Goal: Communication & Community: Connect with others

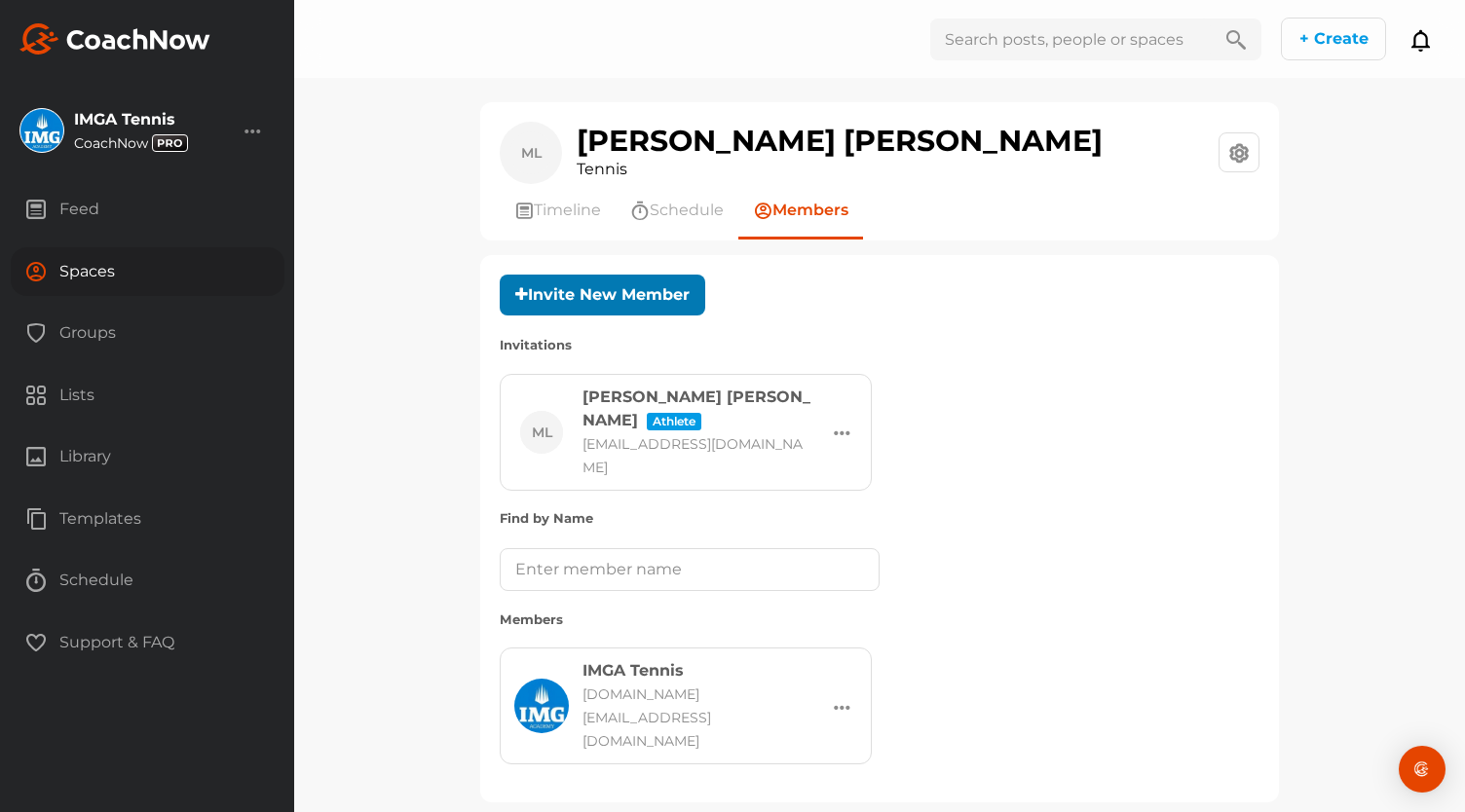
click at [590, 293] on button "Invite New Member" at bounding box center [602, 295] width 206 height 42
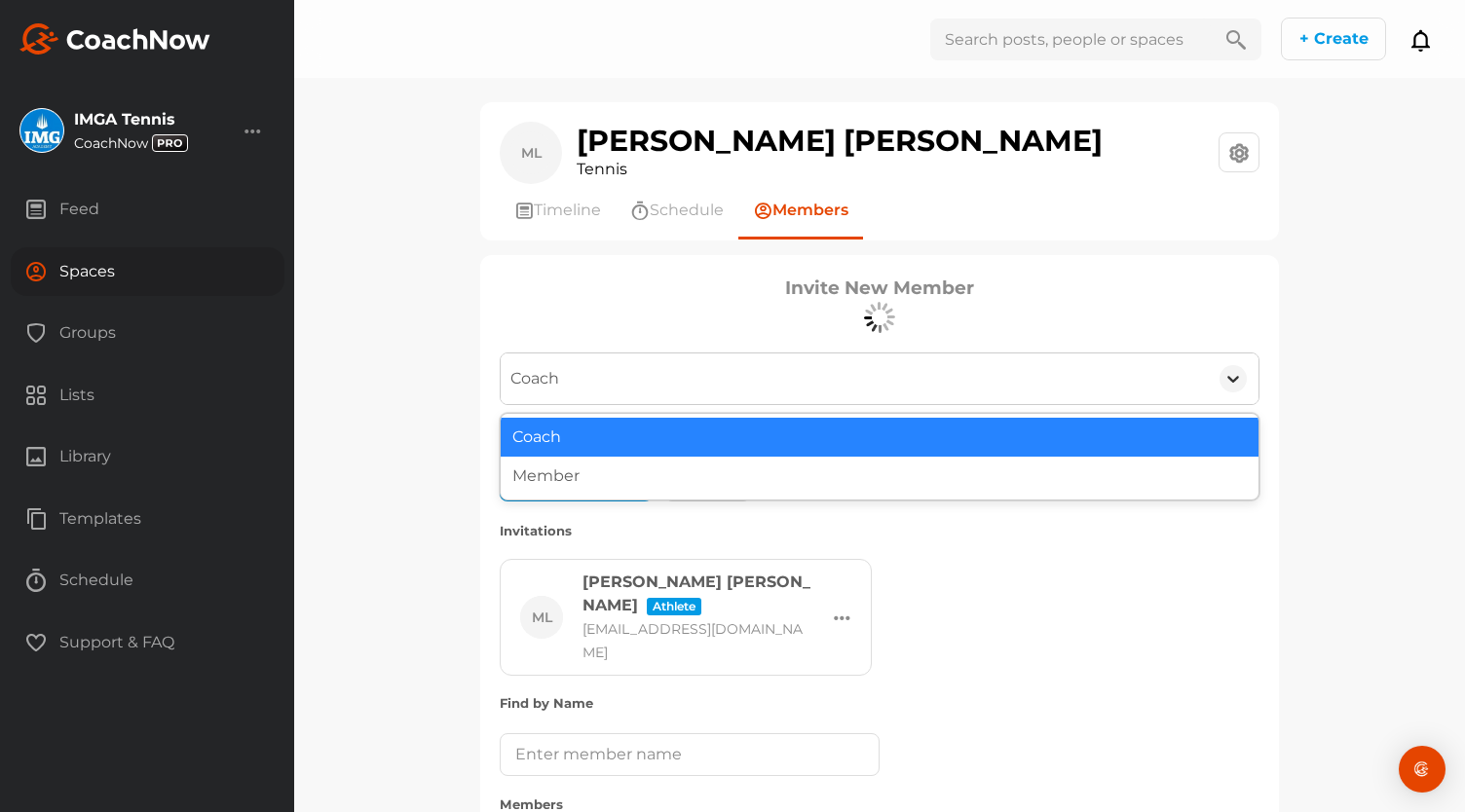
click at [1223, 383] on icon at bounding box center [1233, 379] width 20 height 20
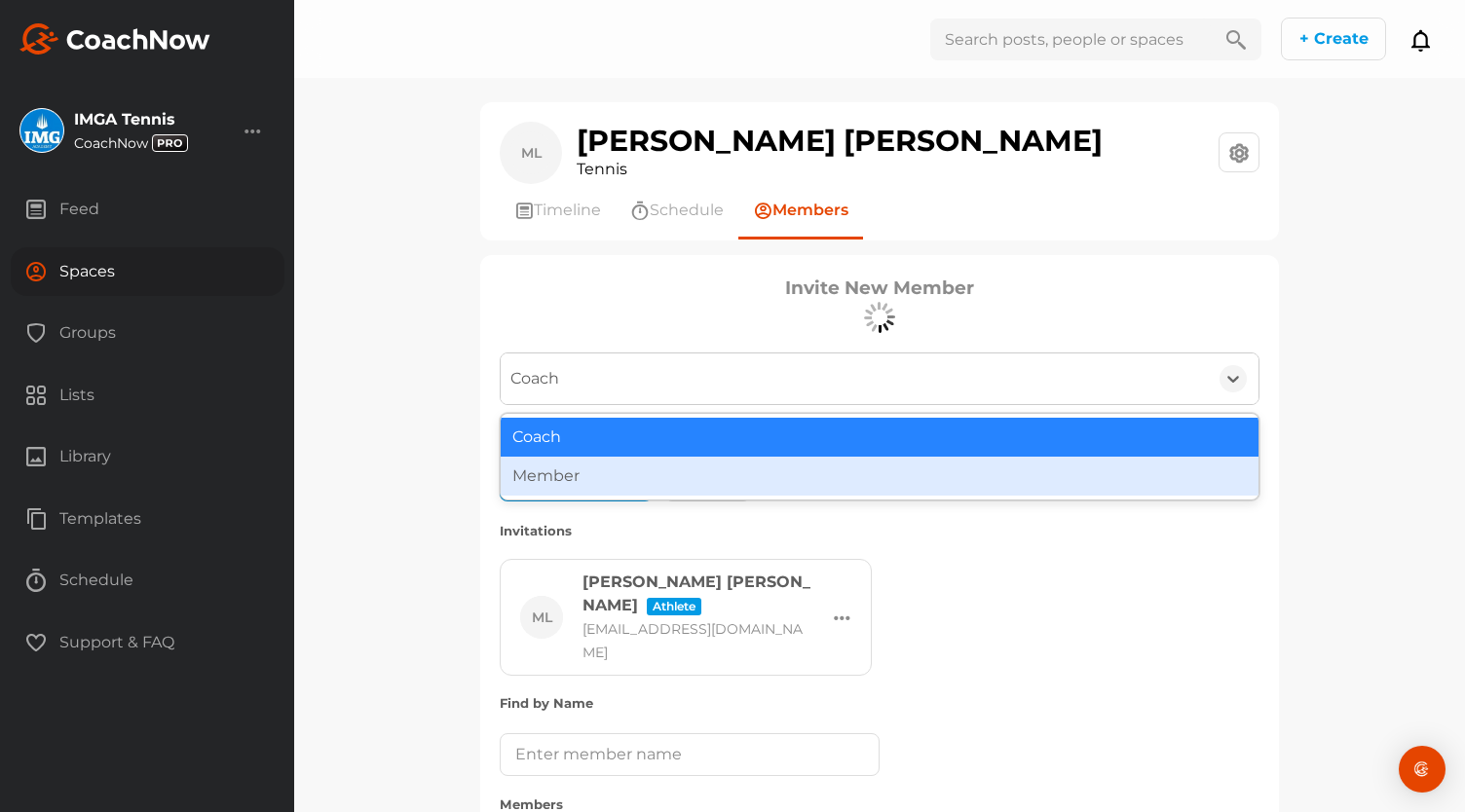
click at [806, 488] on div "Member" at bounding box center [879, 476] width 757 height 39
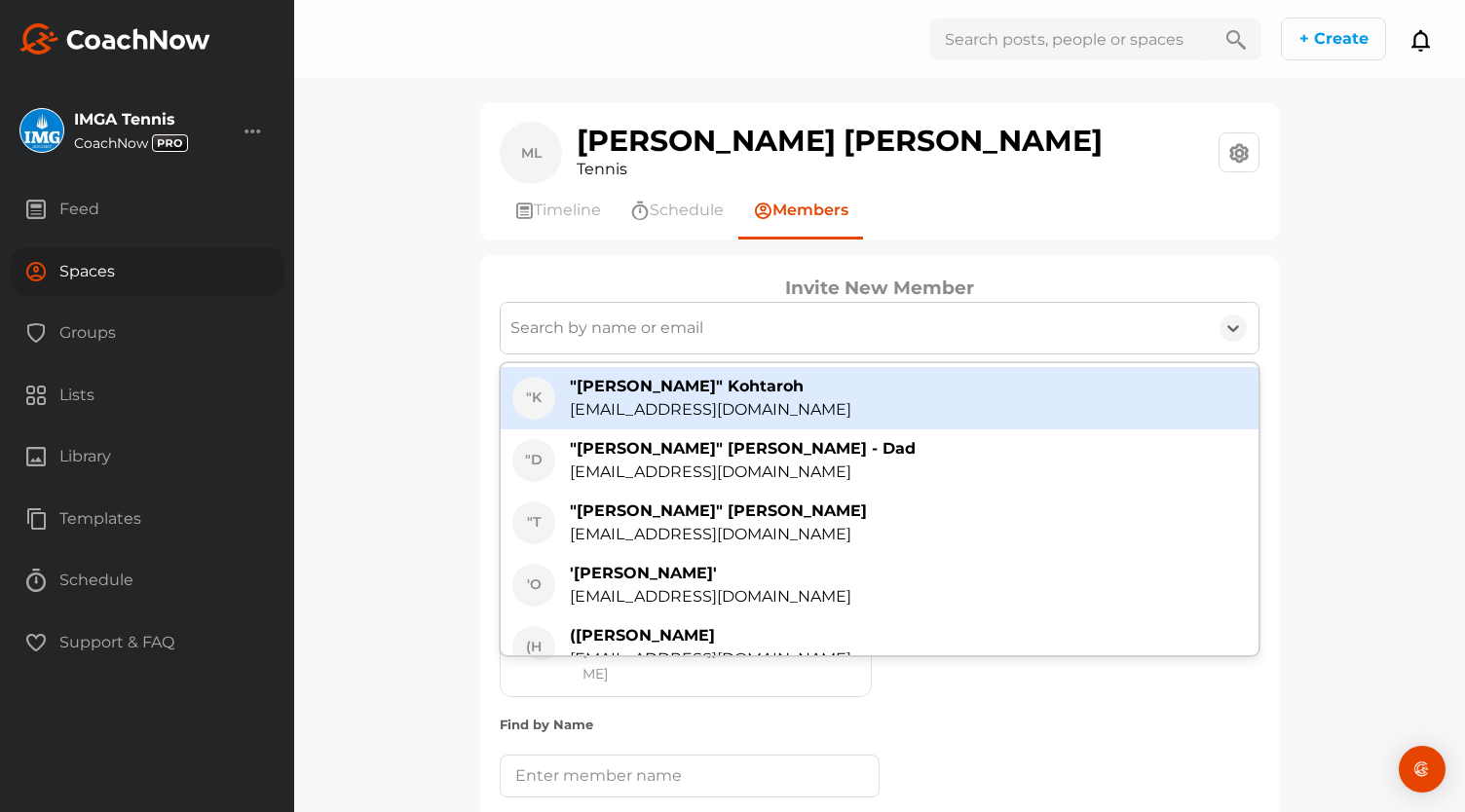
click at [685, 321] on div "Search by name or email" at bounding box center [606, 328] width 193 height 23
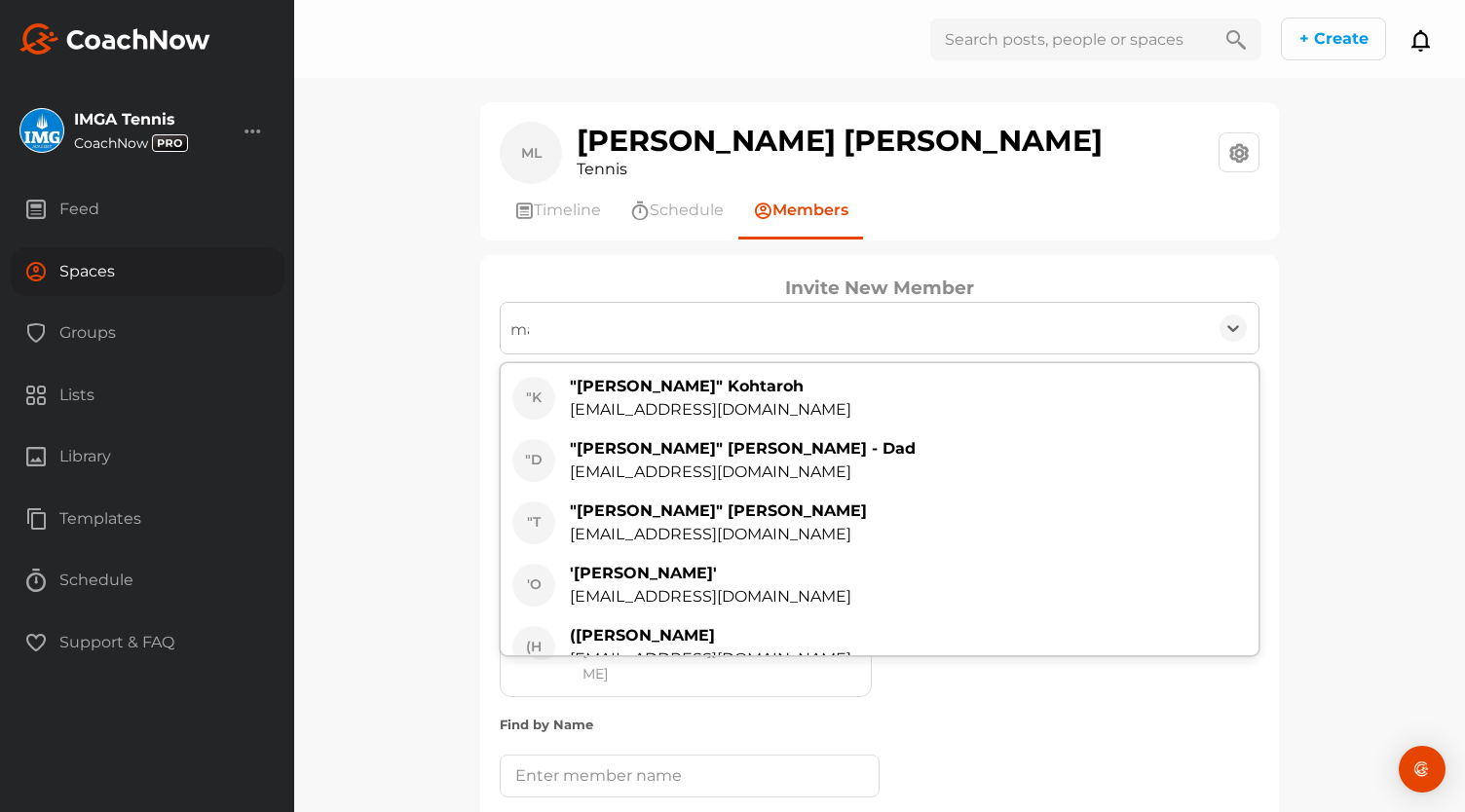
type input "m"
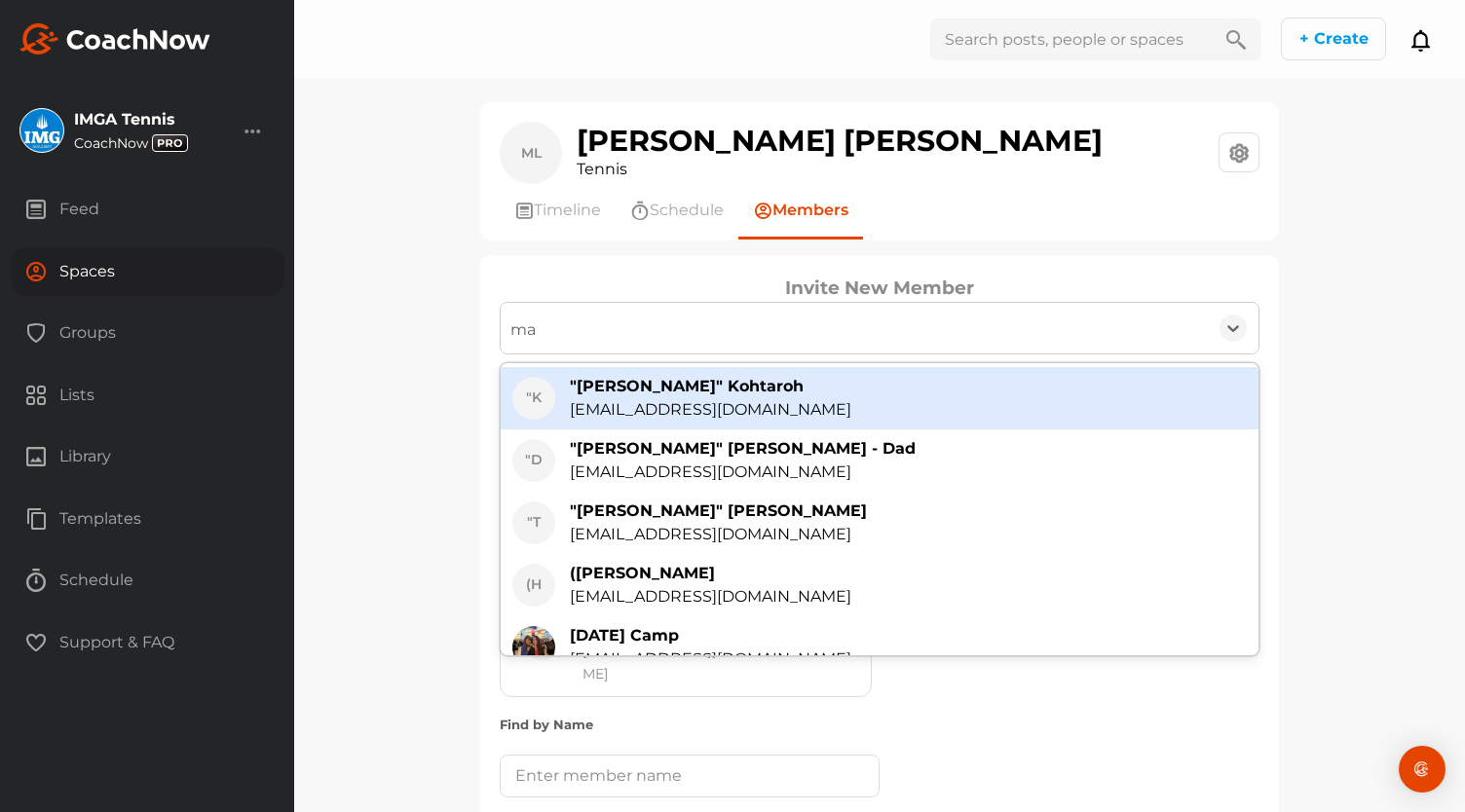
type input "m"
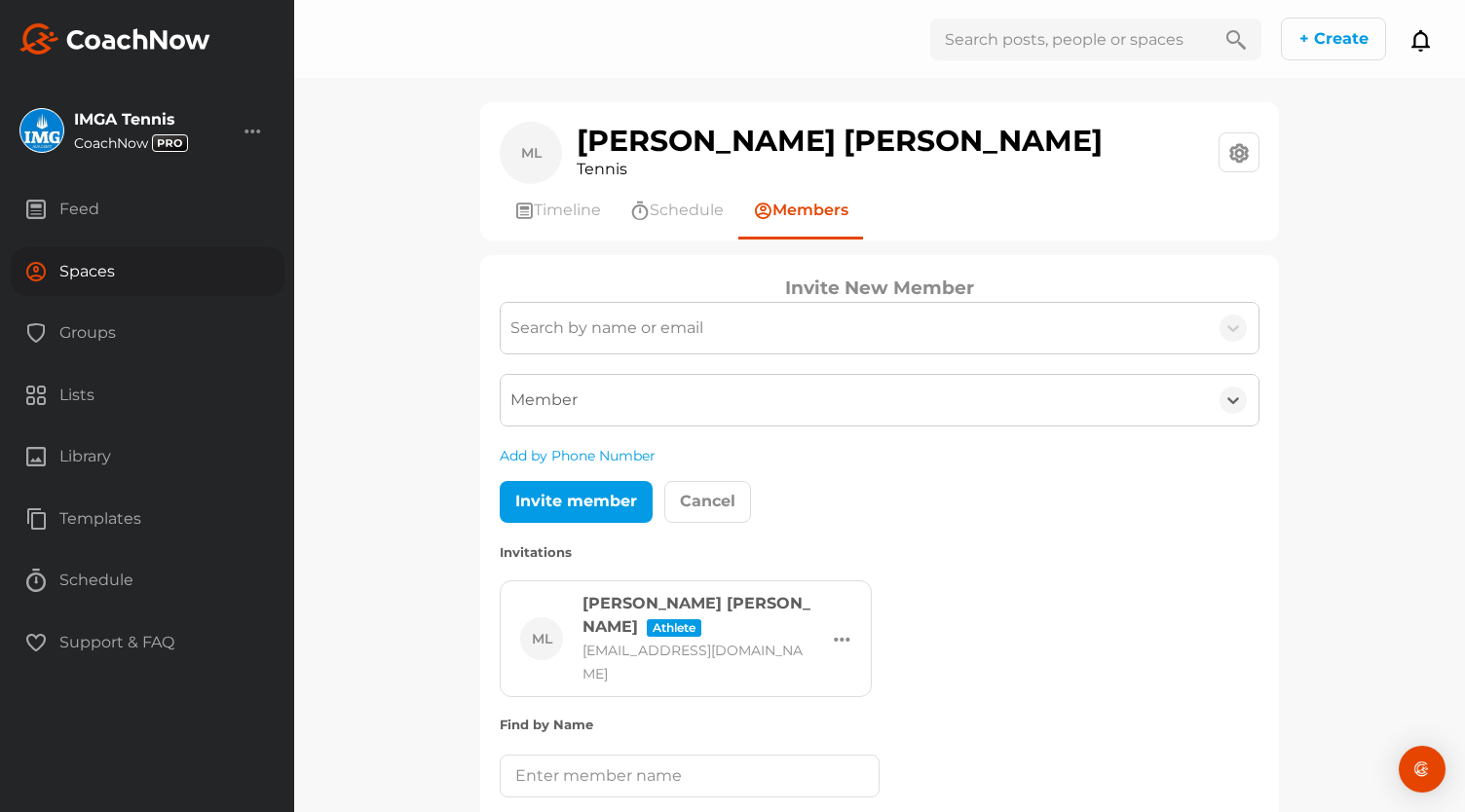
click at [481, 386] on div "Invite New Member Invite New Member Search by name or email option Member, sele…" at bounding box center [880, 632] width 799 height 754
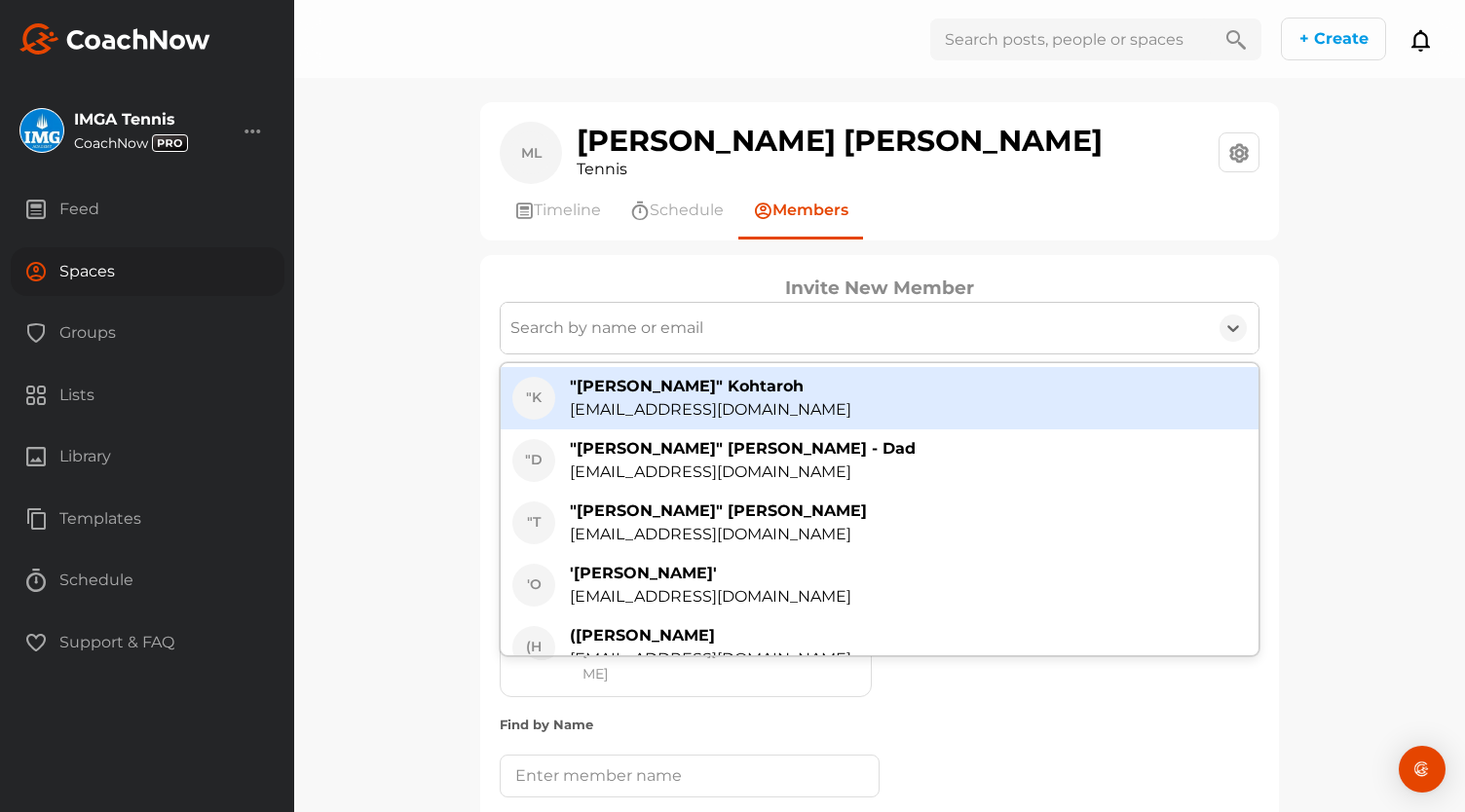
click at [649, 340] on div "Search by name or email" at bounding box center [853, 328] width 707 height 51
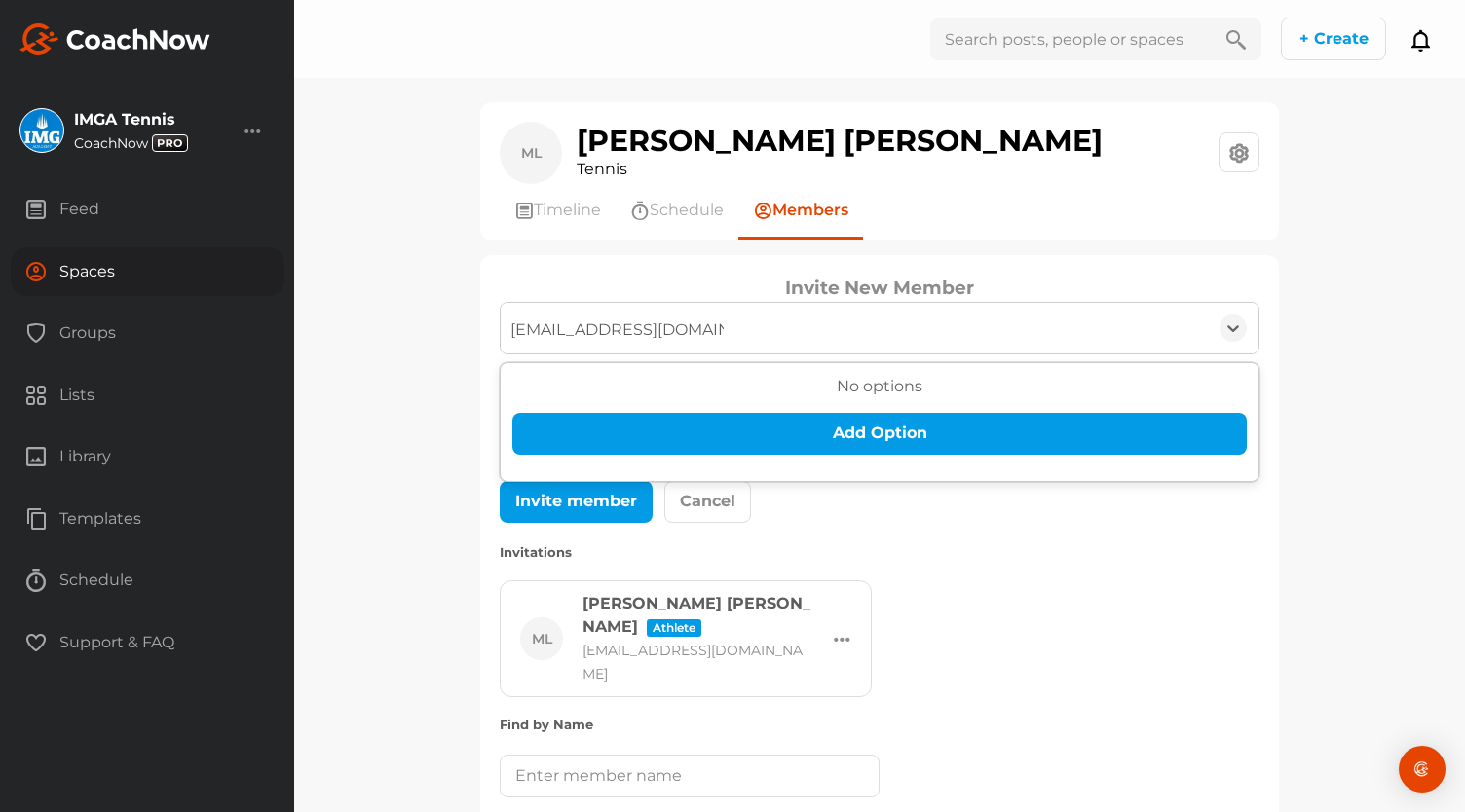
type input "[EMAIL_ADDRESS][DOMAIN_NAME]"
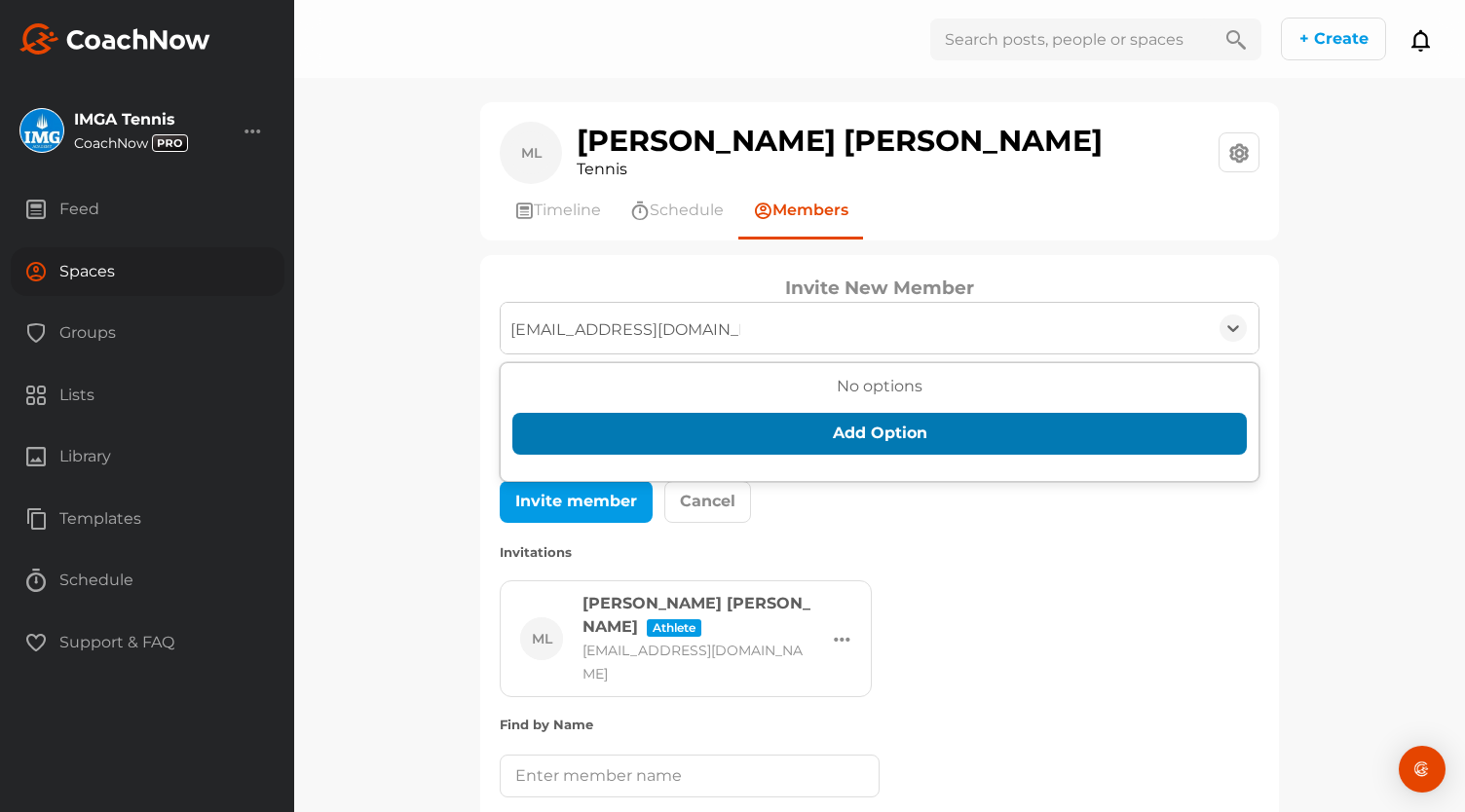
click at [802, 431] on button "Add Option" at bounding box center [879, 433] width 734 height 42
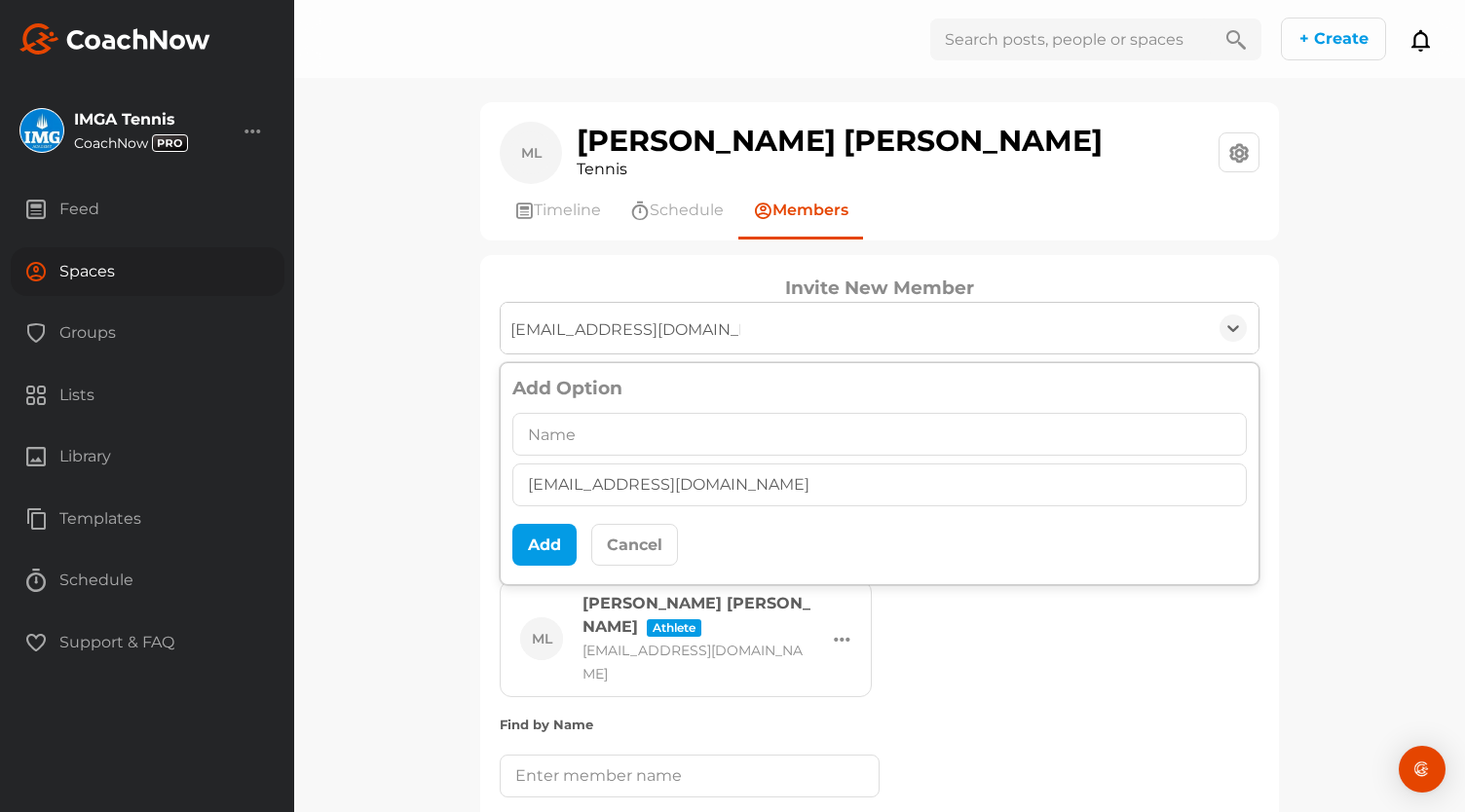
click at [784, 425] on input "text" at bounding box center [879, 434] width 734 height 43
type input "[PERSON_NAME] [PERSON_NAME]"
click at [550, 538] on button "Add" at bounding box center [544, 544] width 65 height 42
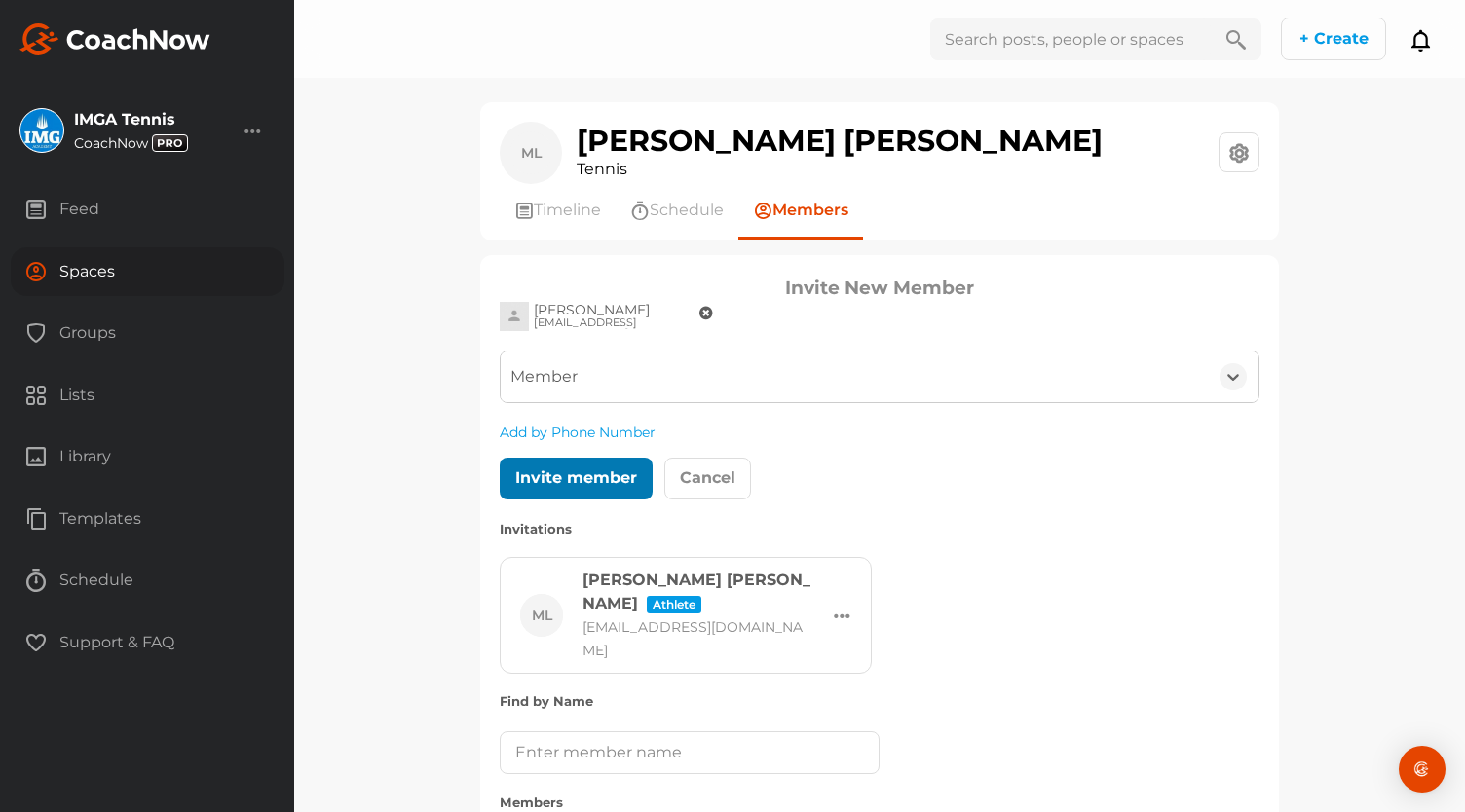
click at [578, 473] on div at bounding box center [576, 478] width 43 height 23
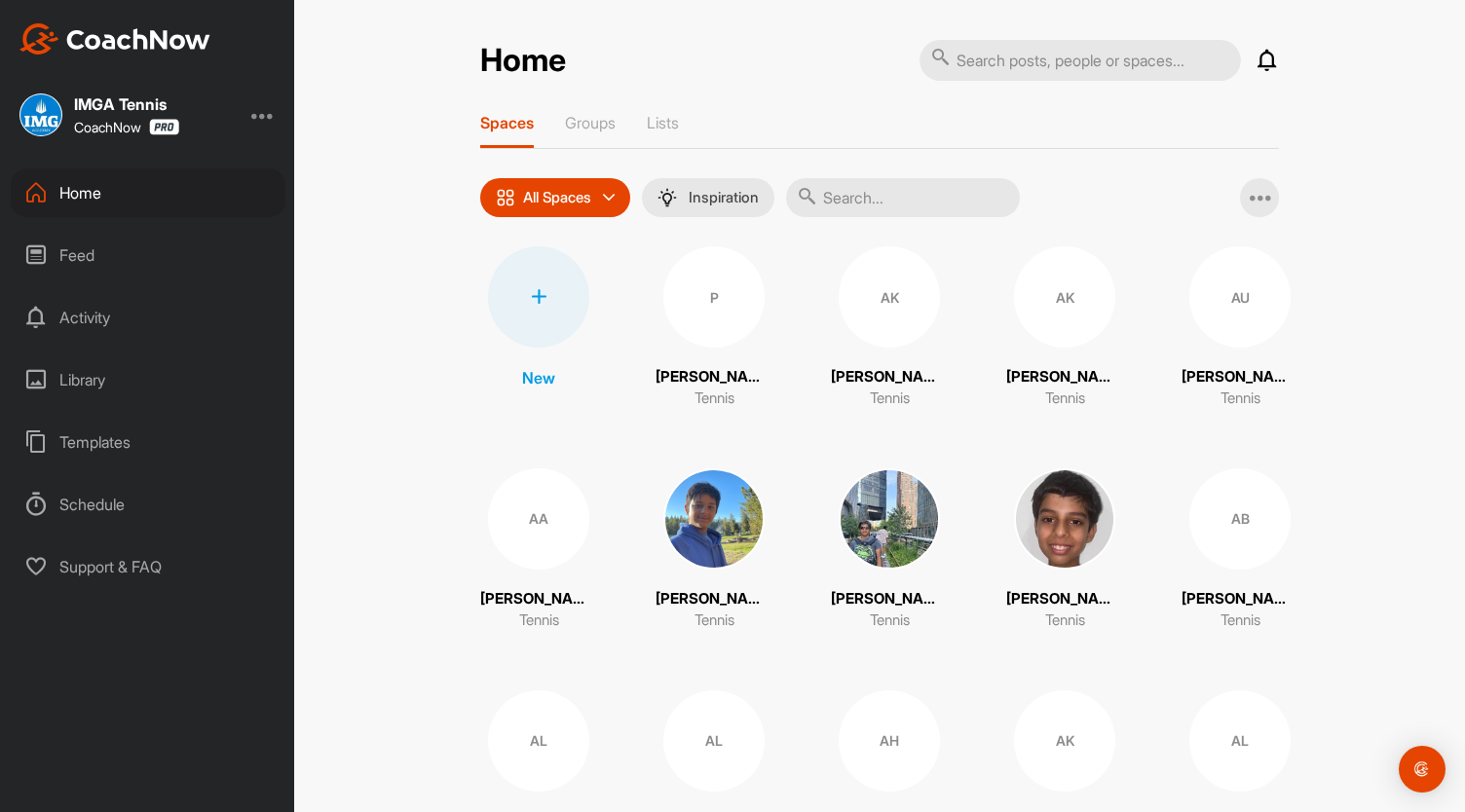
click at [847, 189] on input "text" at bounding box center [902, 198] width 234 height 39
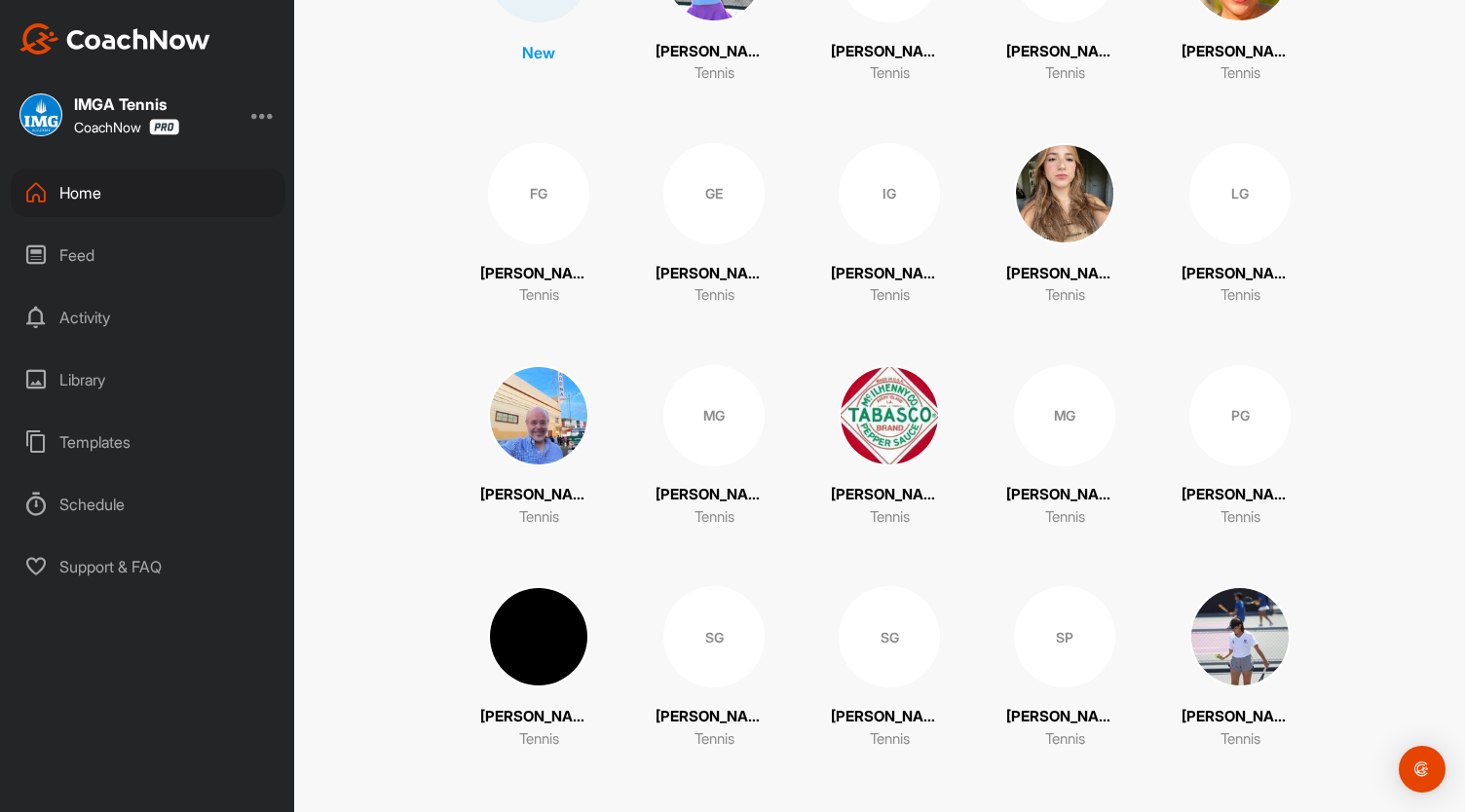
scroll to position [325, 0]
type input "gutierrez"
click at [880, 420] on img at bounding box center [889, 415] width 101 height 101
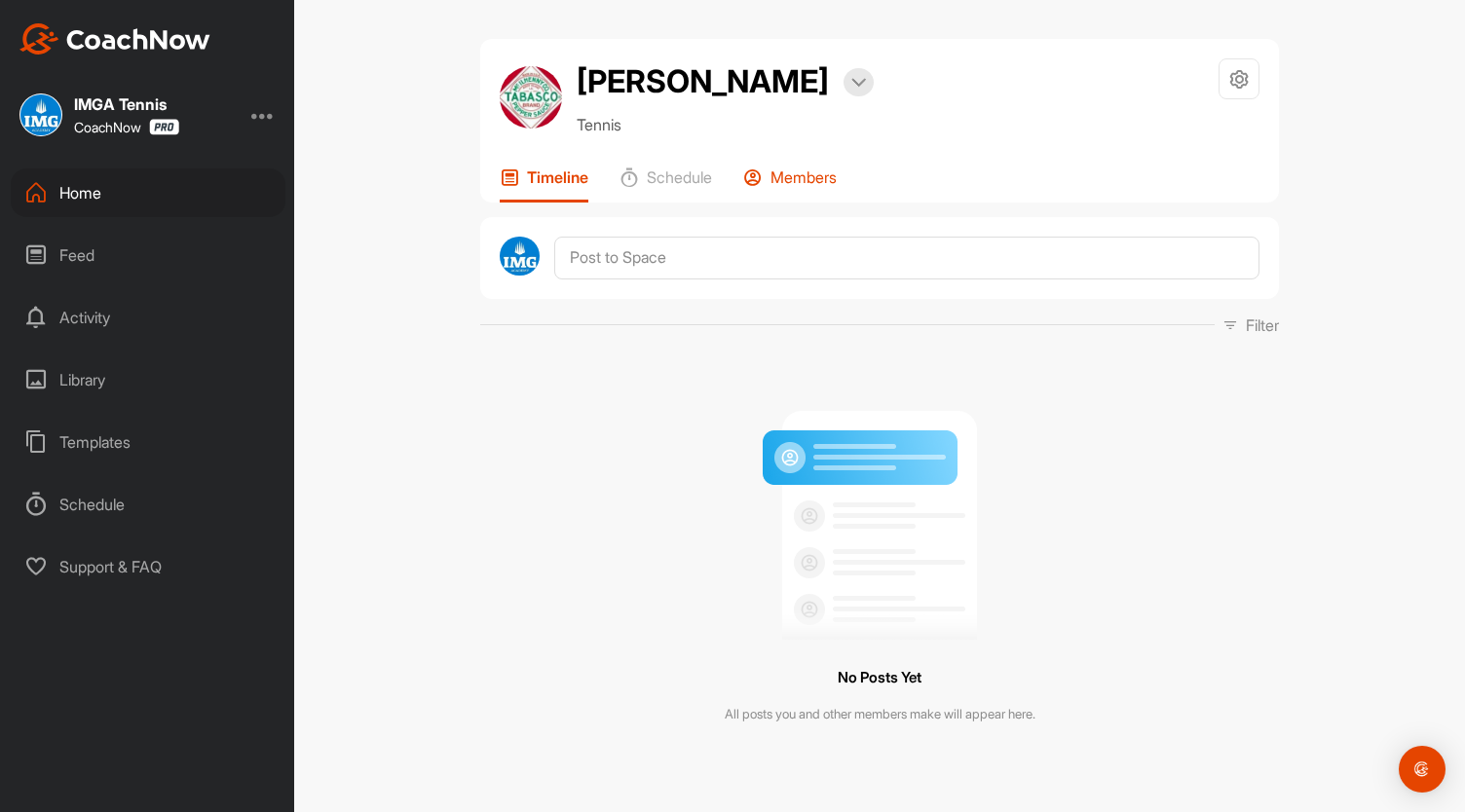
click at [812, 187] on p "Members" at bounding box center [803, 177] width 67 height 20
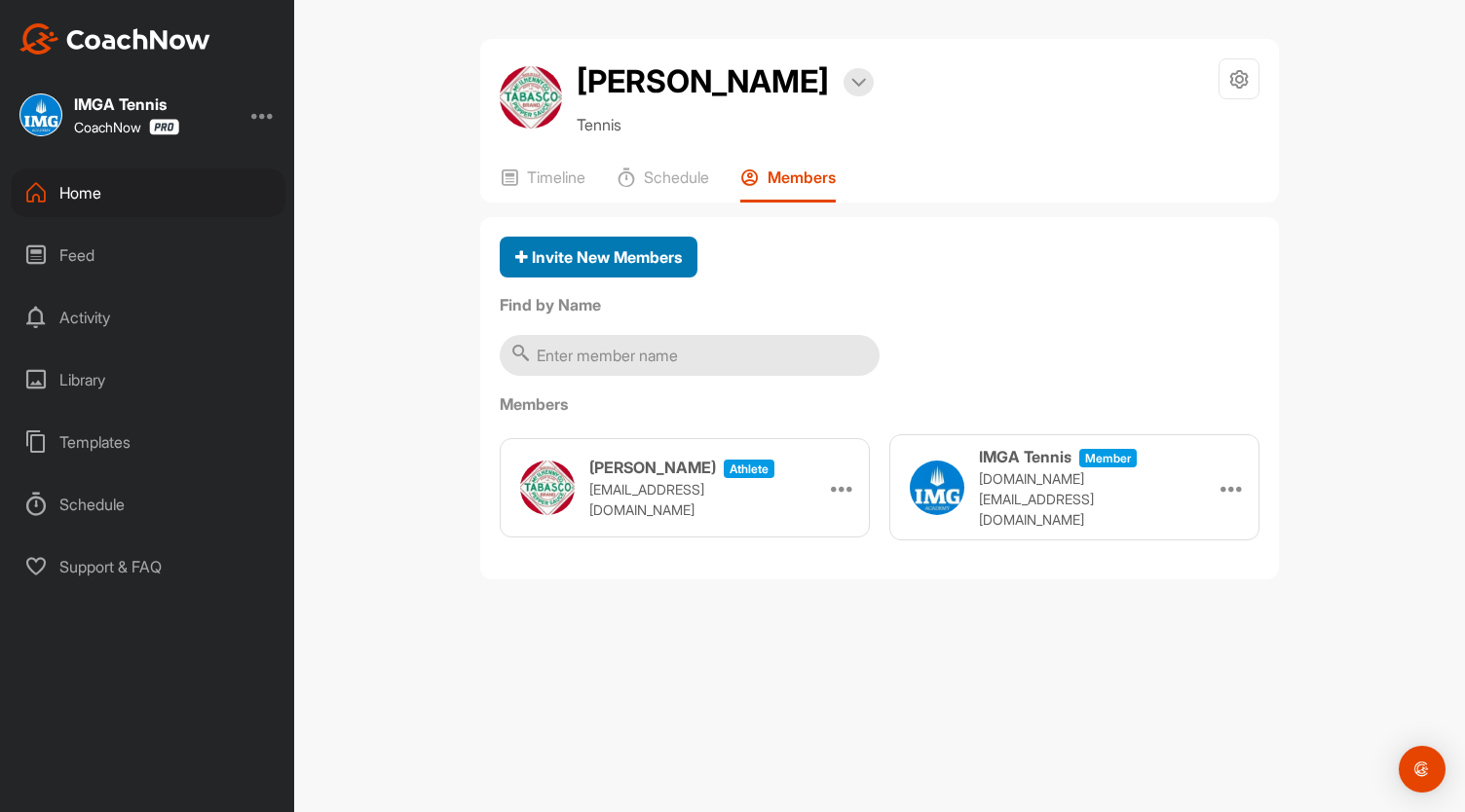
click at [637, 267] on span "Invite New Members" at bounding box center [598, 257] width 166 height 20
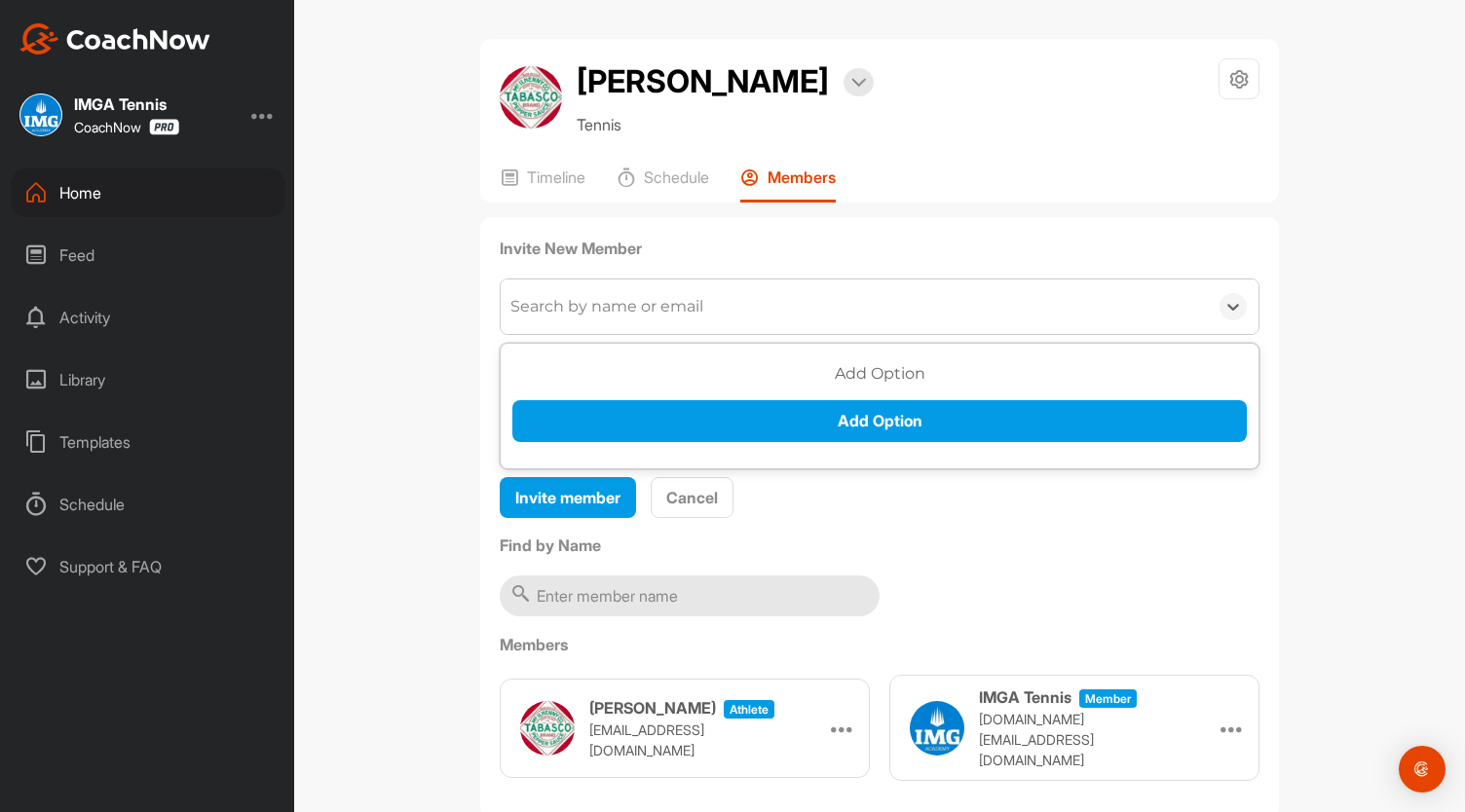
click at [649, 318] on div "Search by name or email" at bounding box center [606, 306] width 193 height 23
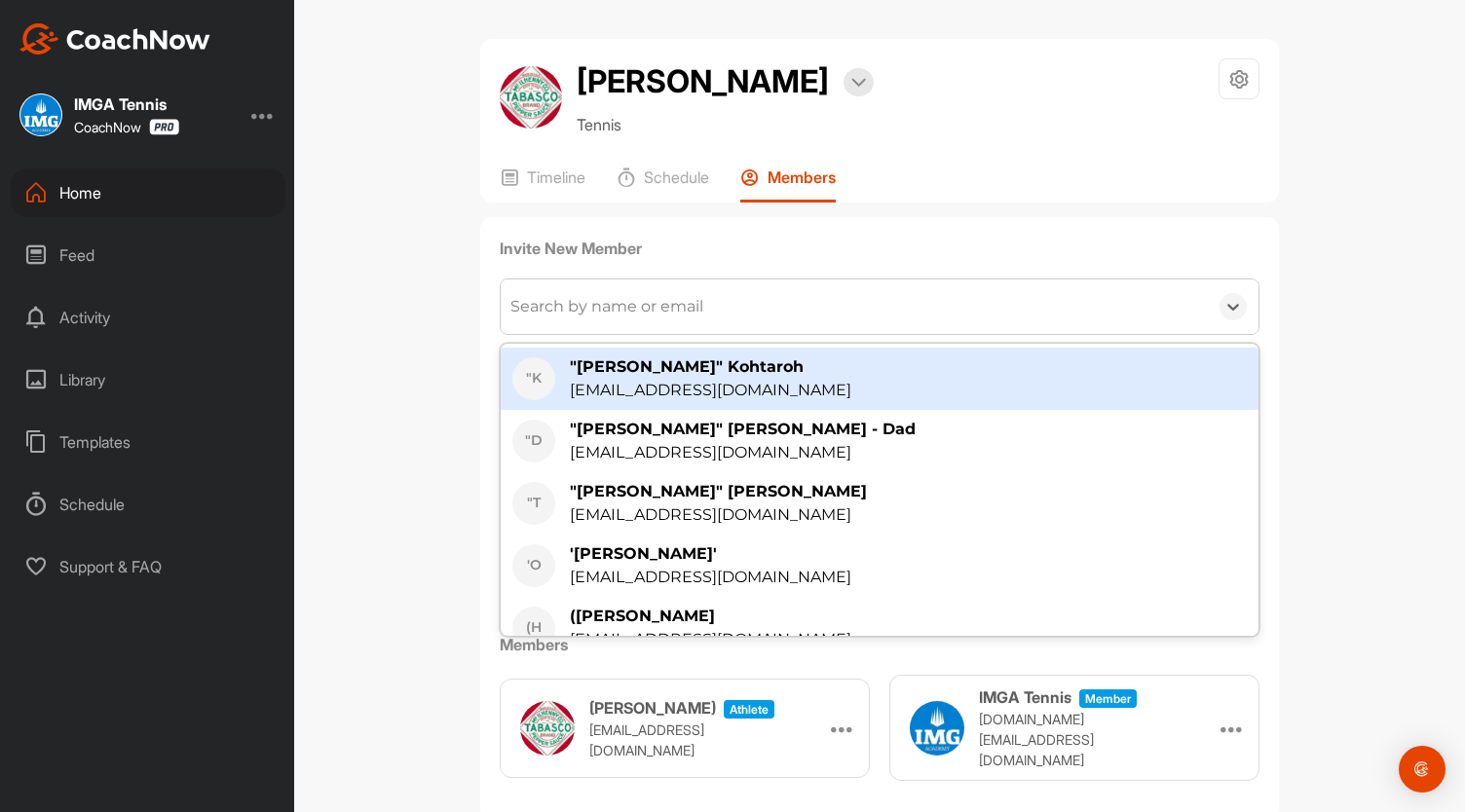
click at [635, 318] on div "Search by name or email" at bounding box center [606, 306] width 193 height 23
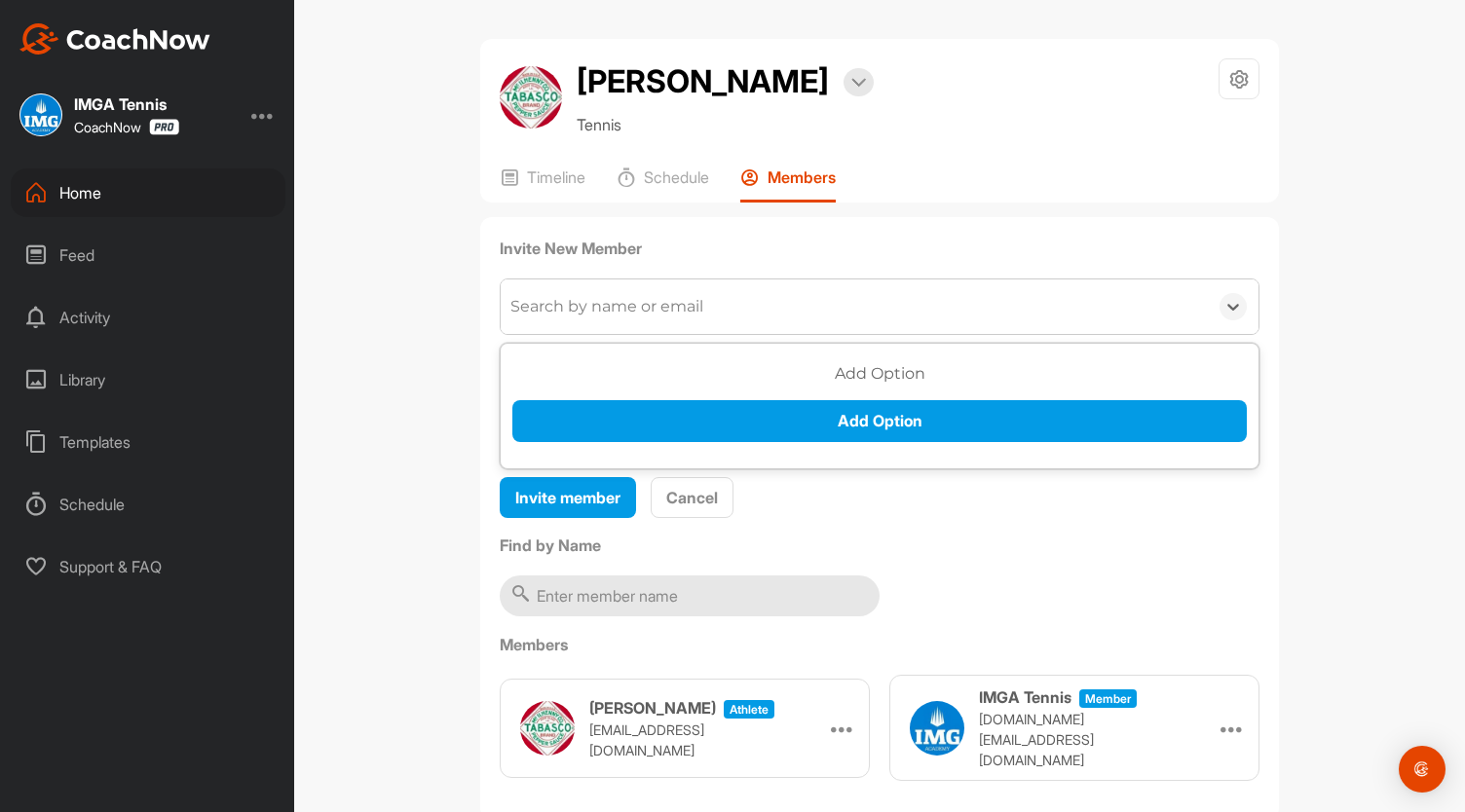
click at [635, 318] on div "Search by name or email" at bounding box center [606, 306] width 193 height 23
type input "matiasgutierrez8411@gmail.com"
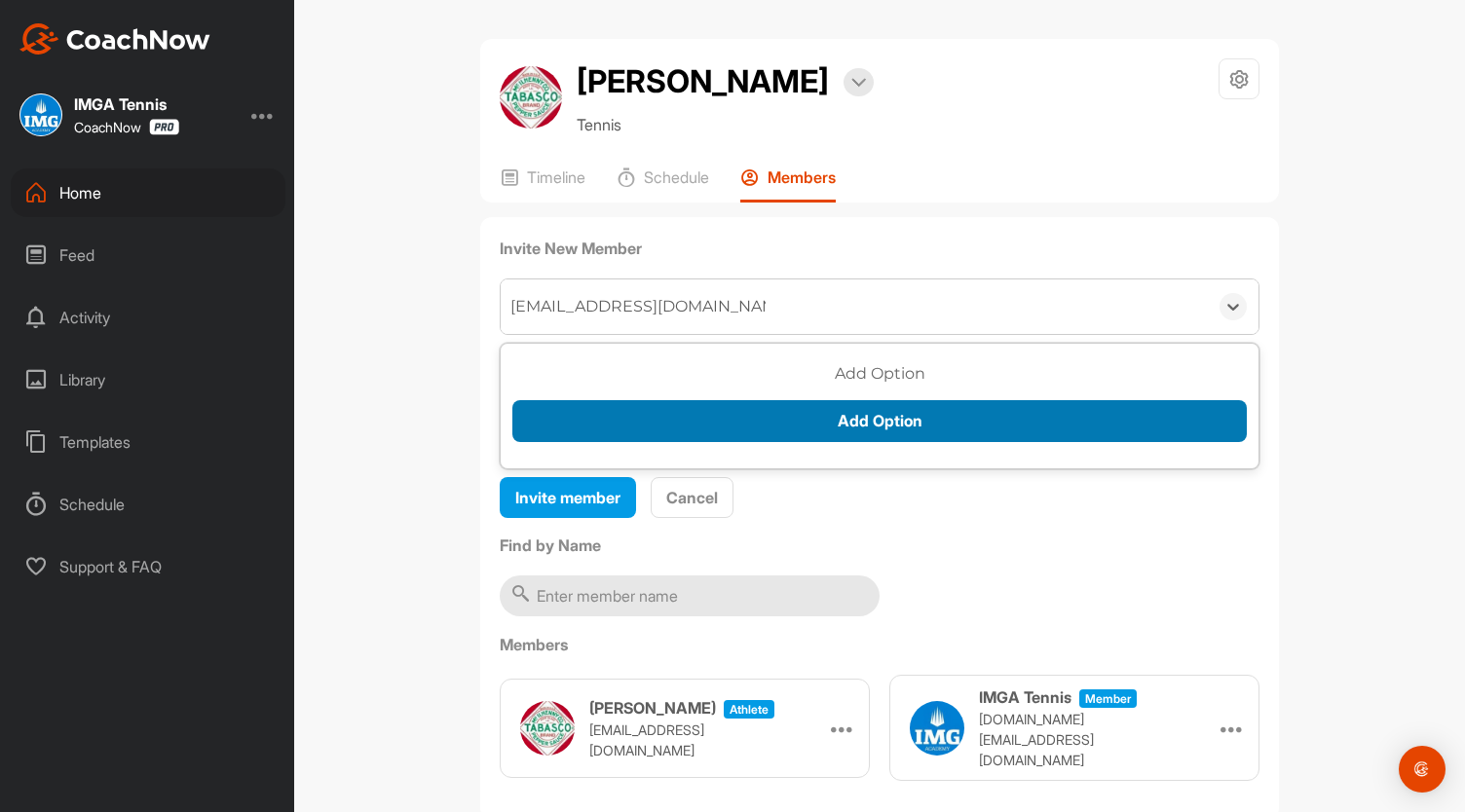
click at [828, 442] on button "Add Option" at bounding box center [879, 421] width 734 height 42
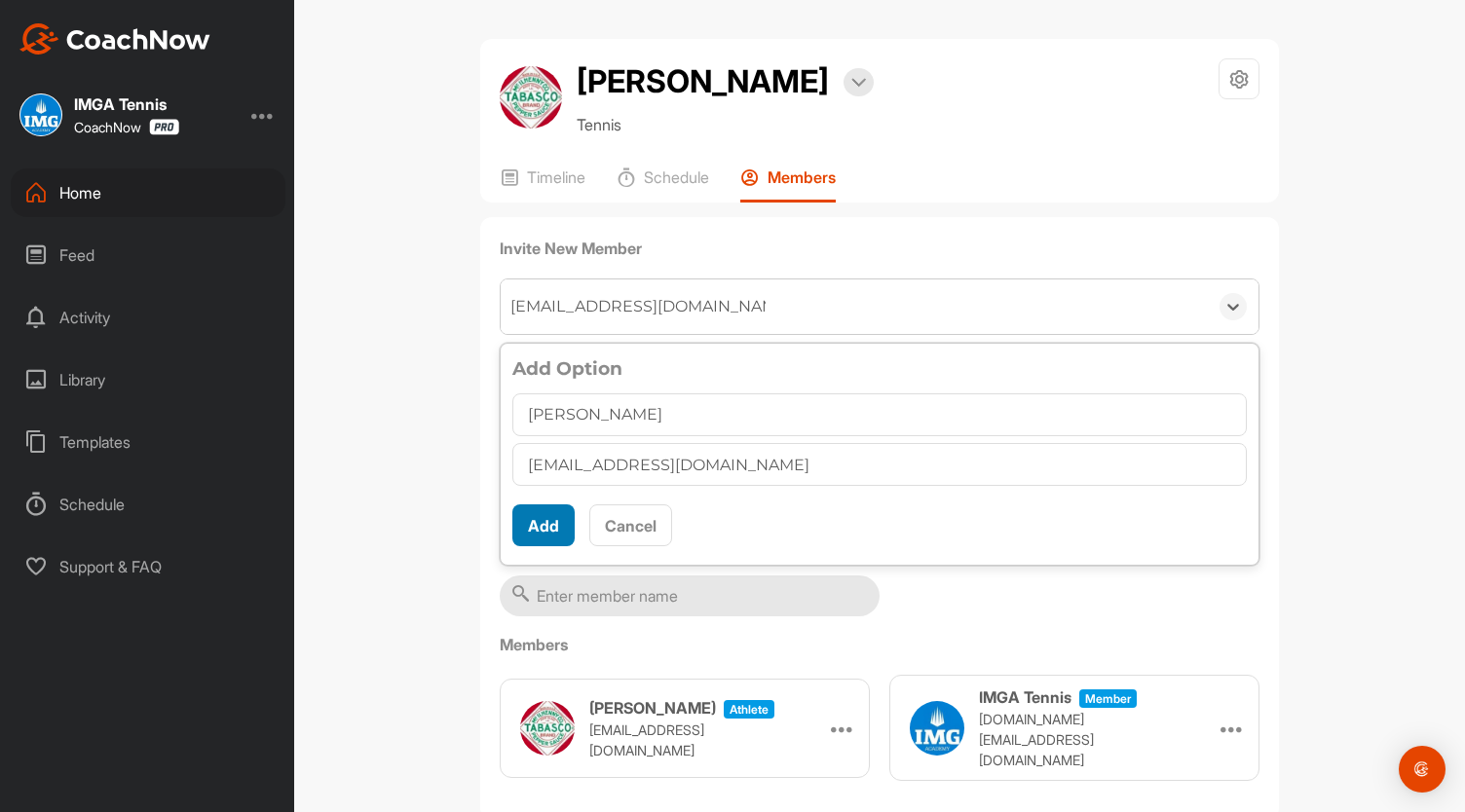
type input "Matias Gutierrez Marquez"
click at [542, 546] on button "Add" at bounding box center [543, 524] width 63 height 42
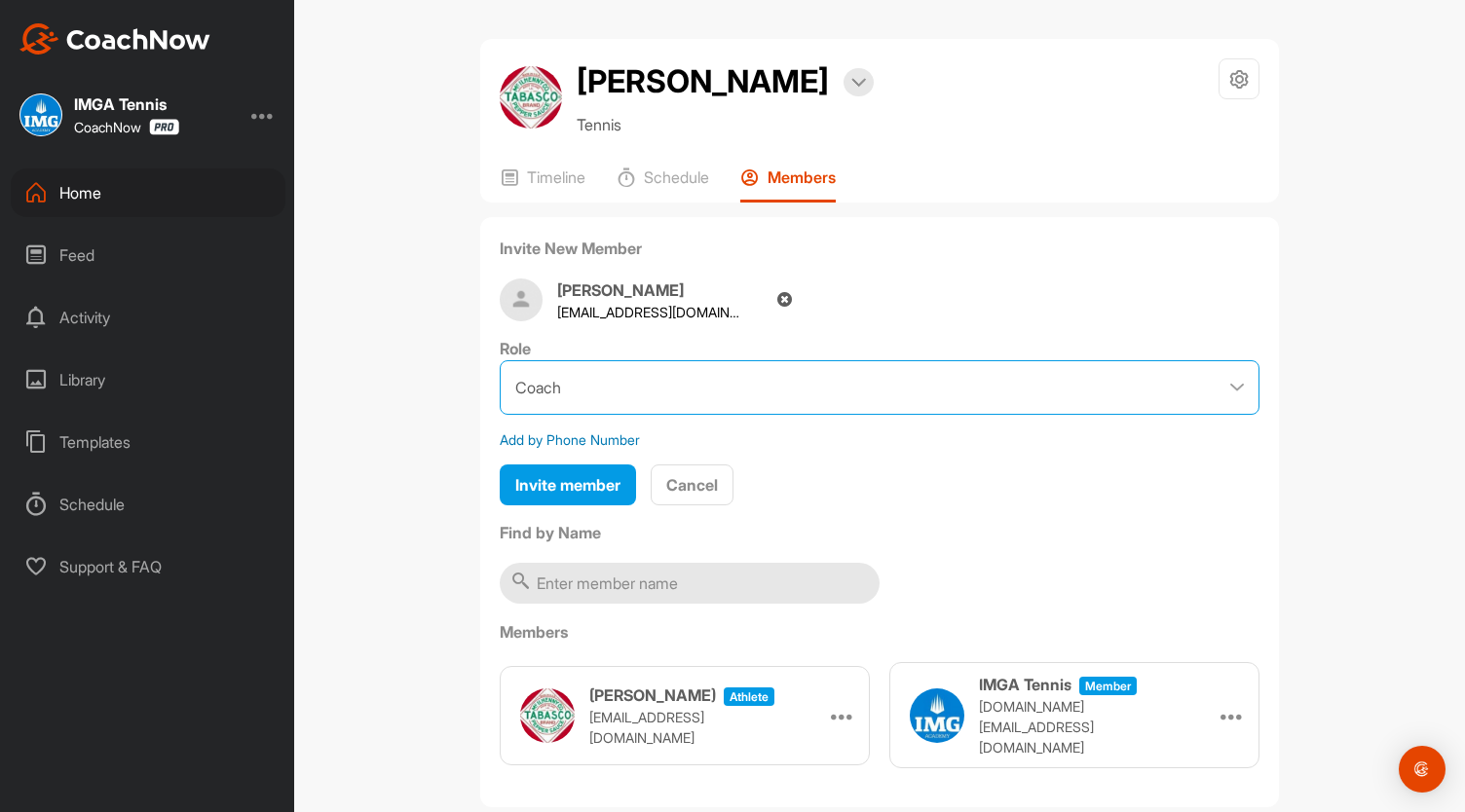
click at [1231, 415] on select "Coach Member" at bounding box center [879, 387] width 759 height 55
select select "contributor"
click at [499, 406] on select "Coach Member" at bounding box center [879, 387] width 759 height 55
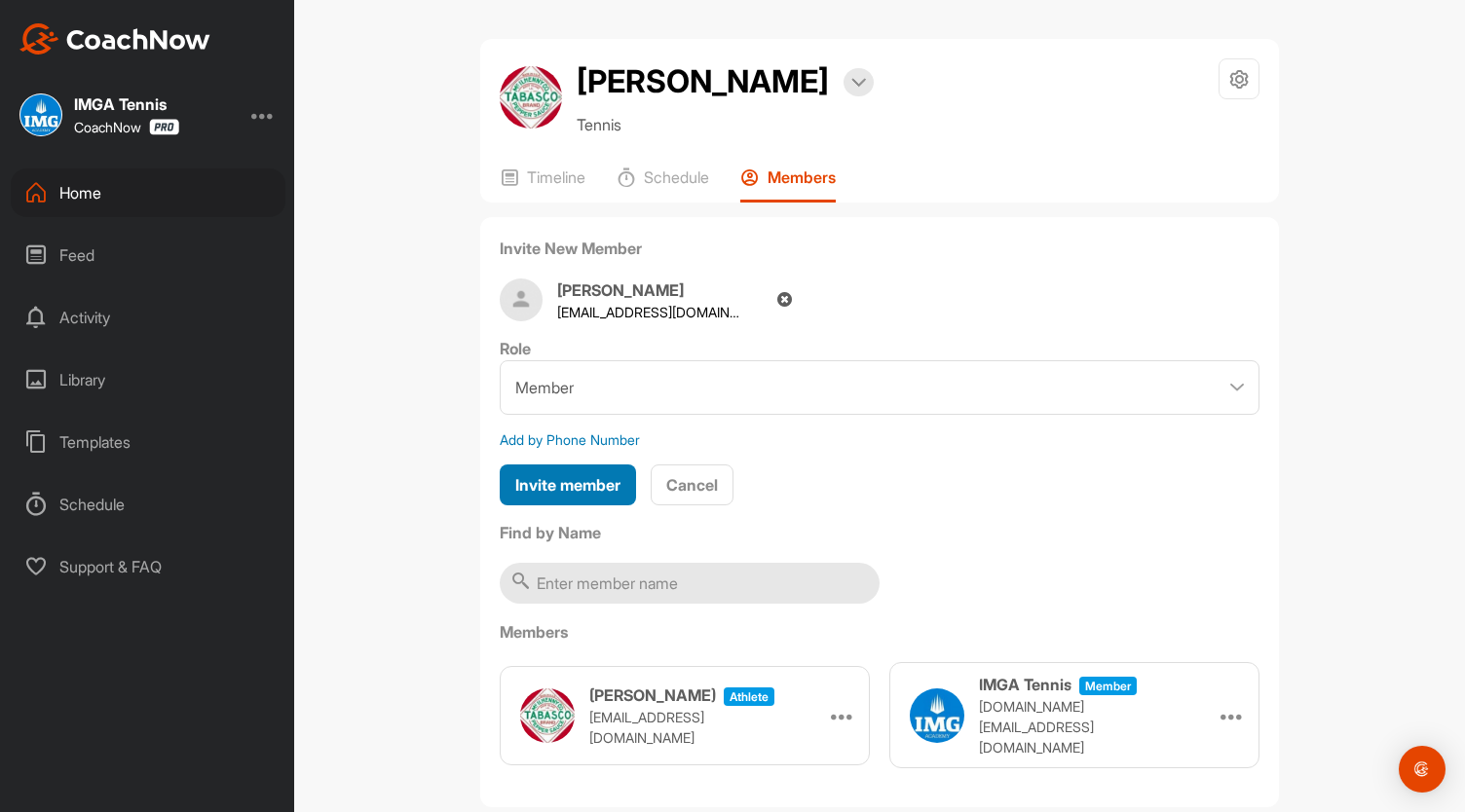
click at [567, 494] on span "Invite member" at bounding box center [567, 485] width 105 height 20
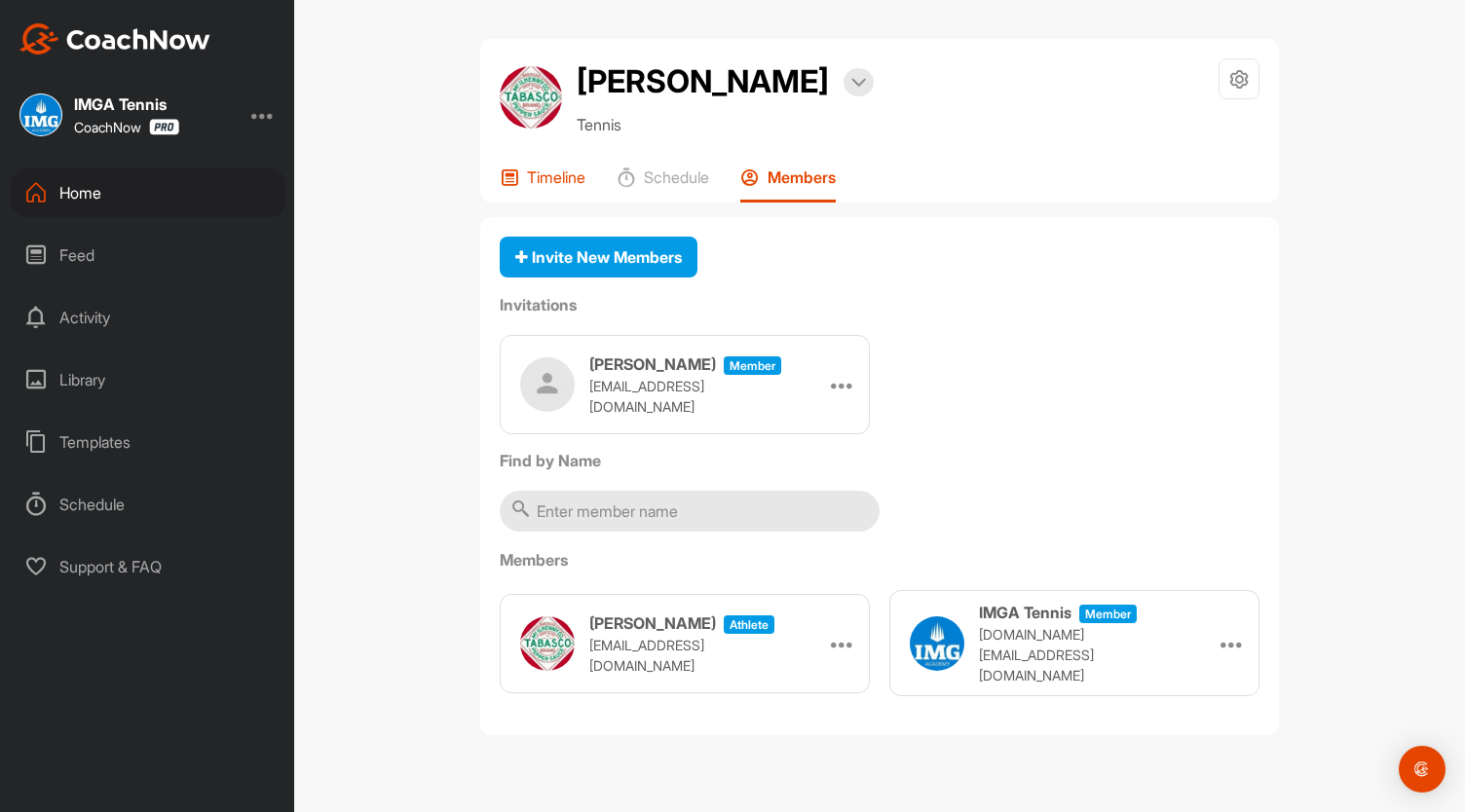
click at [565, 187] on p "Timeline" at bounding box center [556, 177] width 59 height 20
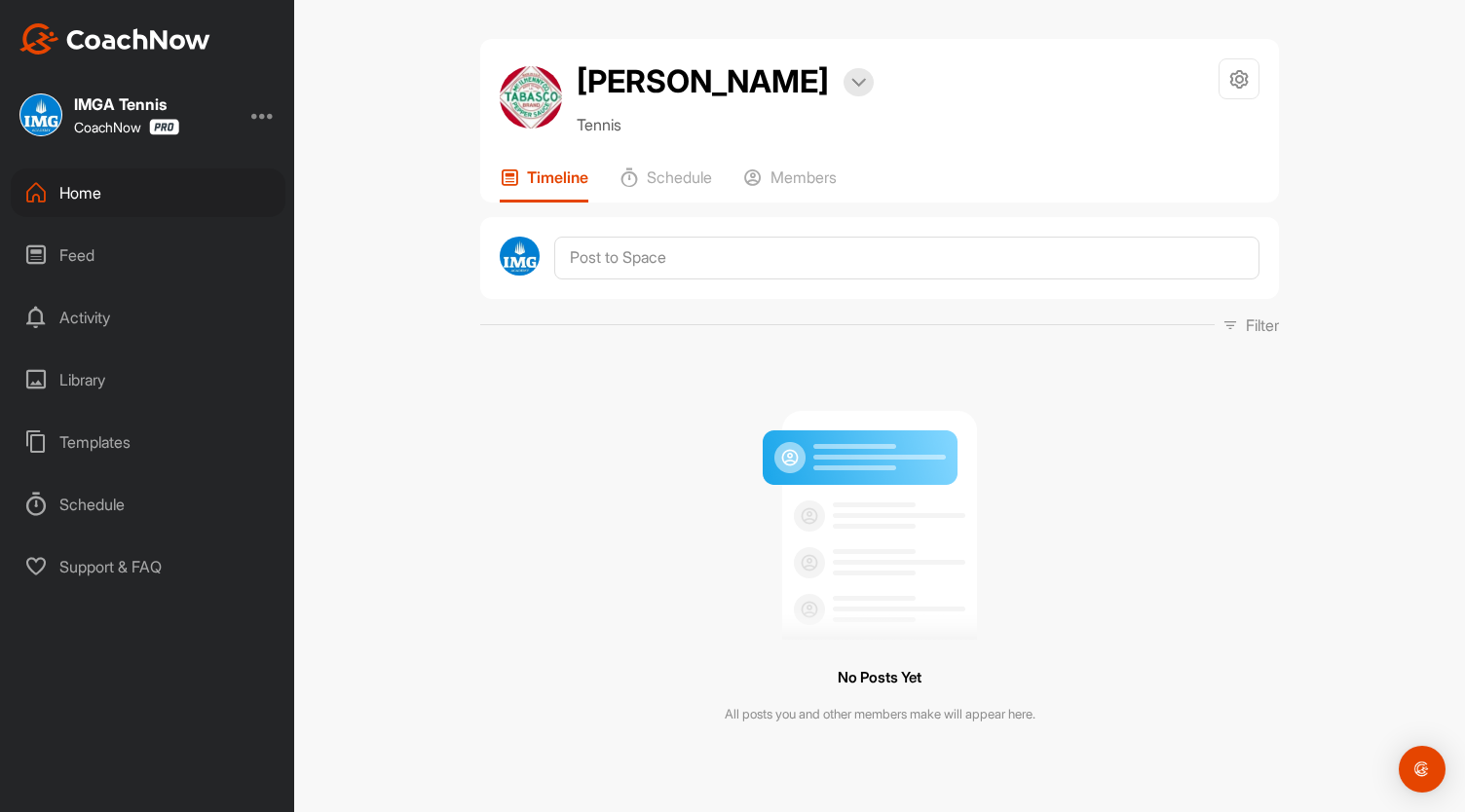
click at [106, 196] on div "Home" at bounding box center [148, 193] width 275 height 49
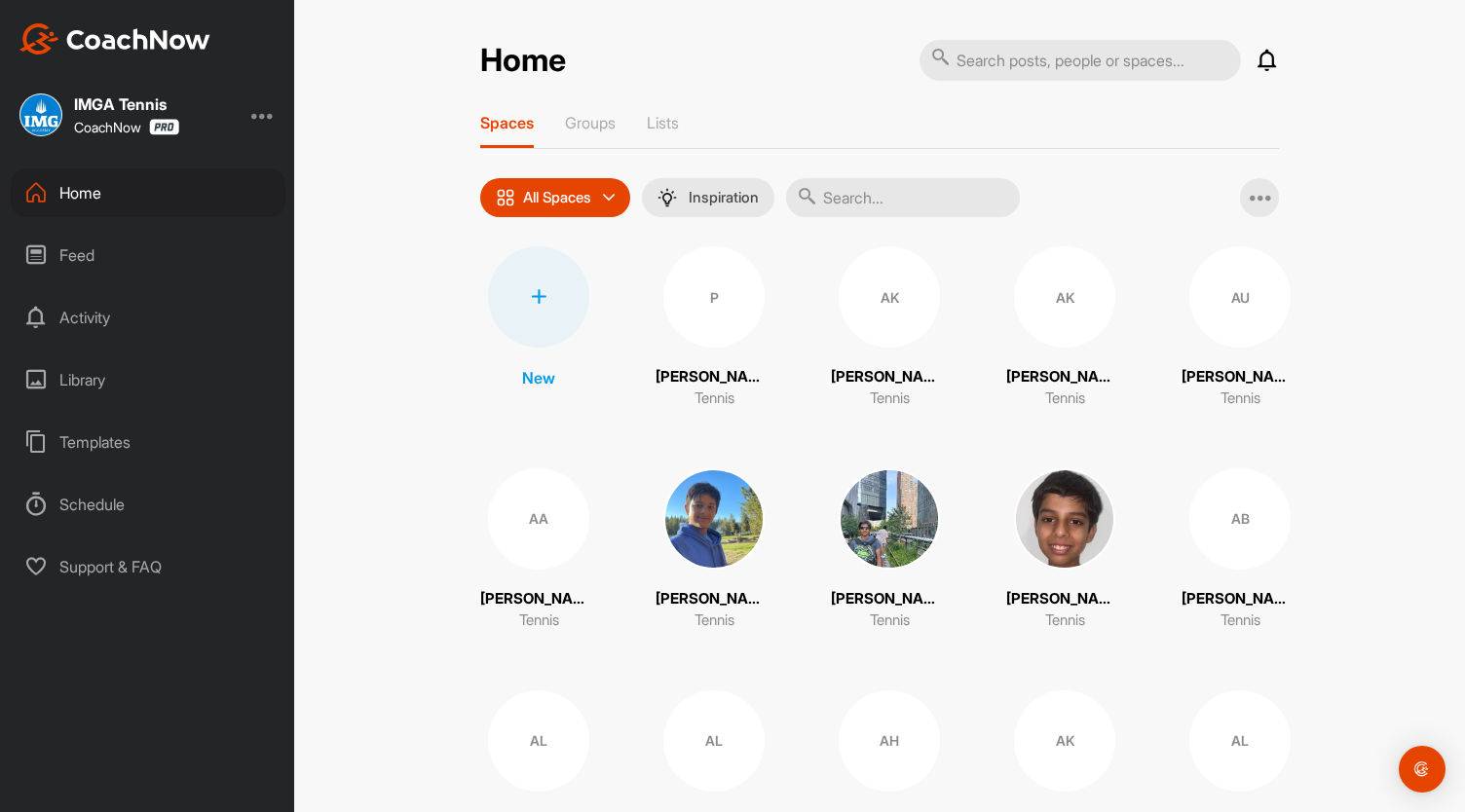
click at [858, 200] on input "text" at bounding box center [902, 198] width 234 height 39
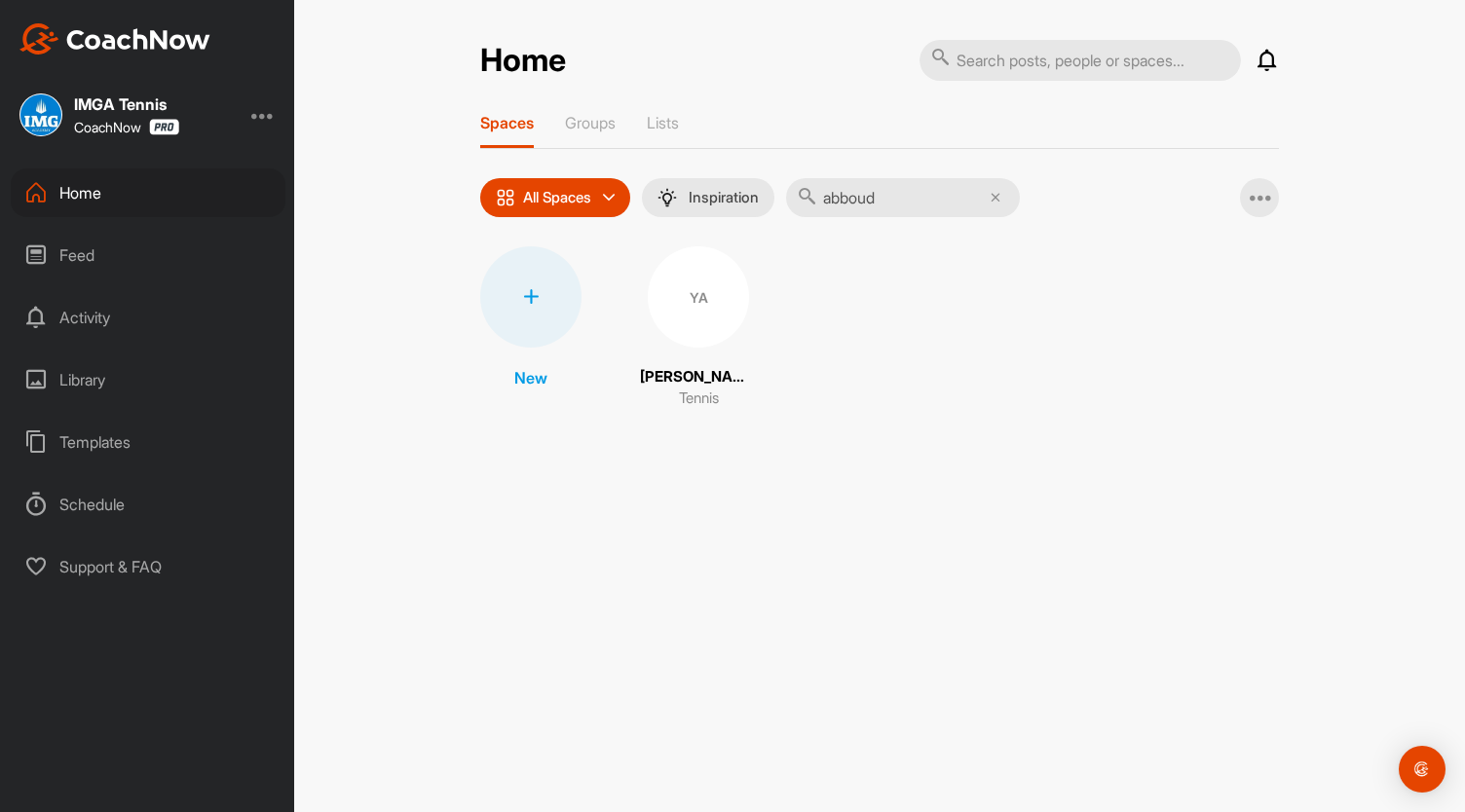
type input "abboud"
click at [688, 298] on div "YA" at bounding box center [698, 296] width 101 height 101
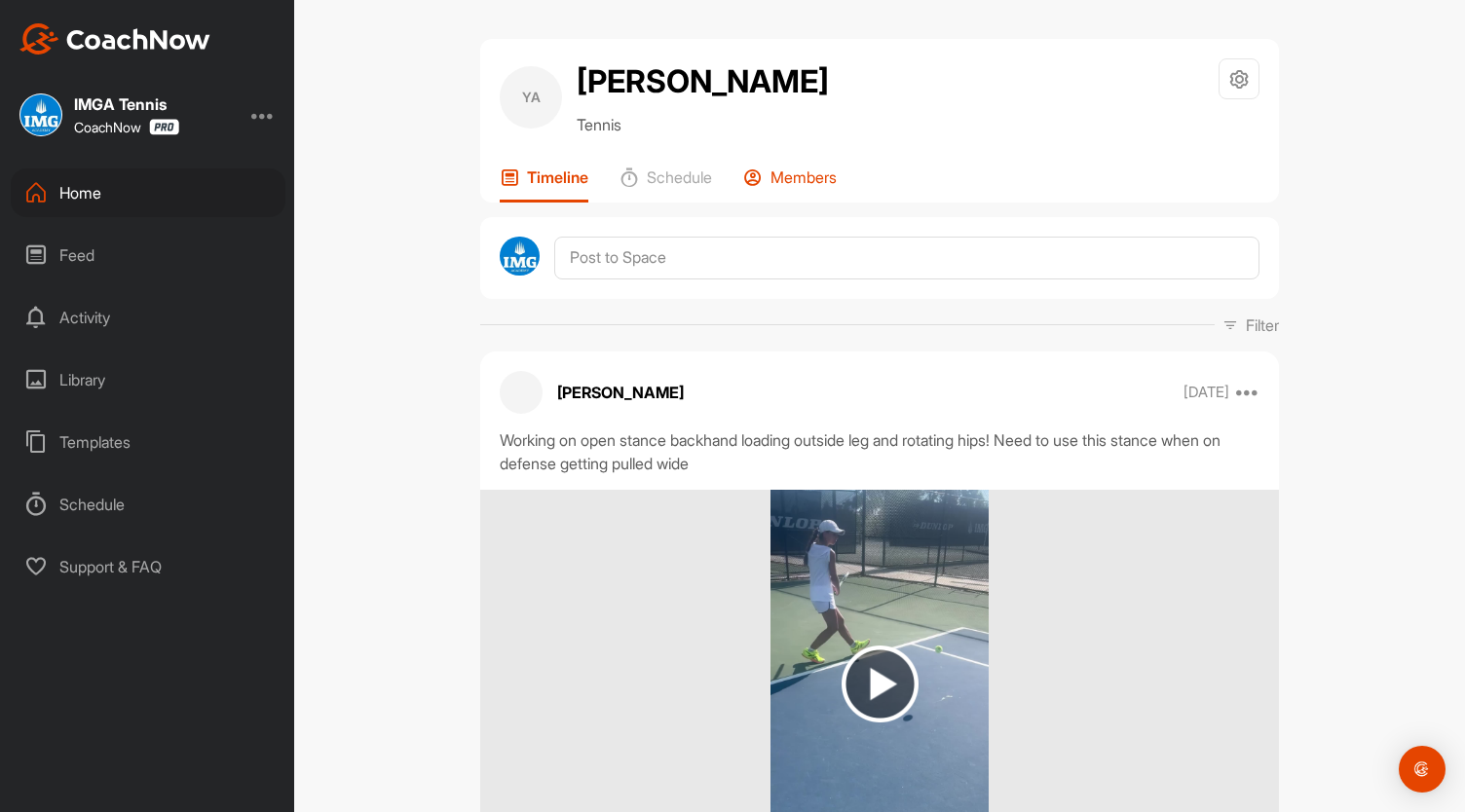
click at [795, 170] on p "Members" at bounding box center [803, 177] width 67 height 20
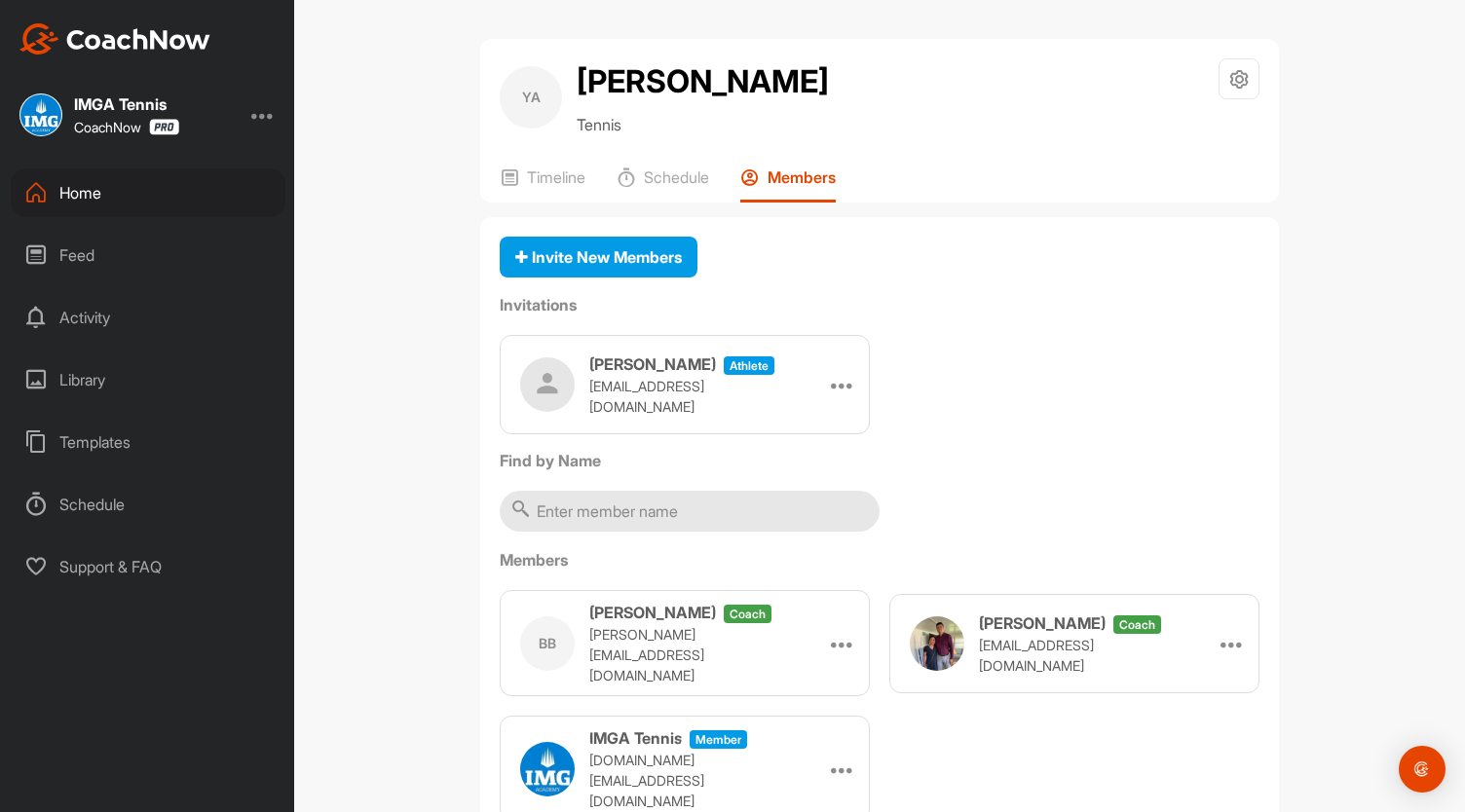
scroll to position [58, 0]
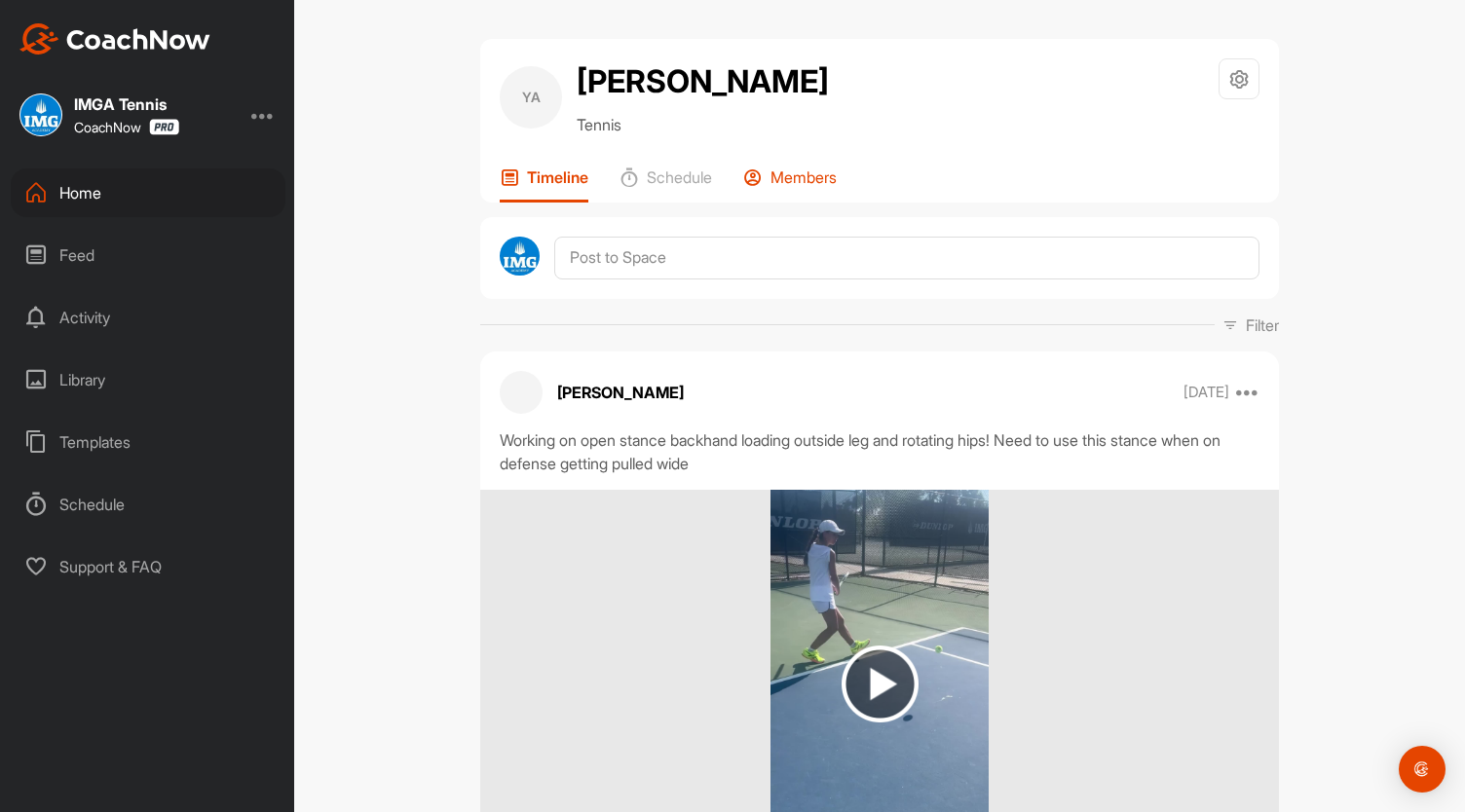
click at [786, 184] on p "Members" at bounding box center [803, 177] width 67 height 20
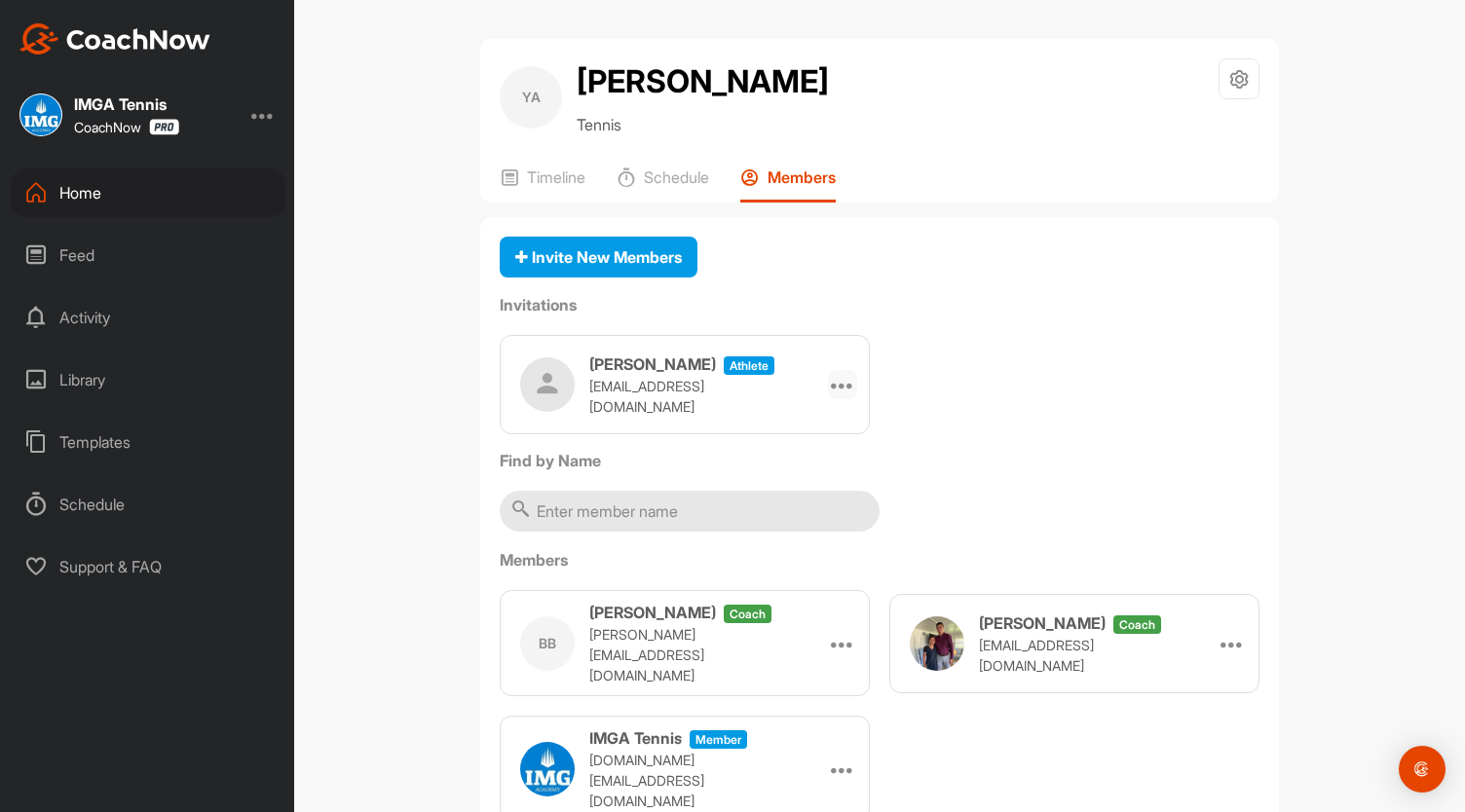
click at [840, 387] on icon at bounding box center [843, 384] width 23 height 23
click at [525, 367] on img at bounding box center [547, 384] width 55 height 55
click at [835, 386] on icon at bounding box center [843, 384] width 23 height 23
click at [775, 433] on li "Edit" at bounding box center [804, 439] width 104 height 62
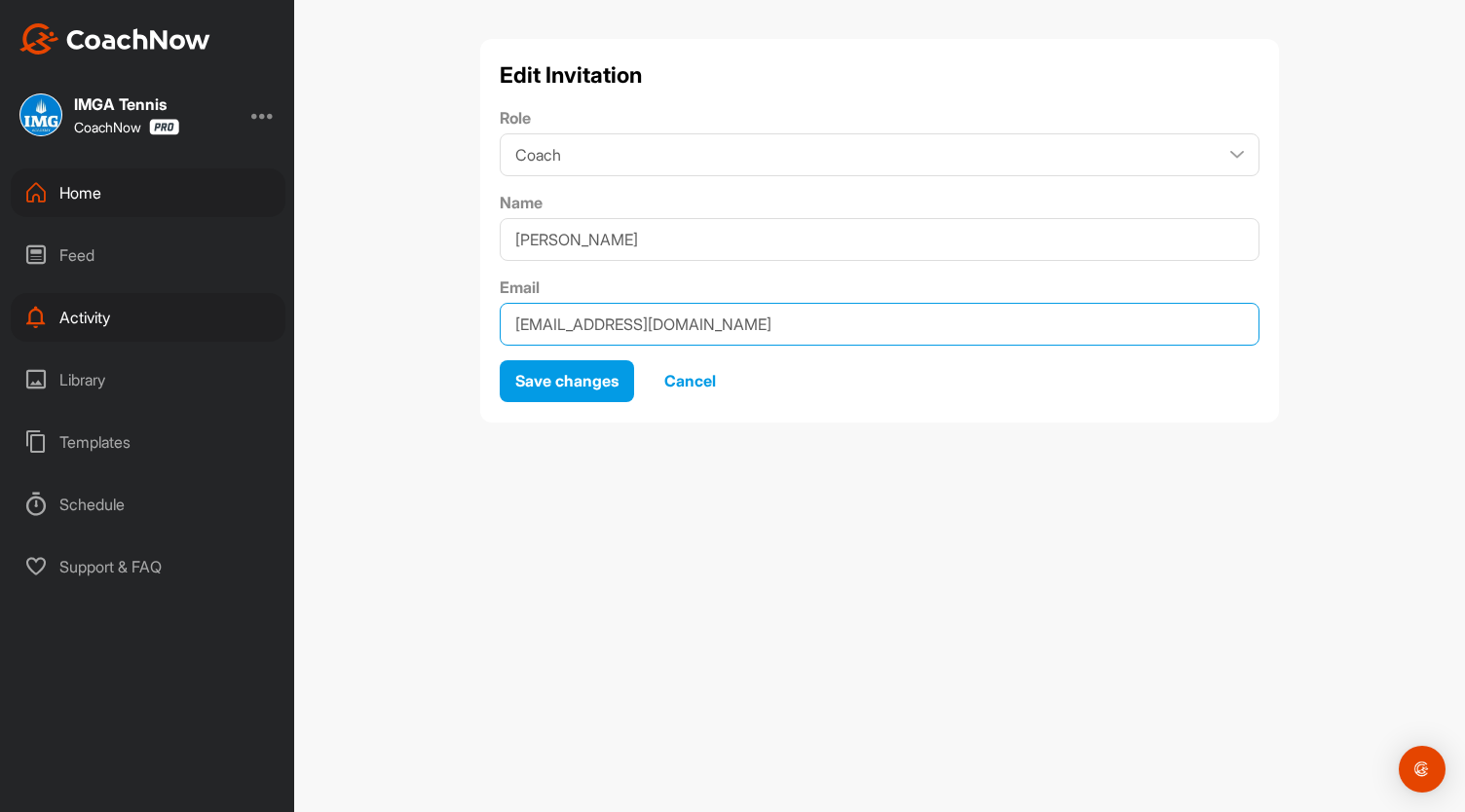
click at [681, 323] on input "[EMAIL_ADDRESS][DOMAIN_NAME]" at bounding box center [879, 324] width 759 height 43
type input "a"
click at [633, 325] on input "yasmineabboud@.[DOMAIN_NAME]" at bounding box center [879, 324] width 759 height 43
type input "yasmineabboud2012@.[DOMAIN_NAME]"
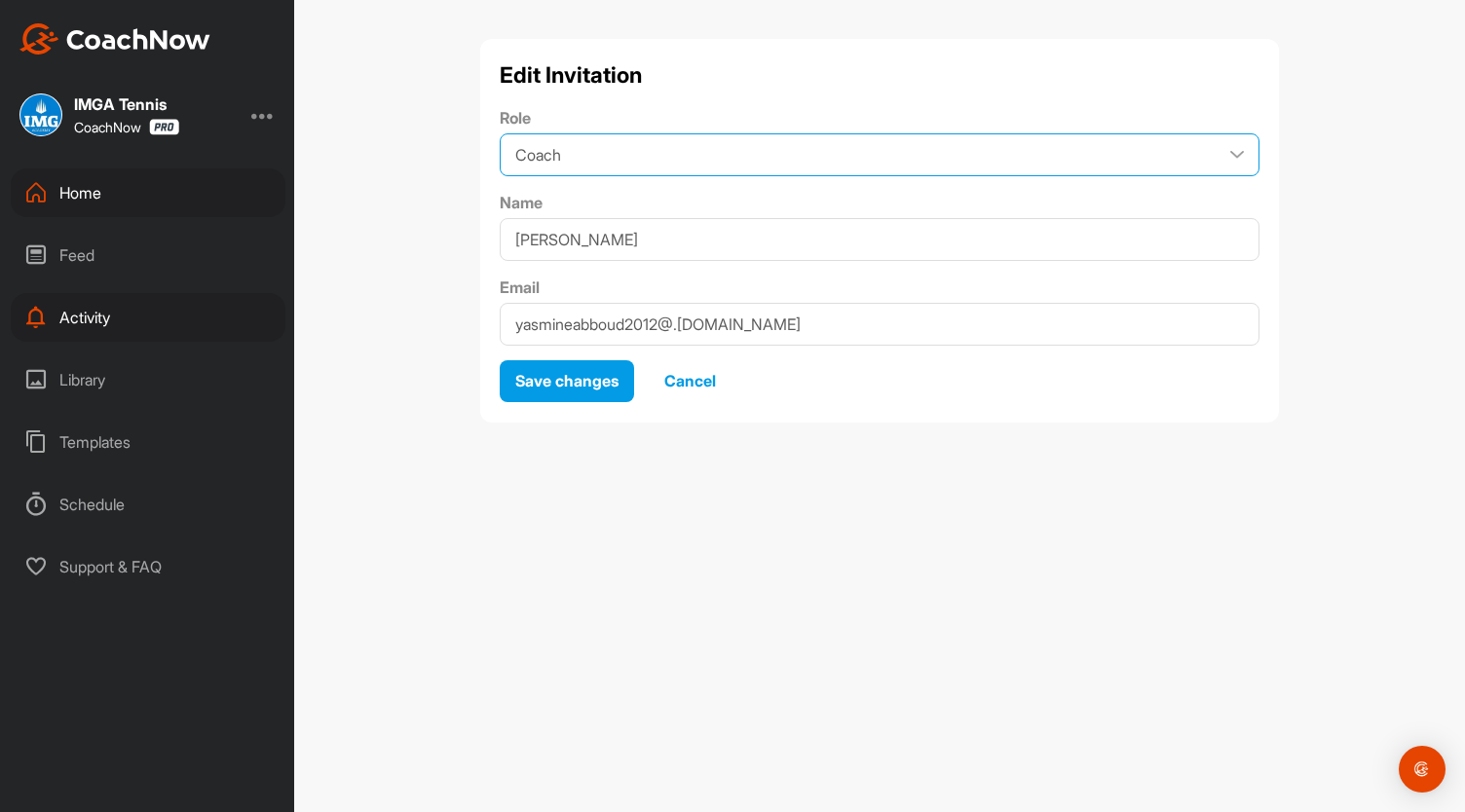
click at [1225, 154] on select "Coach Member" at bounding box center [879, 155] width 759 height 43
select select "contributor"
click at [499, 133] on select "Coach Member" at bounding box center [879, 155] width 759 height 43
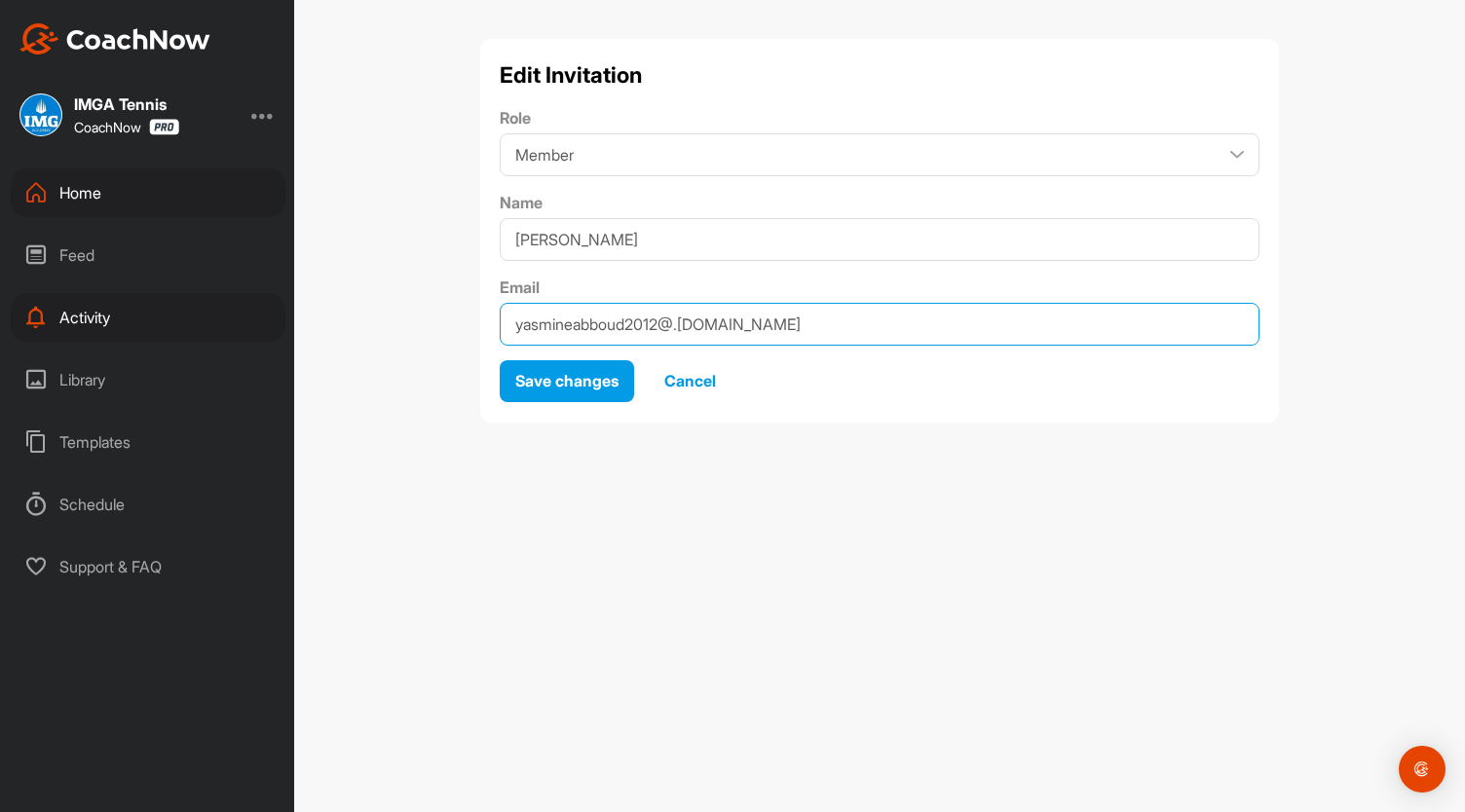
click at [683, 326] on input "yasmineabboud2012@.[DOMAIN_NAME]" at bounding box center [879, 324] width 759 height 43
type input "[EMAIL_ADDRESS][DOMAIN_NAME]"
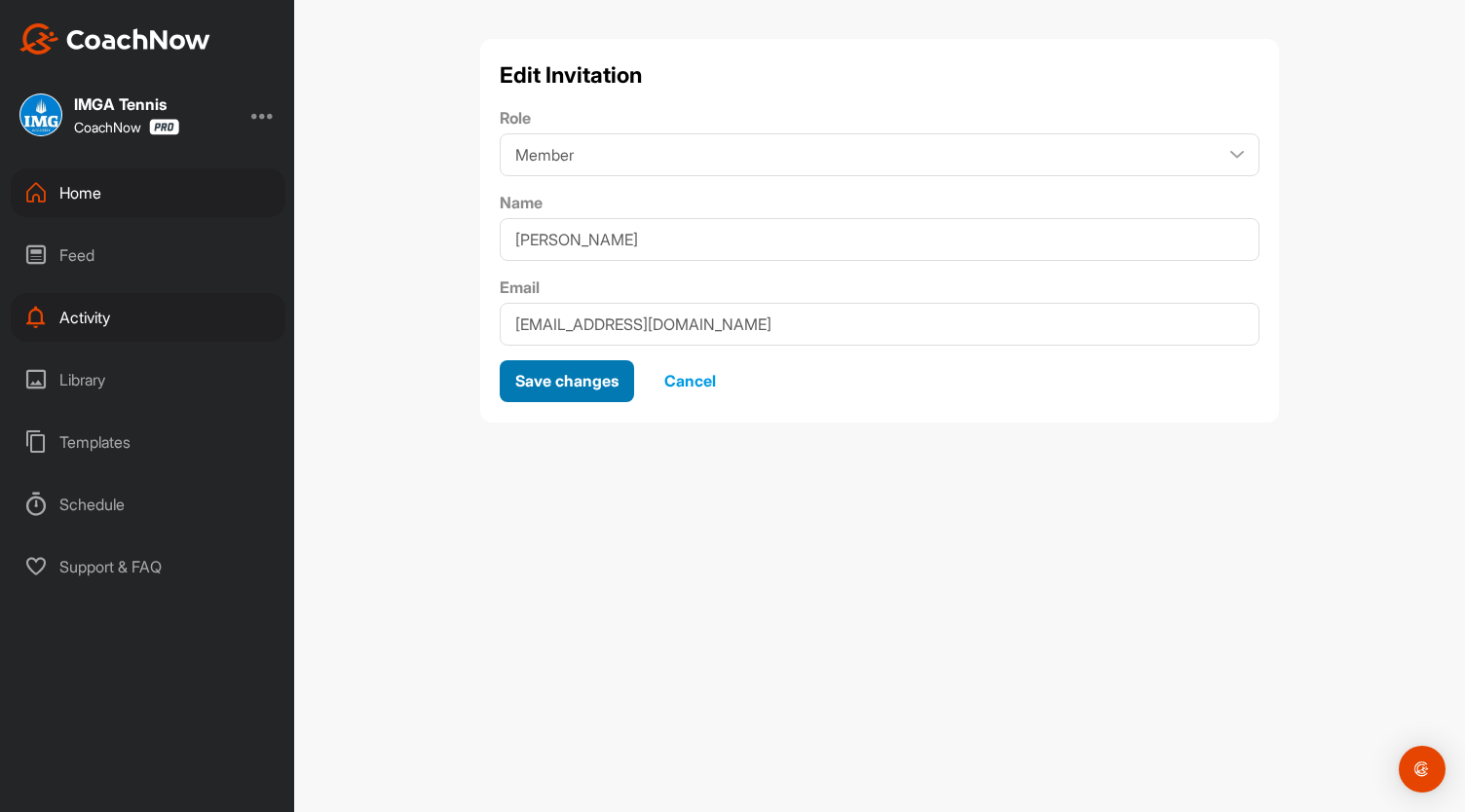
click at [595, 371] on span "Save changes" at bounding box center [566, 381] width 103 height 20
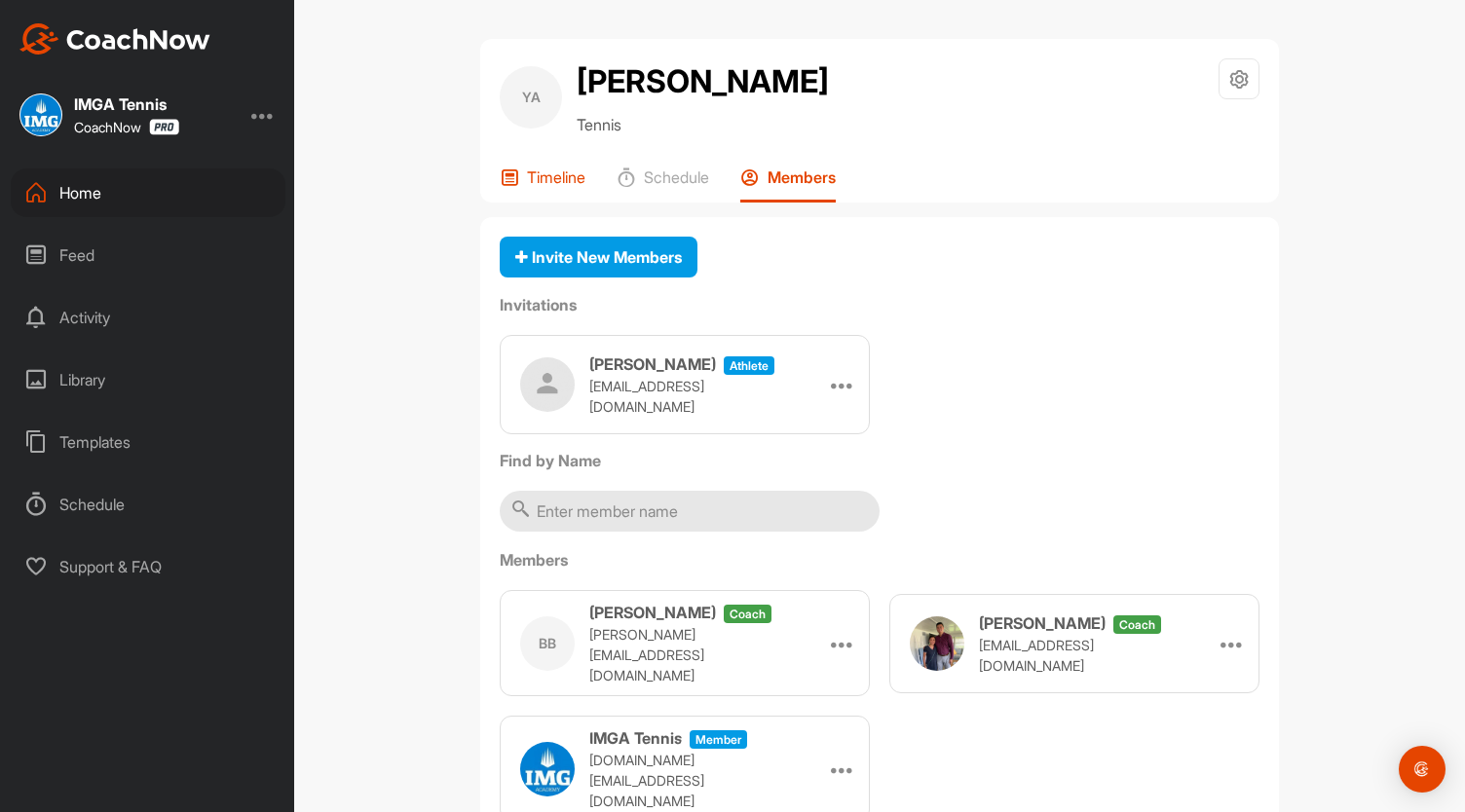
click at [539, 188] on div "Timeline" at bounding box center [542, 185] width 86 height 35
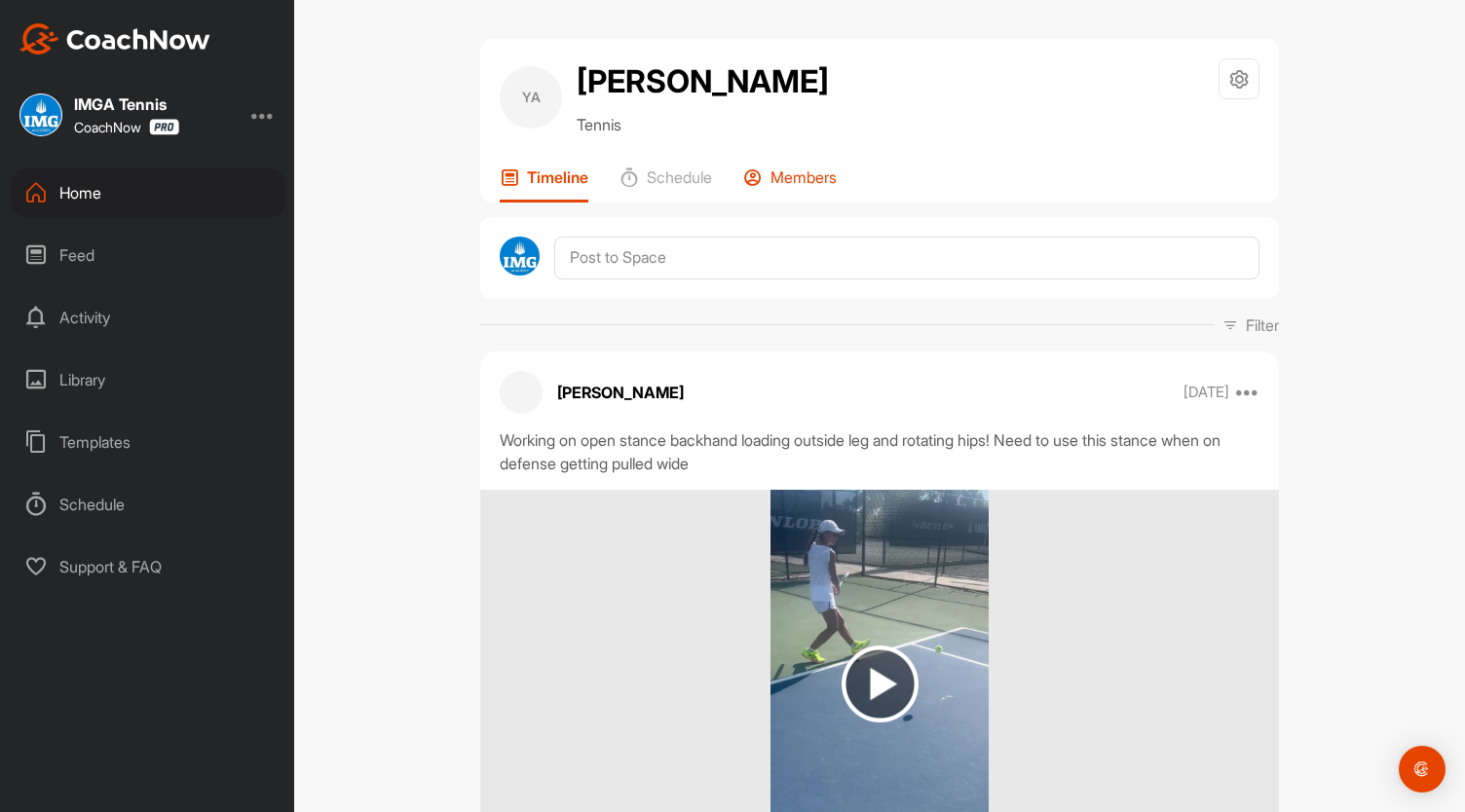
click at [773, 174] on p "Members" at bounding box center [803, 177] width 67 height 20
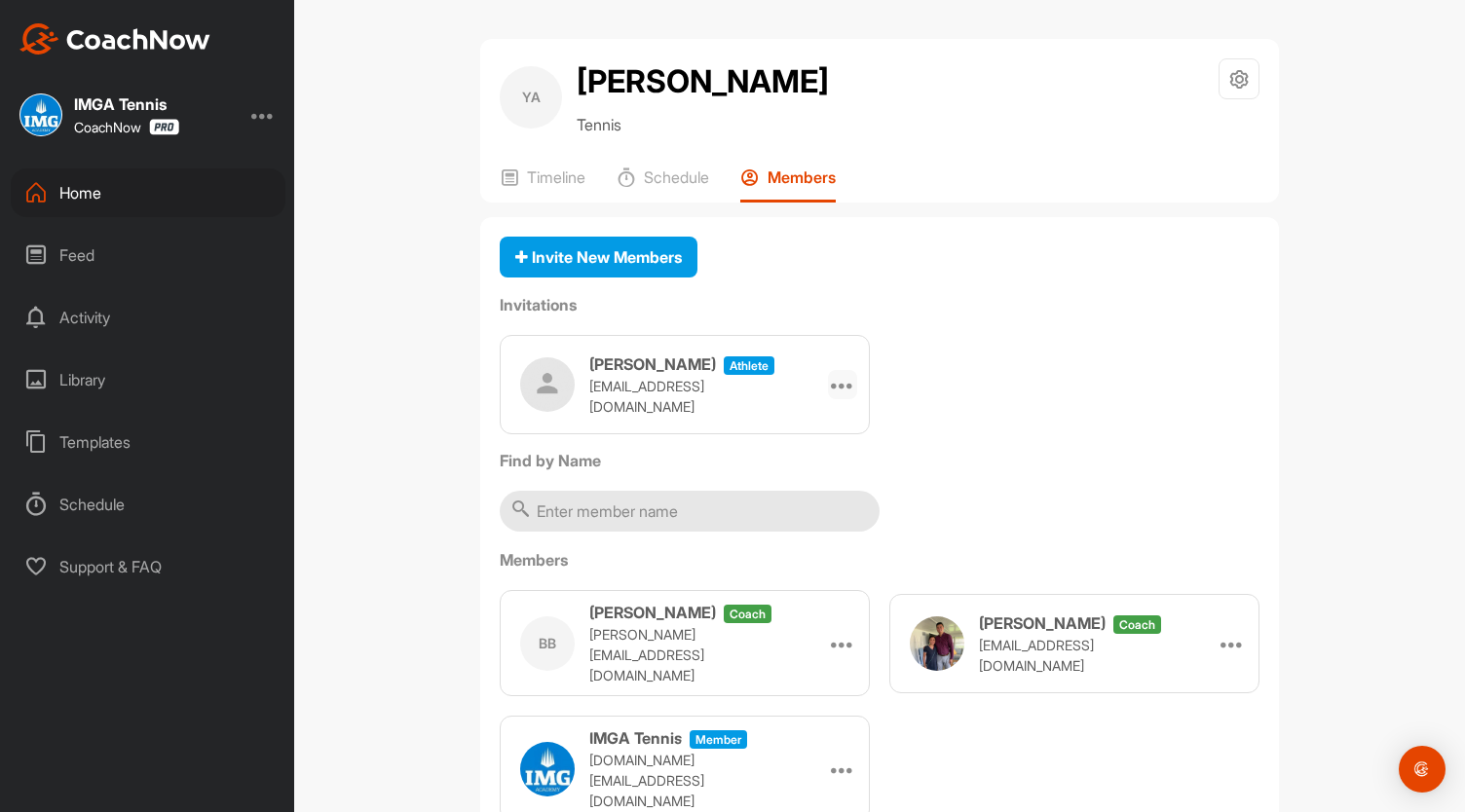
click at [836, 390] on icon at bounding box center [843, 384] width 23 height 23
click at [797, 492] on li "Re-send" at bounding box center [804, 501] width 104 height 62
click at [552, 180] on p "Timeline" at bounding box center [556, 177] width 59 height 20
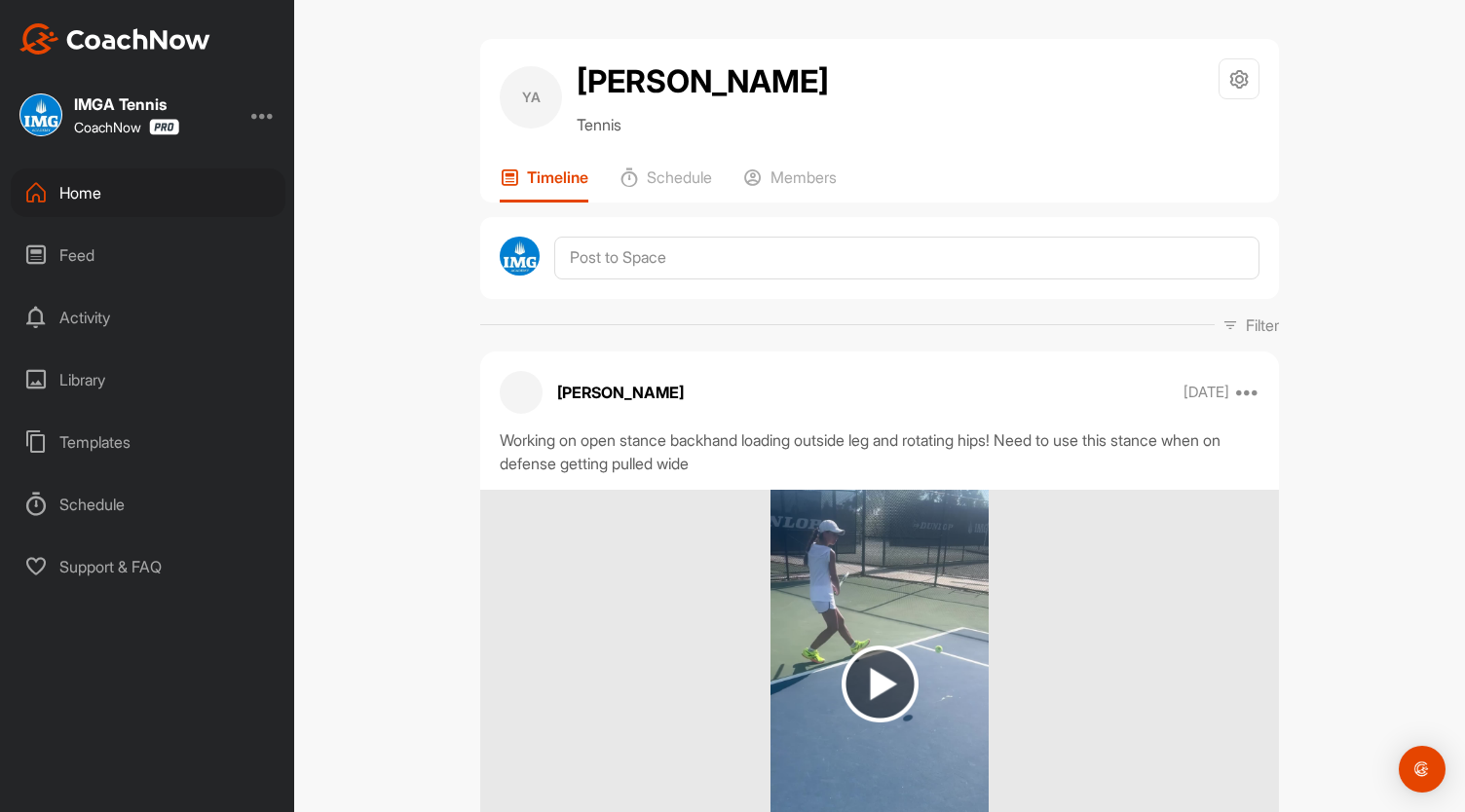
click at [93, 188] on div "Home" at bounding box center [148, 193] width 275 height 49
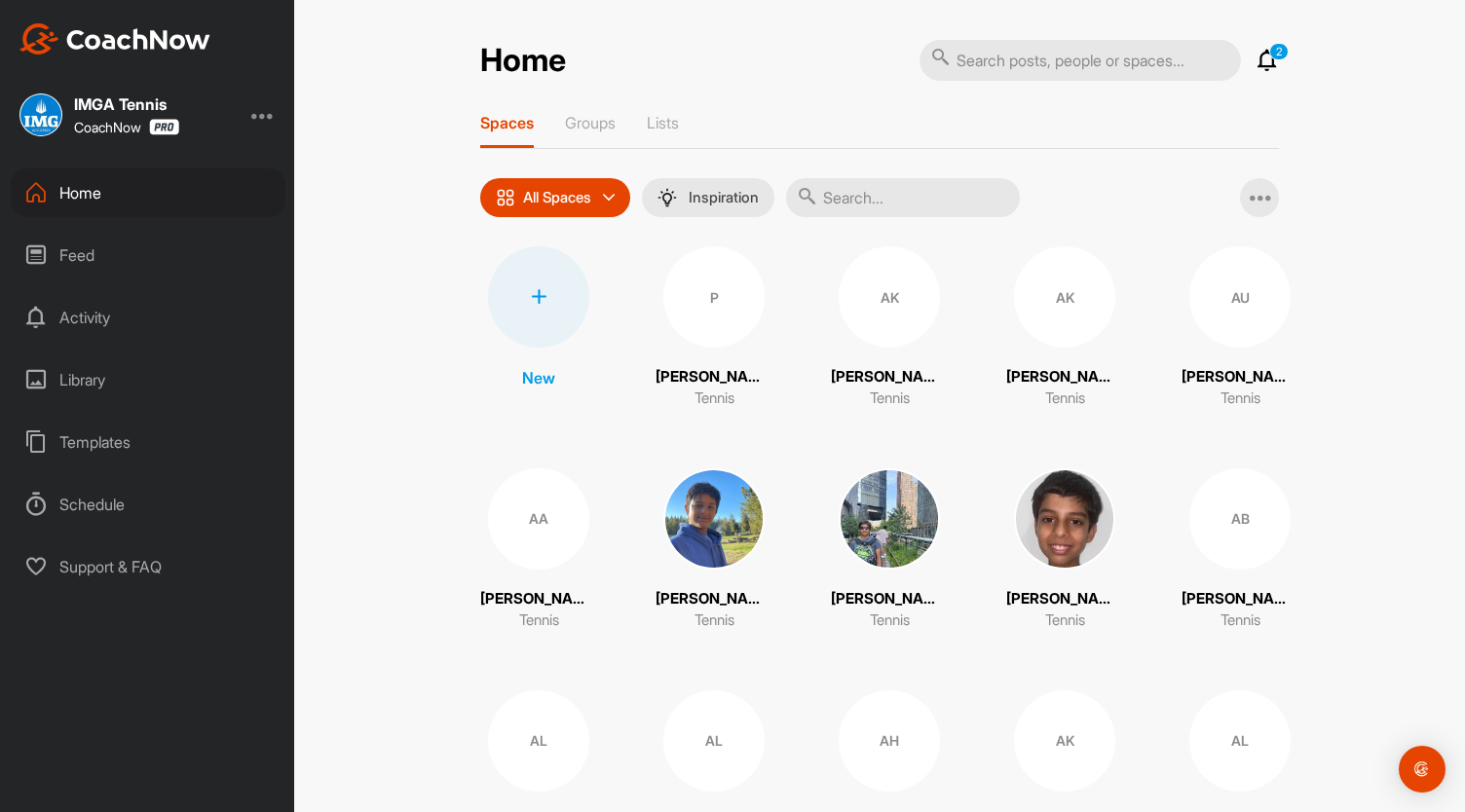
click at [863, 194] on input "text" at bounding box center [902, 198] width 234 height 39
click at [855, 197] on input "text" at bounding box center [902, 198] width 234 height 39
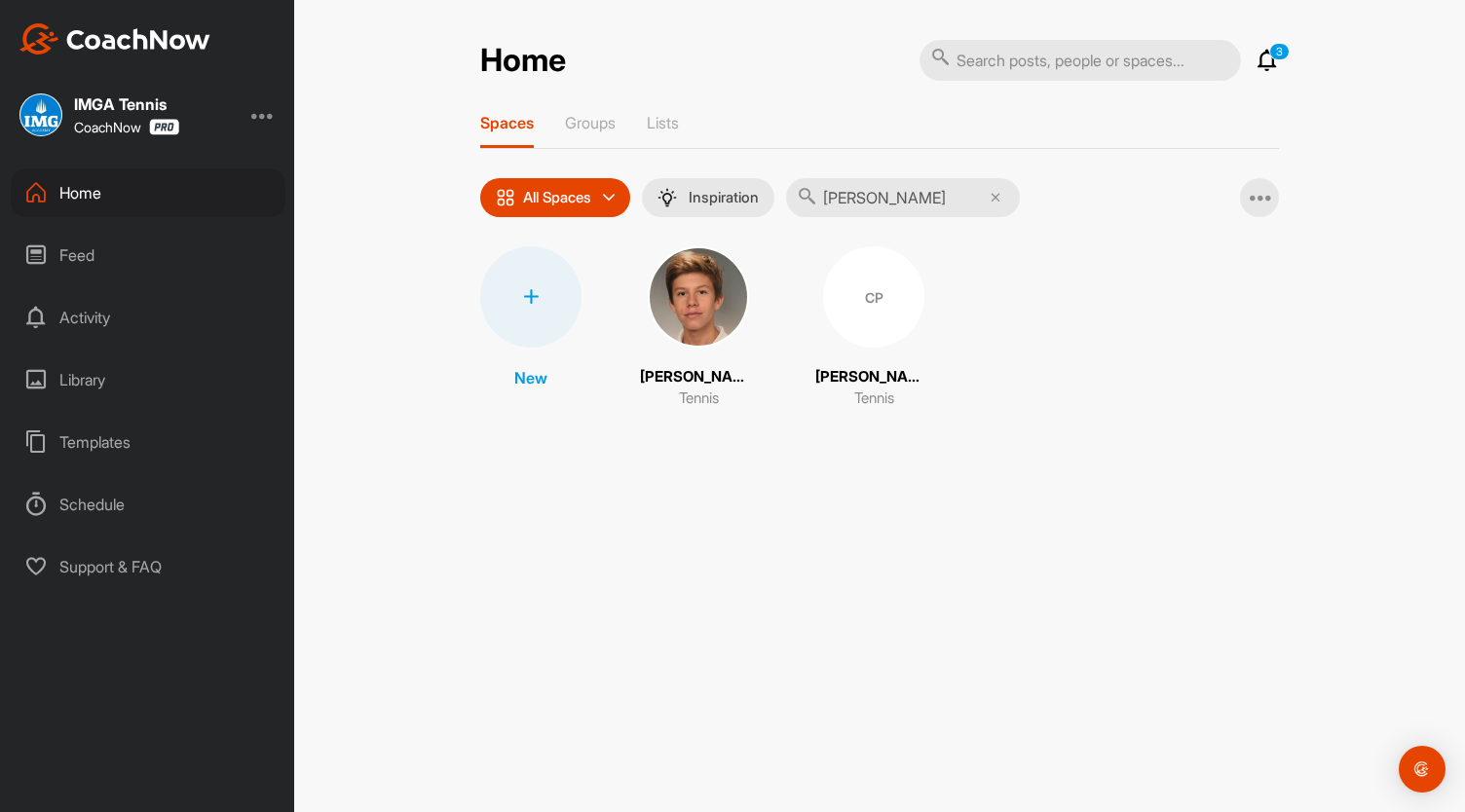
type input "[PERSON_NAME]"
click at [708, 324] on img at bounding box center [698, 296] width 101 height 101
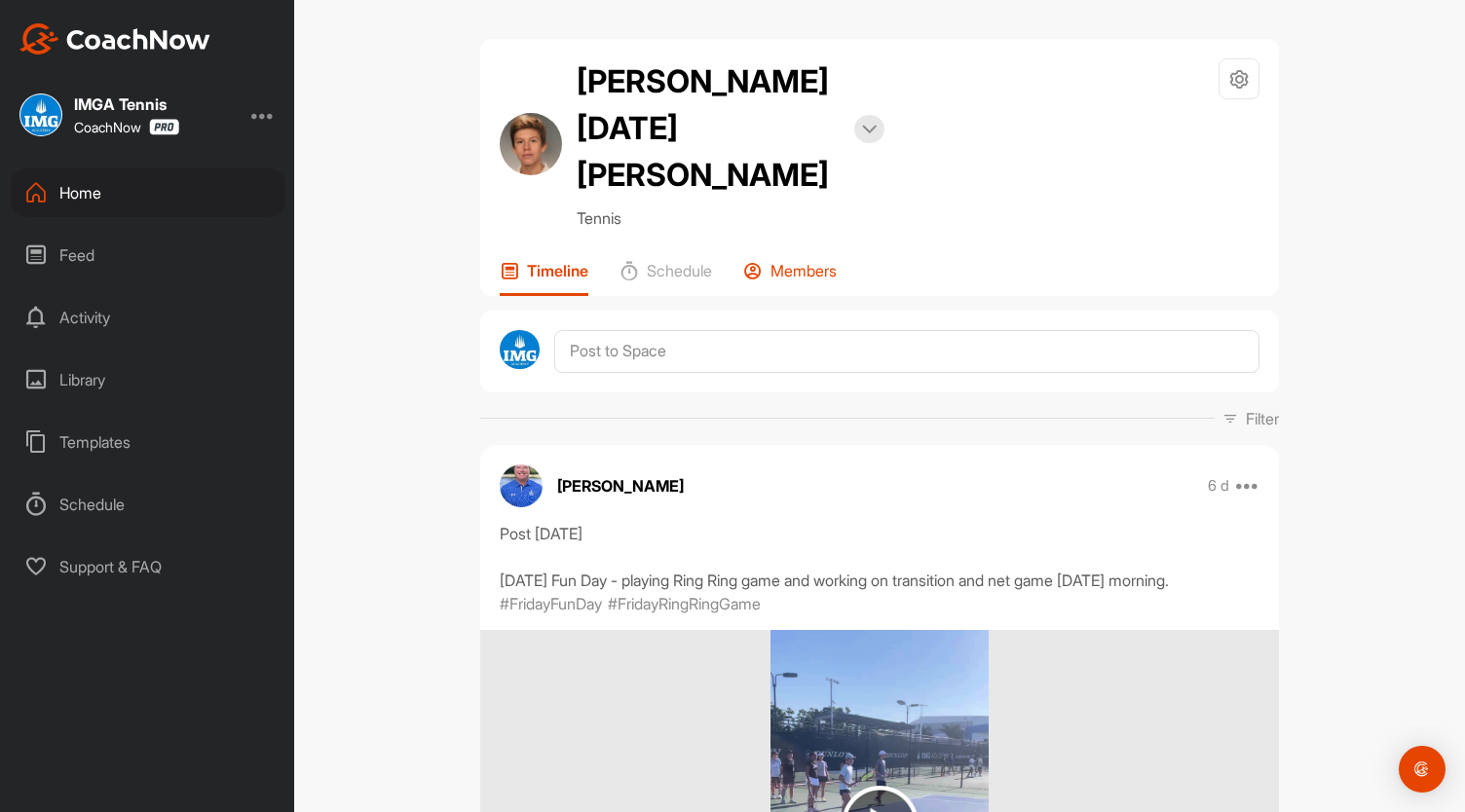
click at [809, 261] on p "Members" at bounding box center [803, 271] width 67 height 20
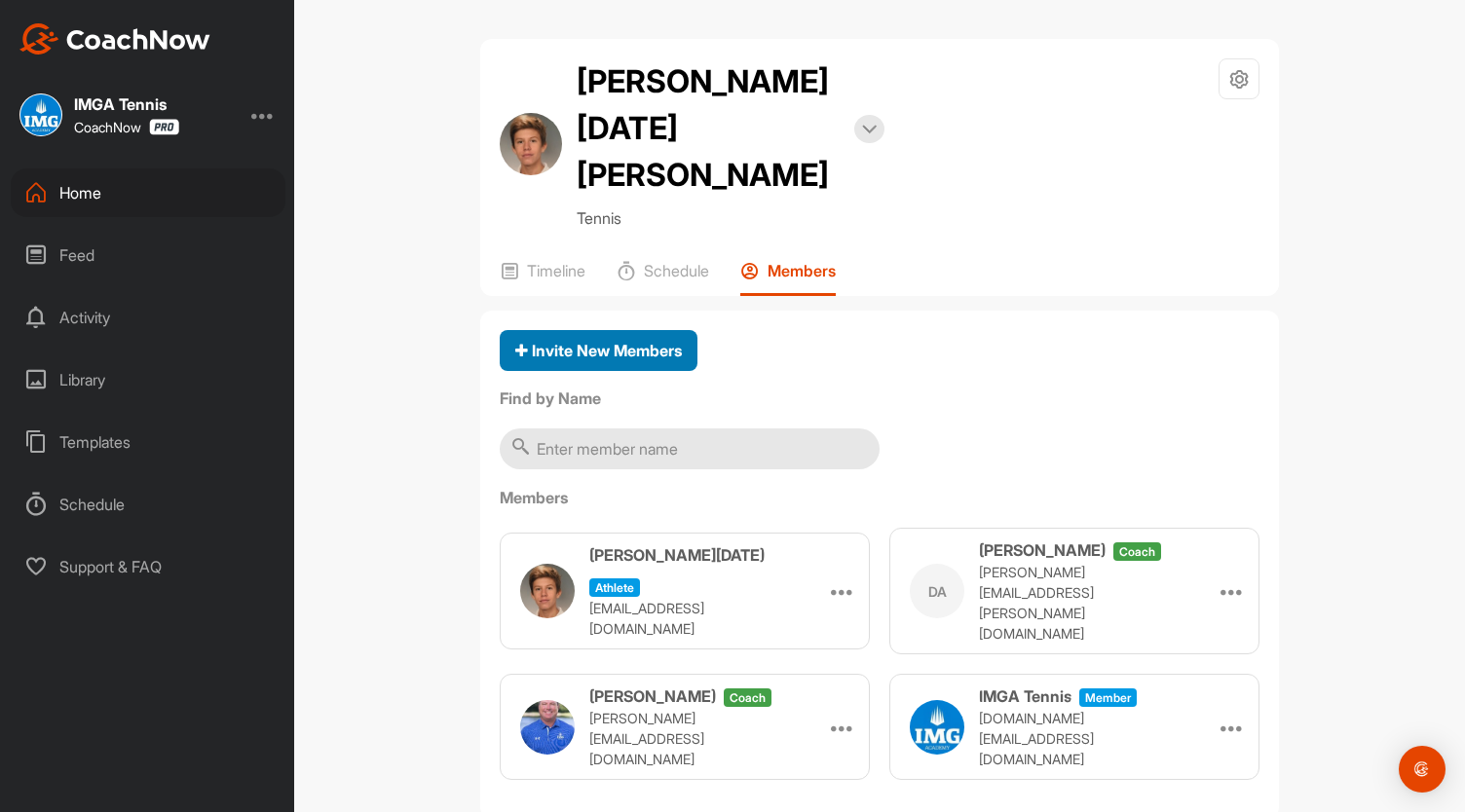
click at [550, 340] on span "Invite New Members" at bounding box center [598, 350] width 166 height 20
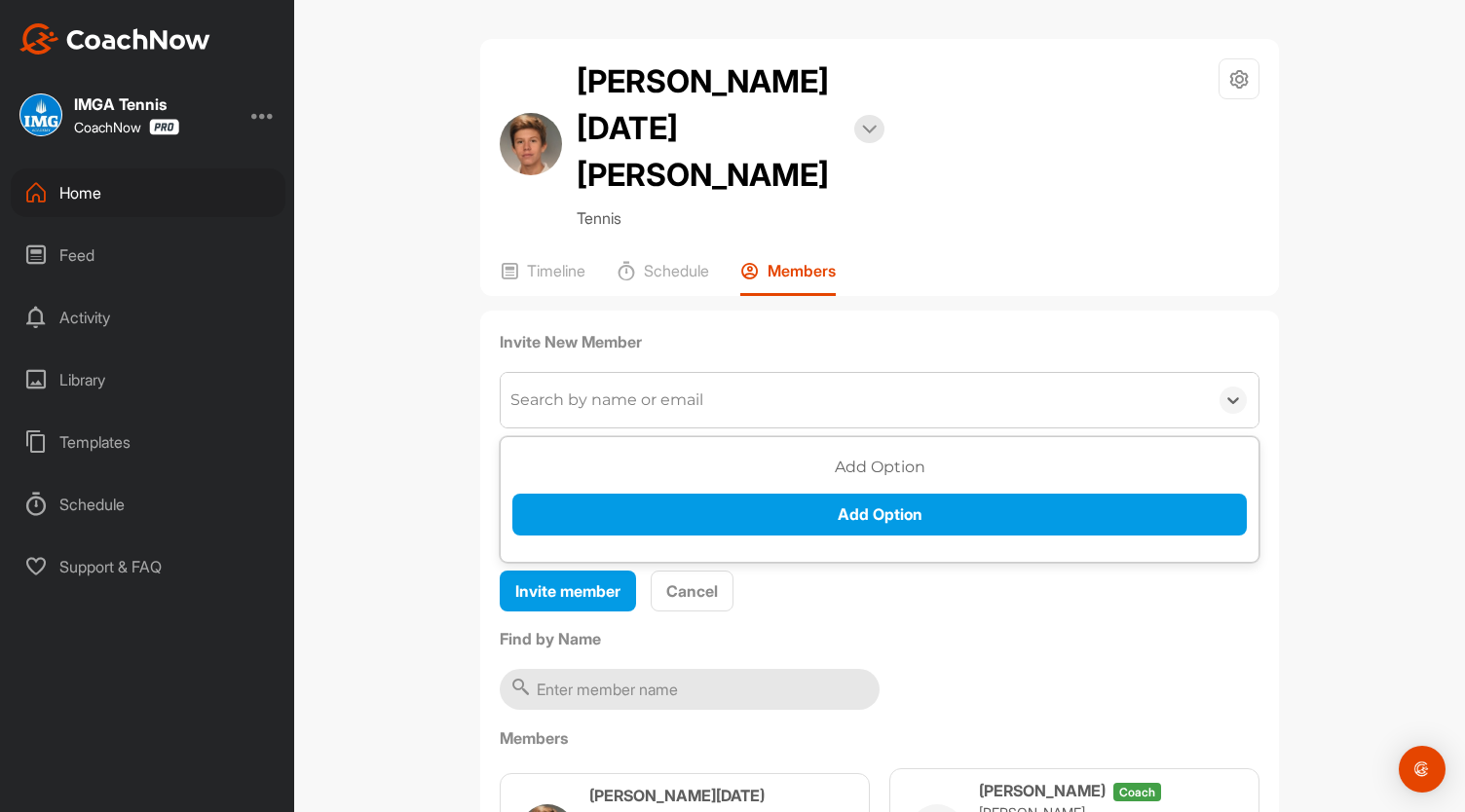
click at [625, 388] on div "Search by name or email" at bounding box center [606, 400] width 193 height 23
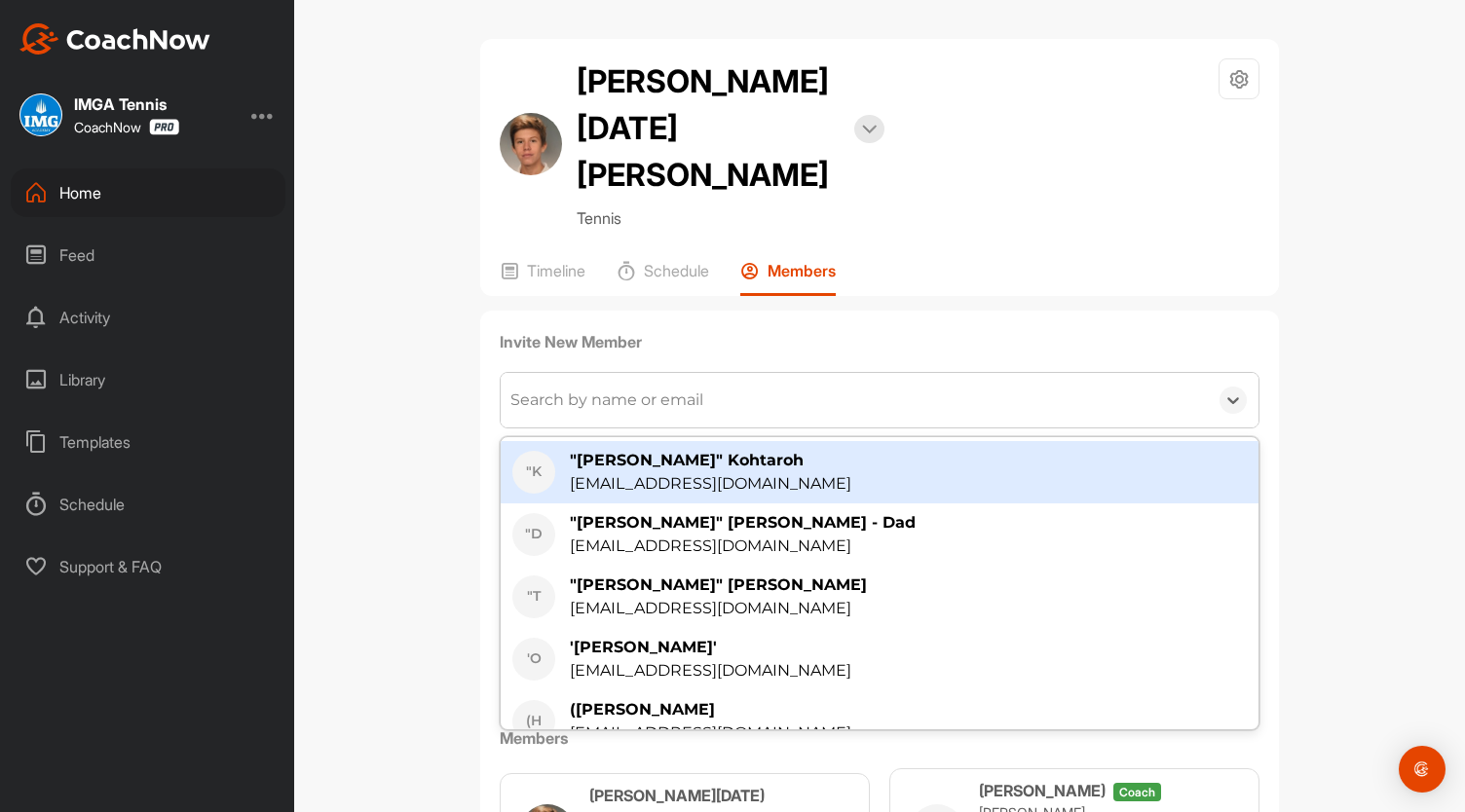
click at [381, 426] on div "[PERSON_NAME] [DATE][PERSON_NAME] Bookings Tennis Space Settings Your Notificat…" at bounding box center [879, 406] width 1170 height 812
click at [436, 520] on div "[PERSON_NAME] [DATE][PERSON_NAME] Bookings Tennis Space Settings Your Notificat…" at bounding box center [879, 406] width 1170 height 812
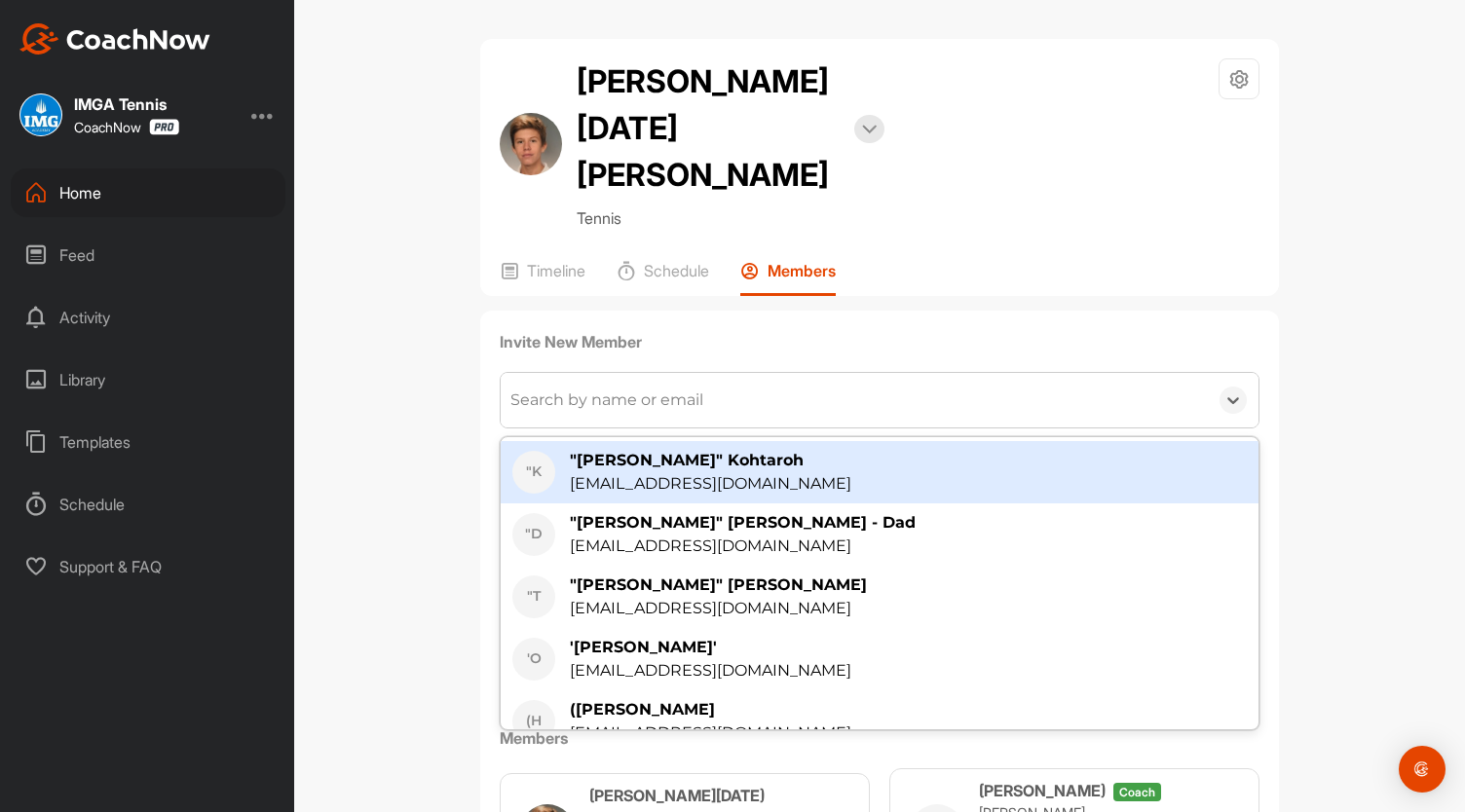
click at [589, 784] on div "[PERSON_NAME][DATE] athlete" at bounding box center [699, 811] width 219 height 55
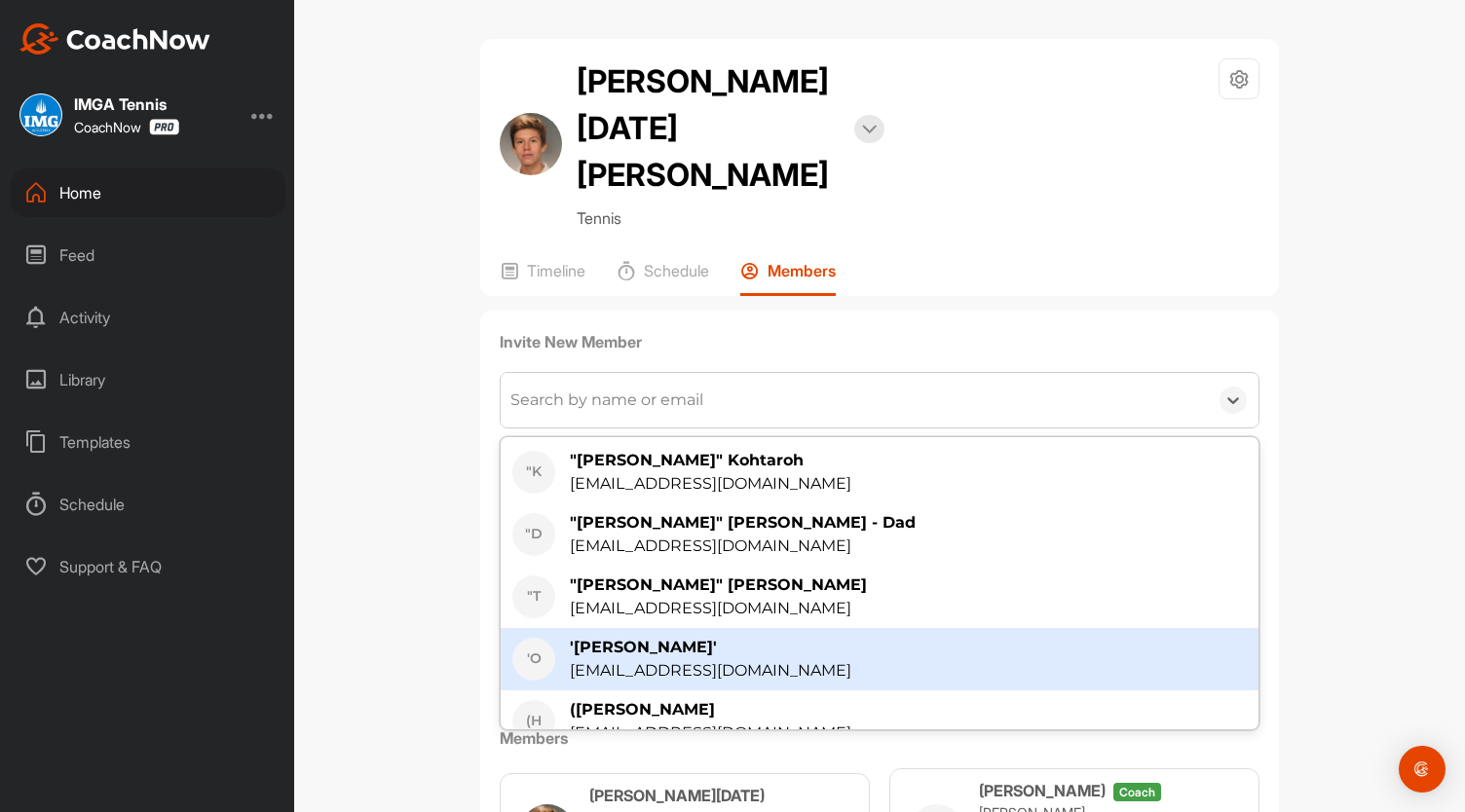
click at [341, 477] on div "[PERSON_NAME] [DATE][PERSON_NAME] Bookings Tennis Space Settings Your Notificat…" at bounding box center [879, 406] width 1170 height 812
click at [343, 476] on div "[PERSON_NAME] [DATE][PERSON_NAME] Bookings Tennis Space Settings Your Notificat…" at bounding box center [879, 406] width 1170 height 812
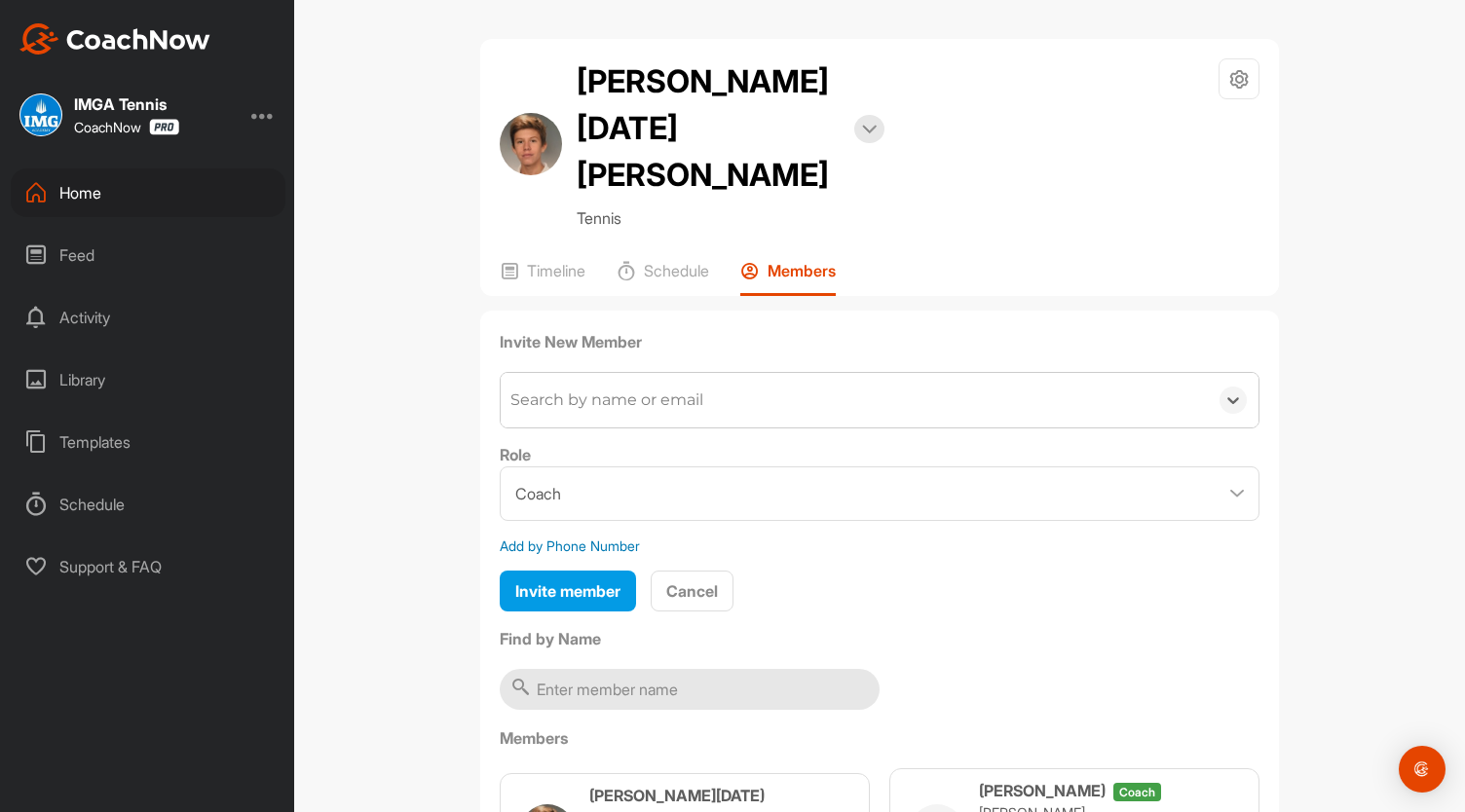
click at [773, 373] on div "Search by name or email" at bounding box center [853, 400] width 707 height 55
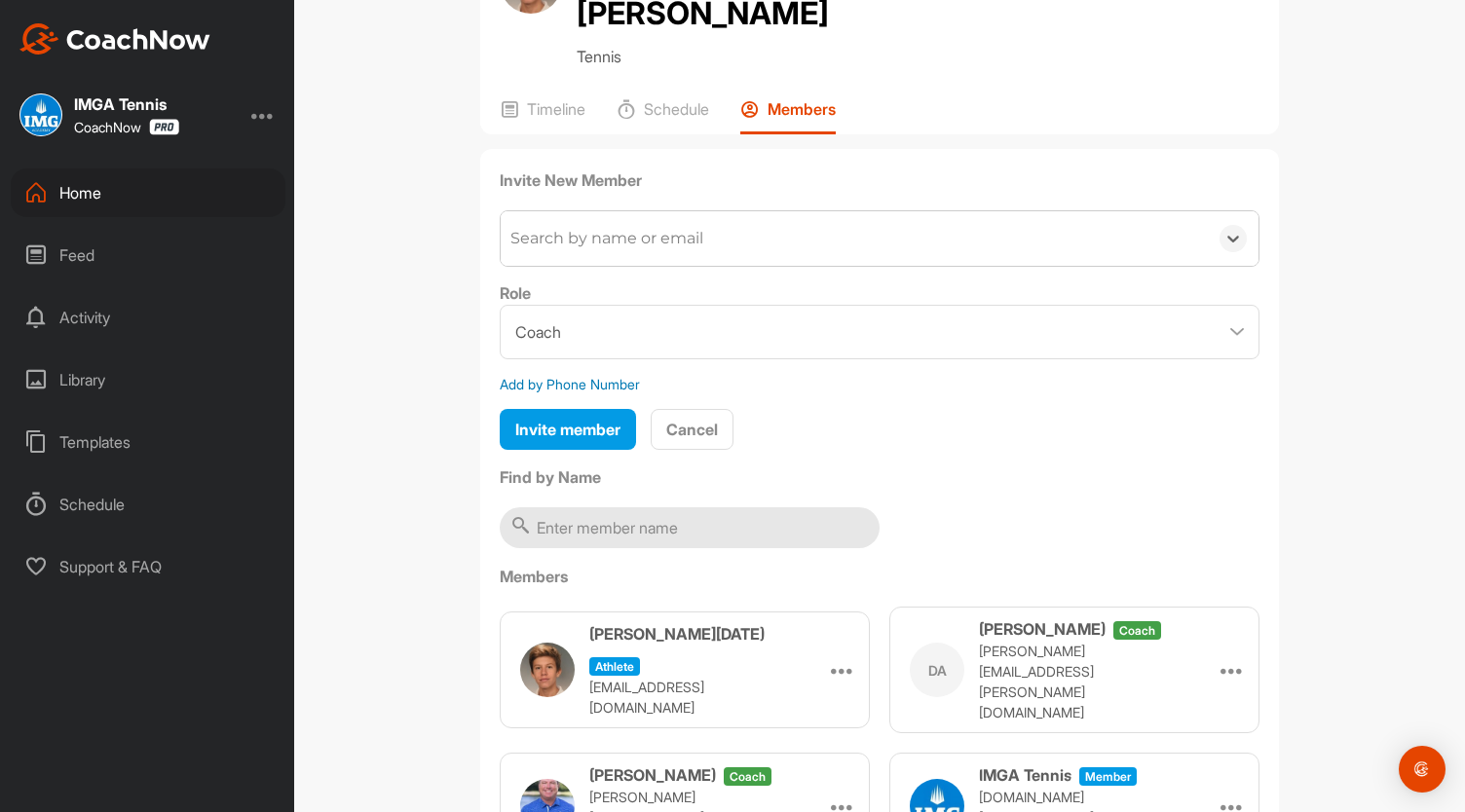
click at [644, 622] on h3 "[PERSON_NAME][DATE]" at bounding box center [676, 634] width 175 height 23
click at [559, 643] on img at bounding box center [547, 670] width 55 height 55
click at [840, 658] on icon at bounding box center [843, 670] width 23 height 23
click at [626, 677] on p "[EMAIL_ADDRESS][DOMAIN_NAME]" at bounding box center [686, 698] width 195 height 41
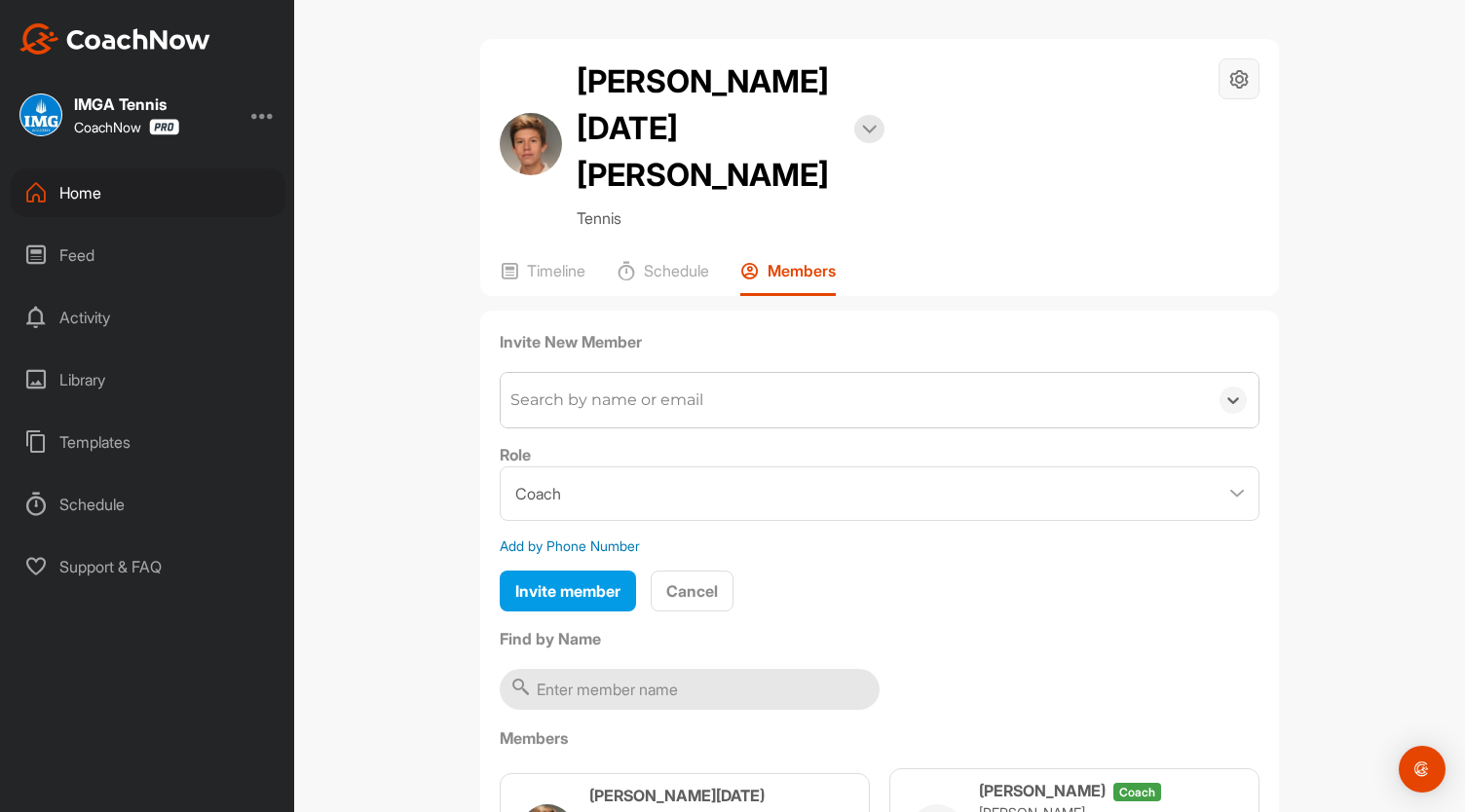
click at [1231, 85] on icon at bounding box center [1239, 79] width 23 height 23
click at [1171, 129] on li "Space Settings" at bounding box center [1180, 134] width 159 height 63
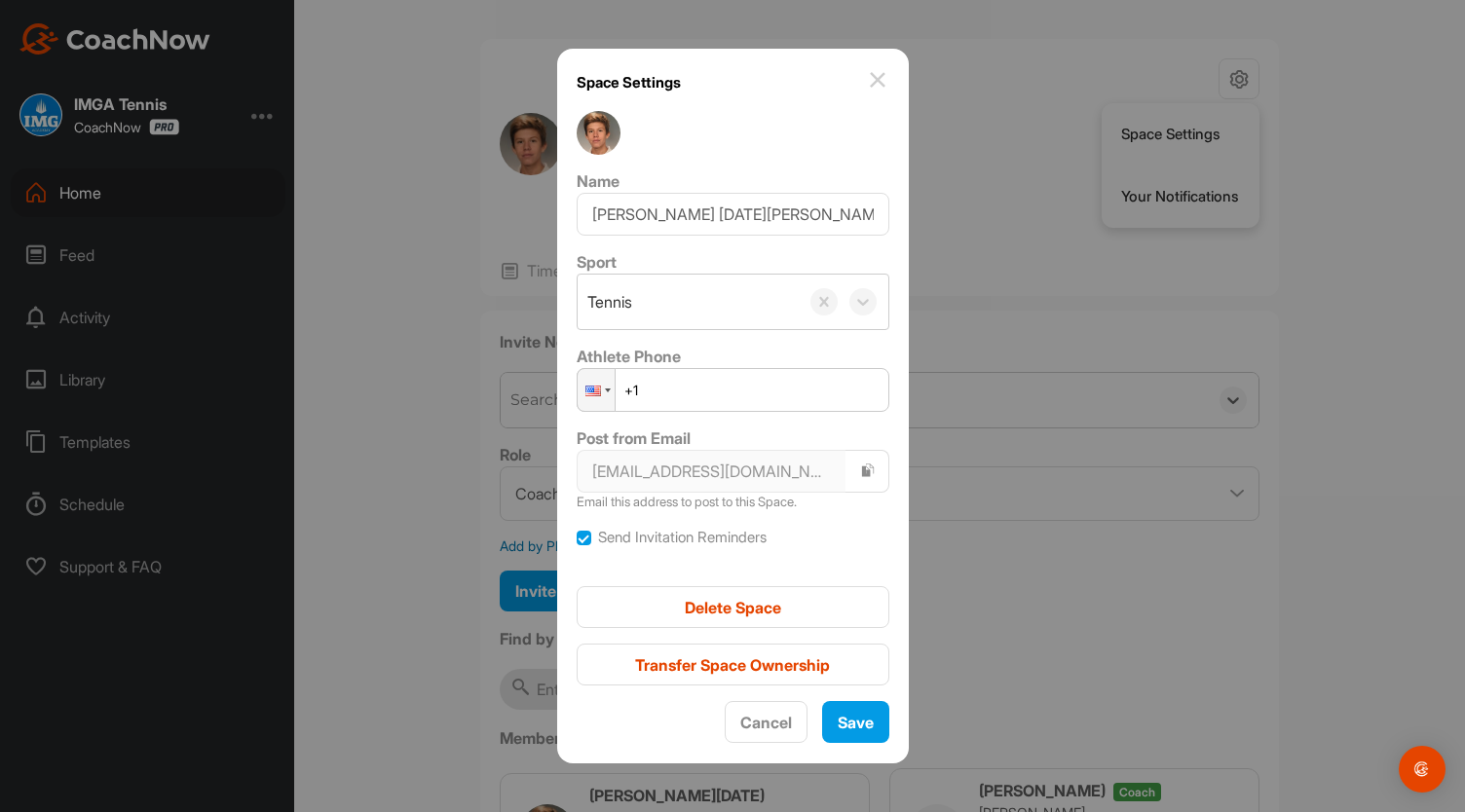
click at [866, 79] on img at bounding box center [878, 80] width 23 height 23
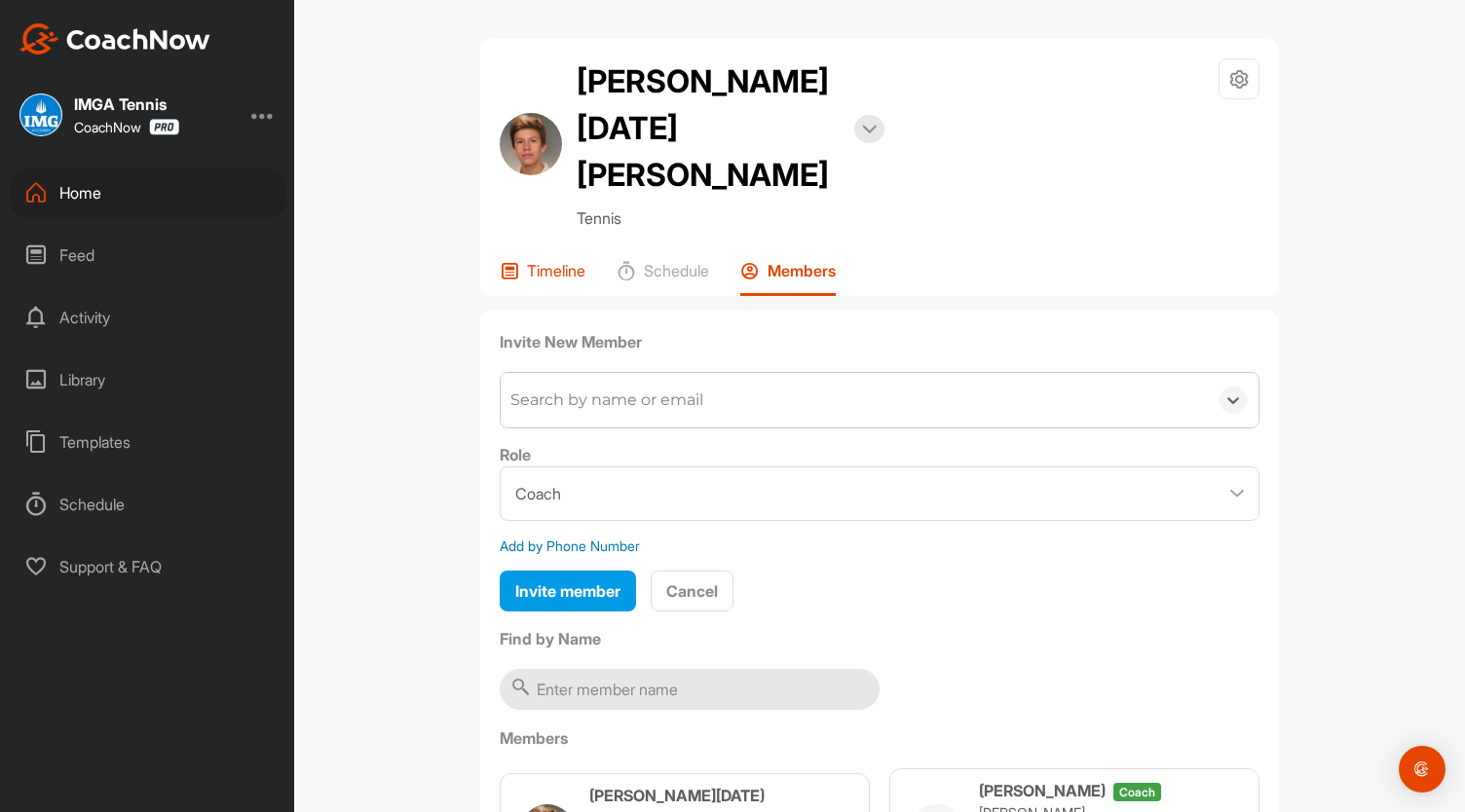
click at [557, 261] on p "Timeline" at bounding box center [556, 271] width 59 height 20
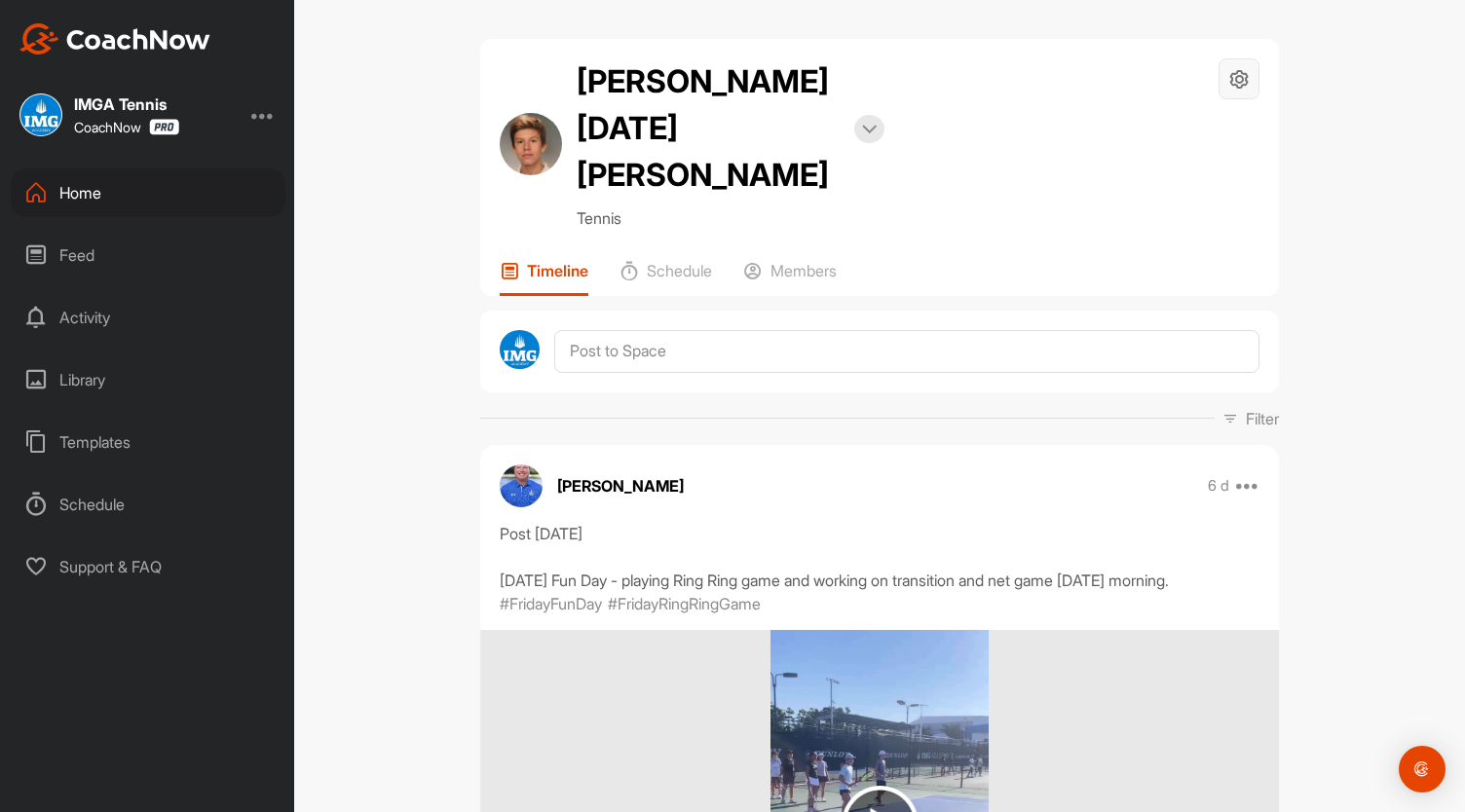
click at [1239, 85] on icon at bounding box center [1239, 79] width 23 height 23
click at [1186, 122] on li "Space Settings" at bounding box center [1180, 134] width 159 height 63
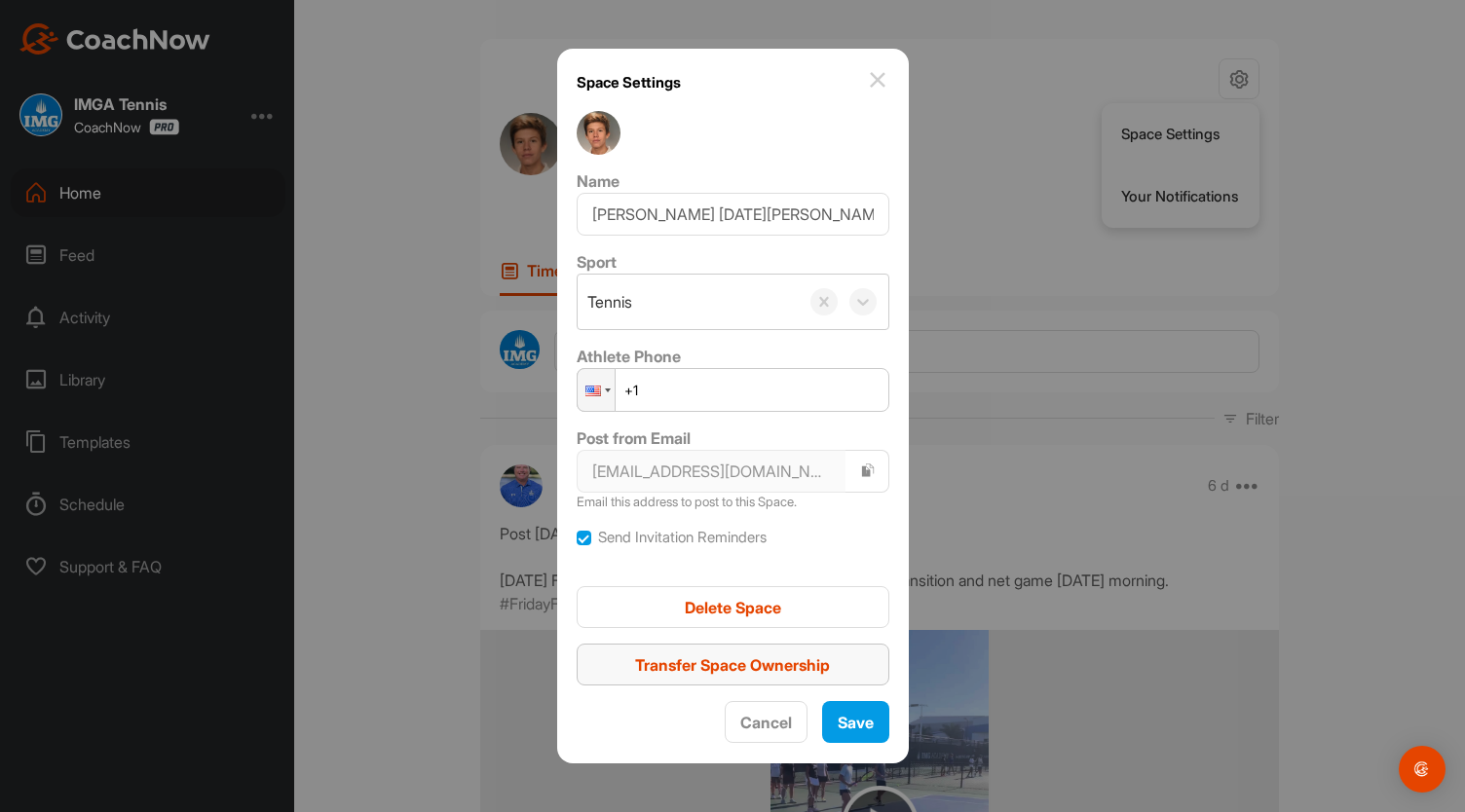
click at [754, 674] on div "Transfer Space Ownership" at bounding box center [733, 665] width 282 height 23
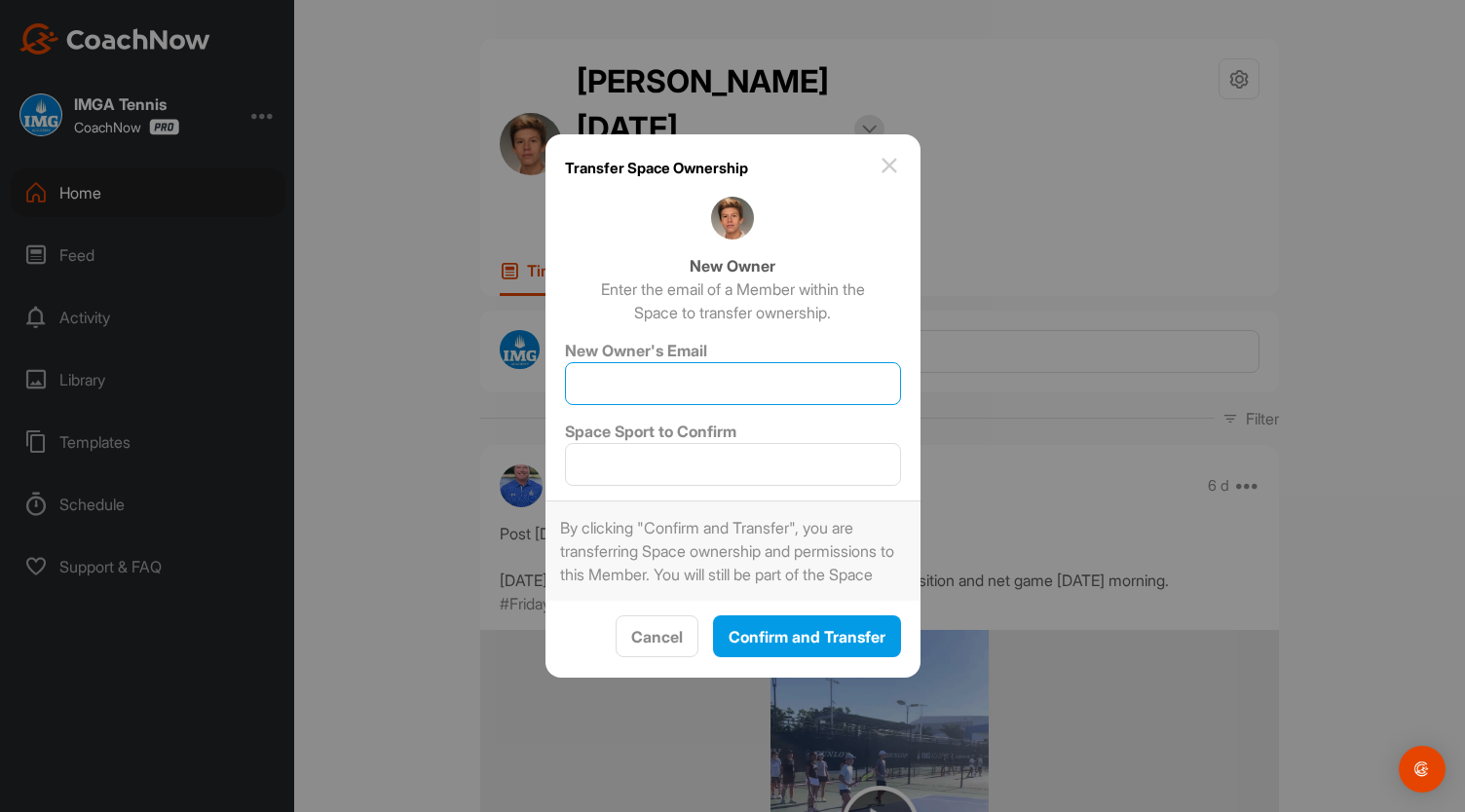
click at [693, 388] on input "New Owner's Email" at bounding box center [732, 383] width 336 height 43
type input "[PERSON_NAME][EMAIL_ADDRESS][DOMAIN_NAME]"
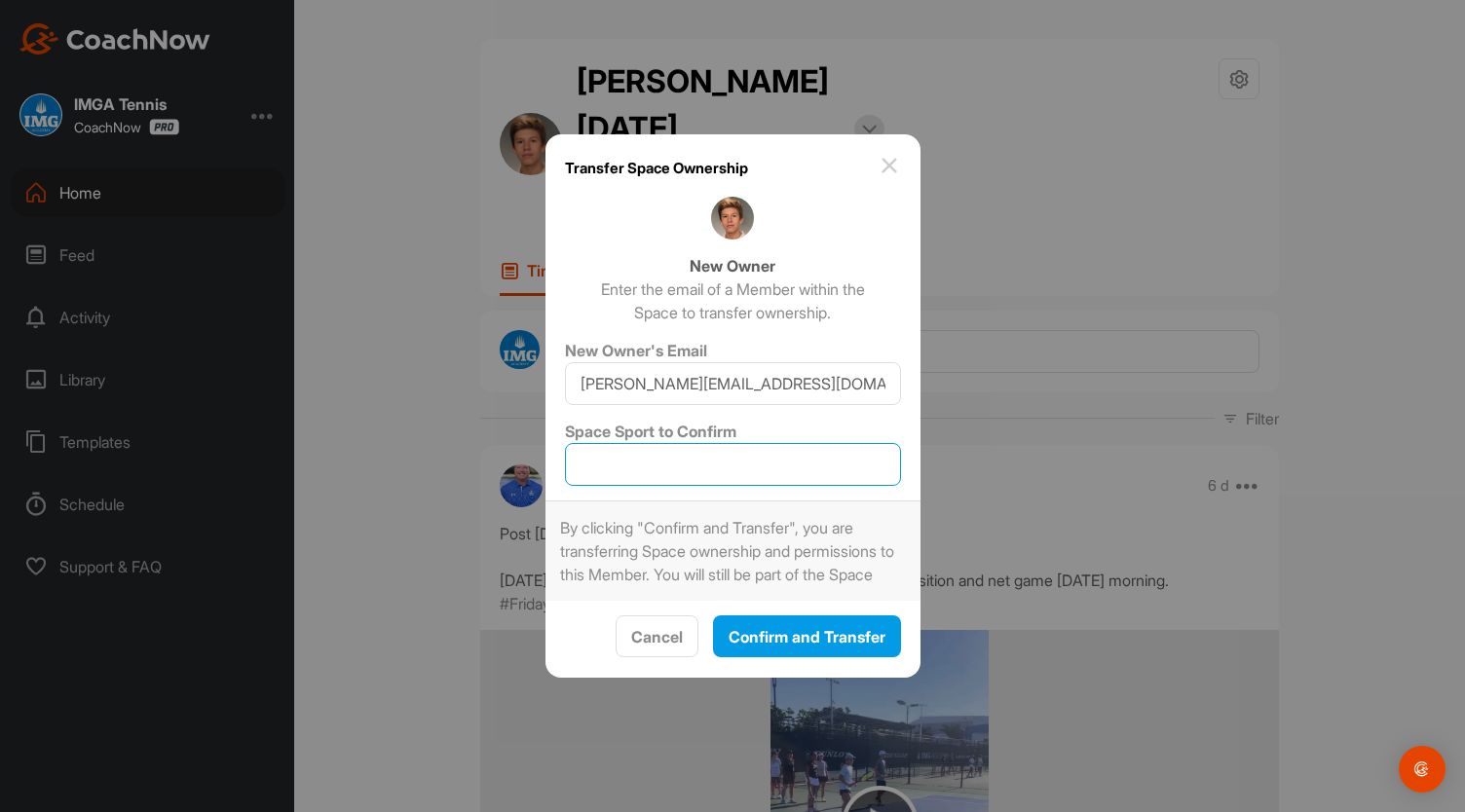
click at [672, 455] on input "Space Sport to Confirm" at bounding box center [732, 465] width 336 height 43
type input "t"
type input "Tennis"
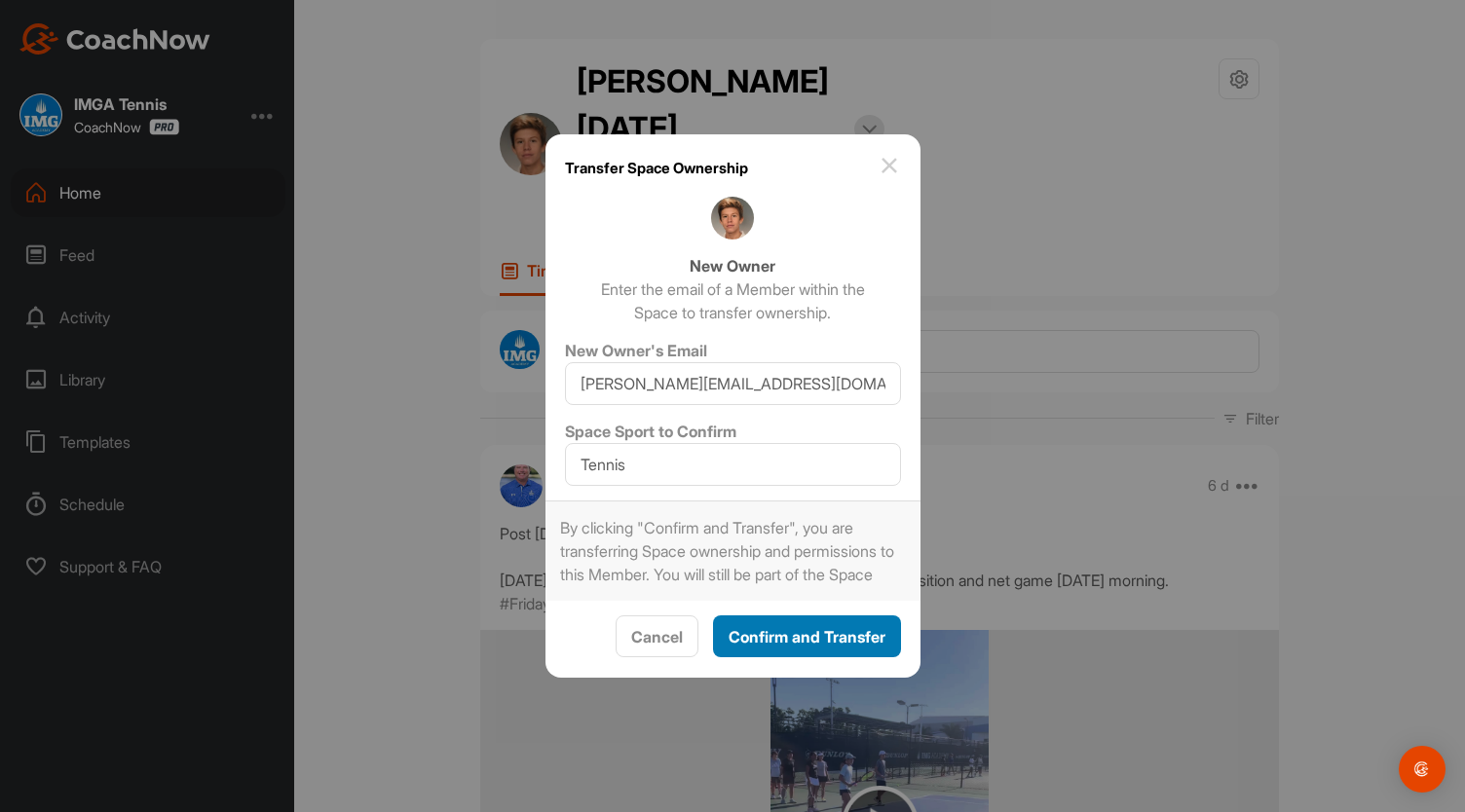
click at [789, 647] on span "Confirm and Transfer" at bounding box center [806, 637] width 157 height 20
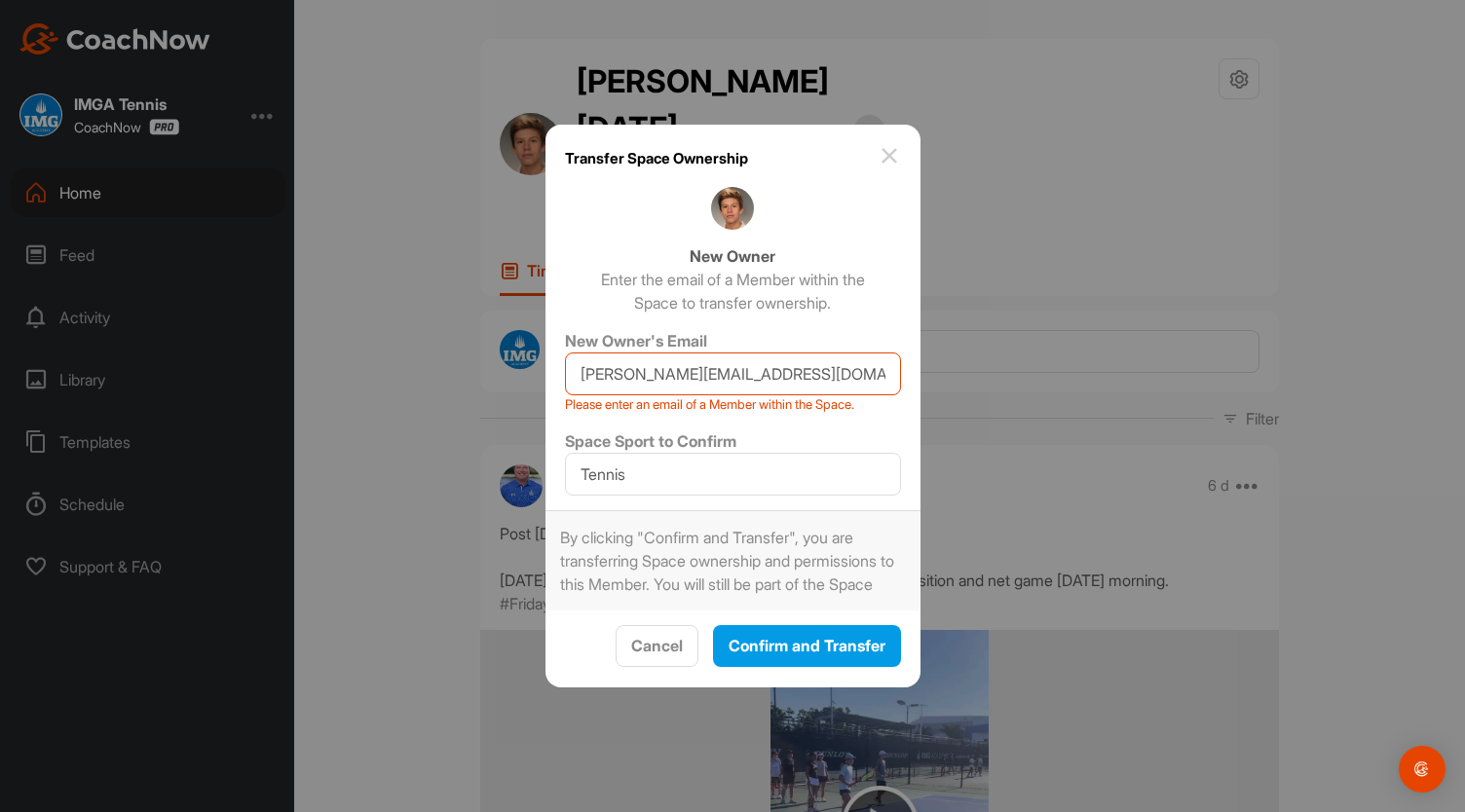
click at [888, 144] on img at bounding box center [890, 156] width 23 height 23
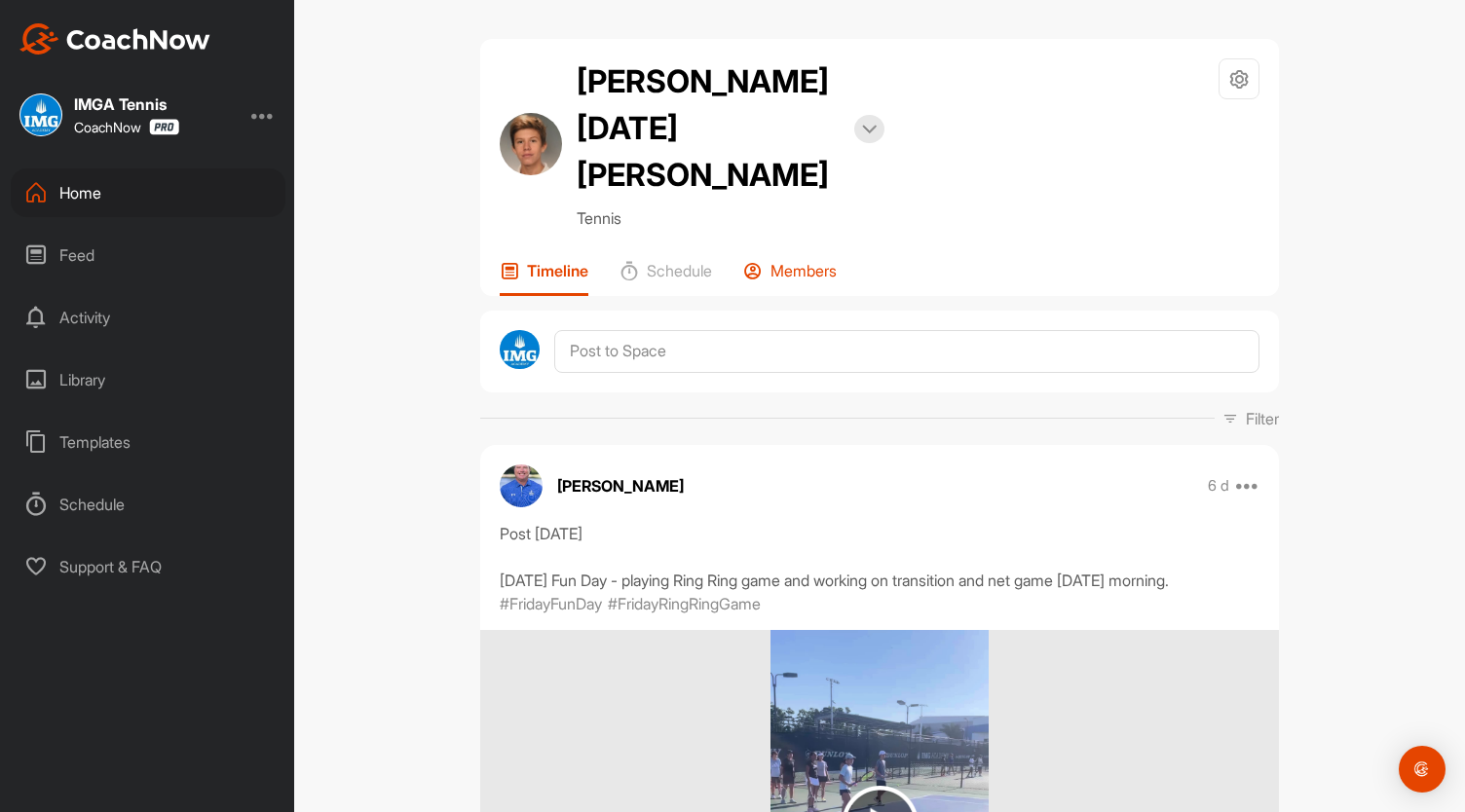
click at [801, 261] on p "Members" at bounding box center [803, 271] width 67 height 20
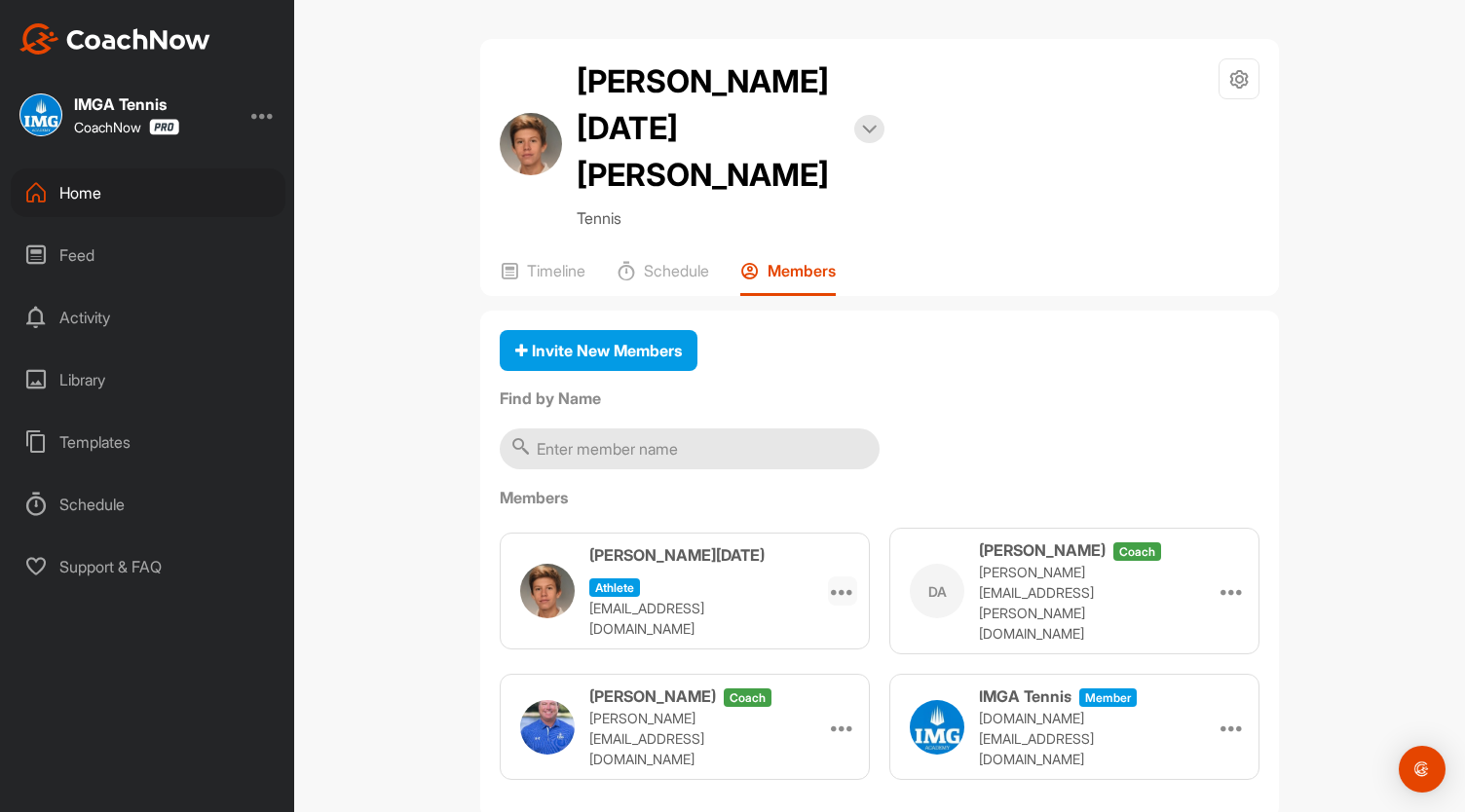
click at [835, 579] on icon at bounding box center [843, 591] width 23 height 23
click at [660, 598] on p "[EMAIL_ADDRESS][DOMAIN_NAME]" at bounding box center [686, 618] width 195 height 41
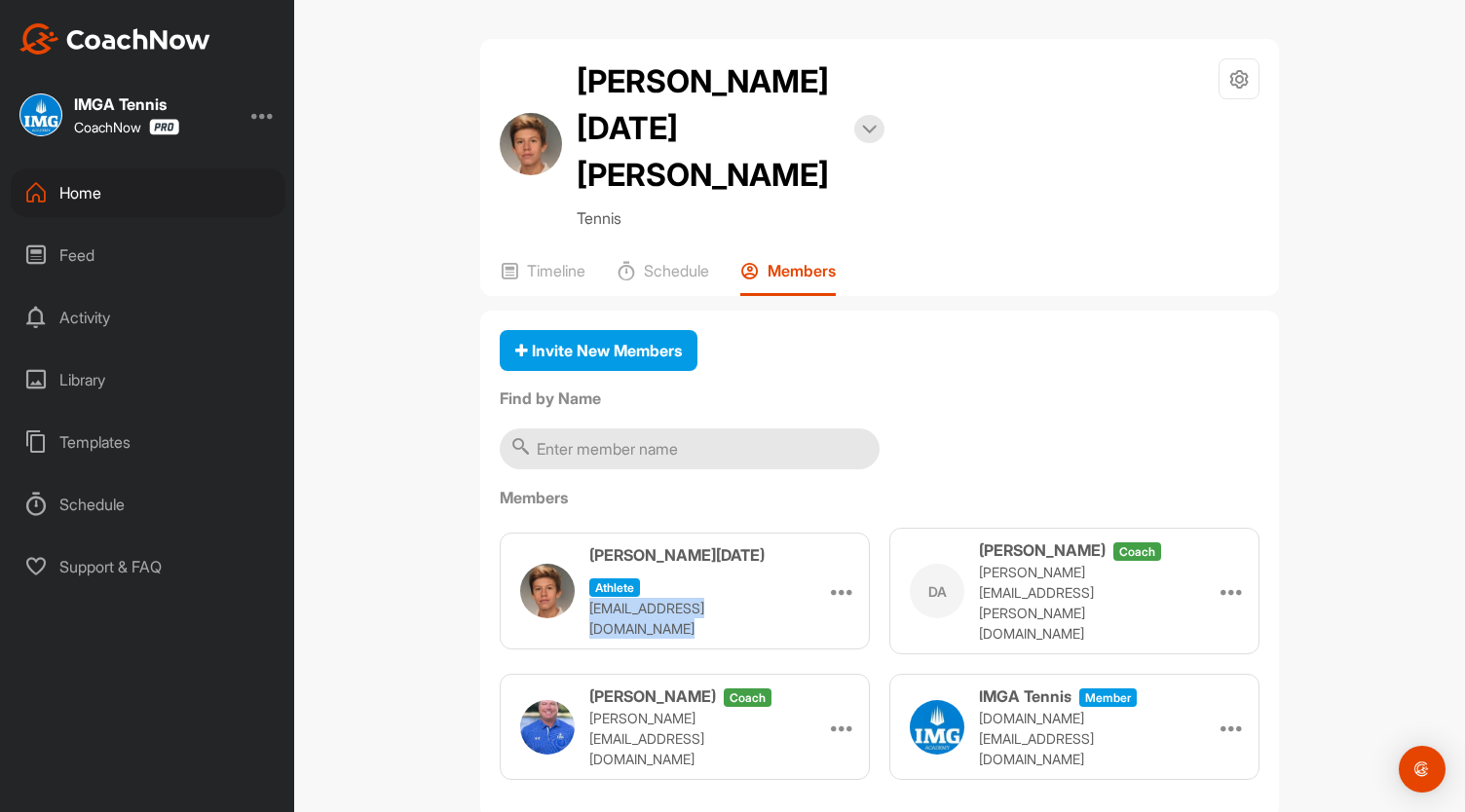
click at [660, 598] on p "[EMAIL_ADDRESS][DOMAIN_NAME]" at bounding box center [686, 618] width 195 height 41
click at [562, 564] on img at bounding box center [547, 591] width 55 height 55
click at [456, 474] on div "[PERSON_NAME] [DATE][PERSON_NAME] Bookings Tennis Space Settings Your Notificat…" at bounding box center [879, 406] width 1170 height 812
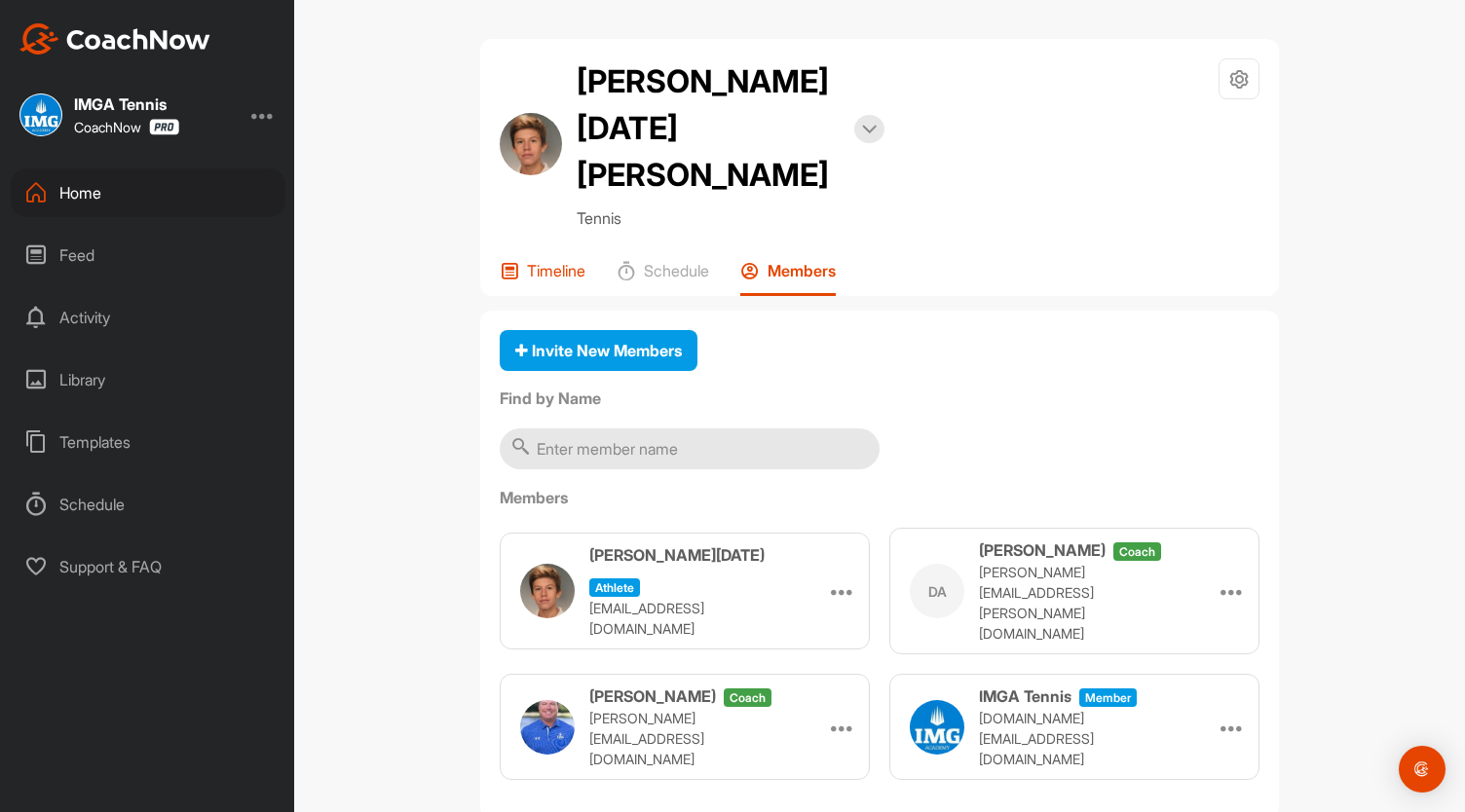
click at [555, 261] on p "Timeline" at bounding box center [556, 271] width 59 height 20
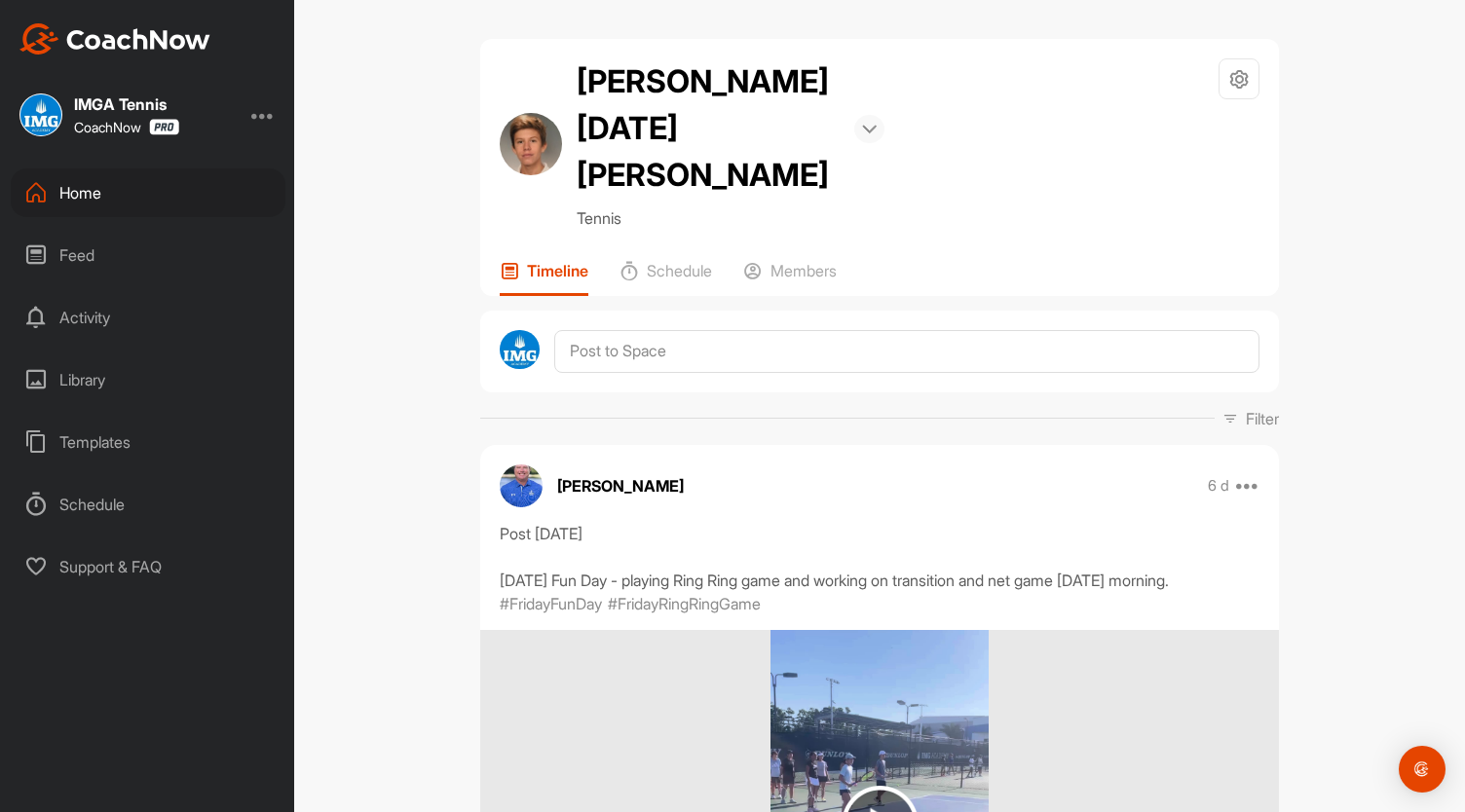
click at [862, 124] on img at bounding box center [869, 129] width 15 height 10
click at [1218, 75] on div at bounding box center [1239, 79] width 41 height 41
click at [1172, 128] on li "Space Settings" at bounding box center [1180, 134] width 159 height 63
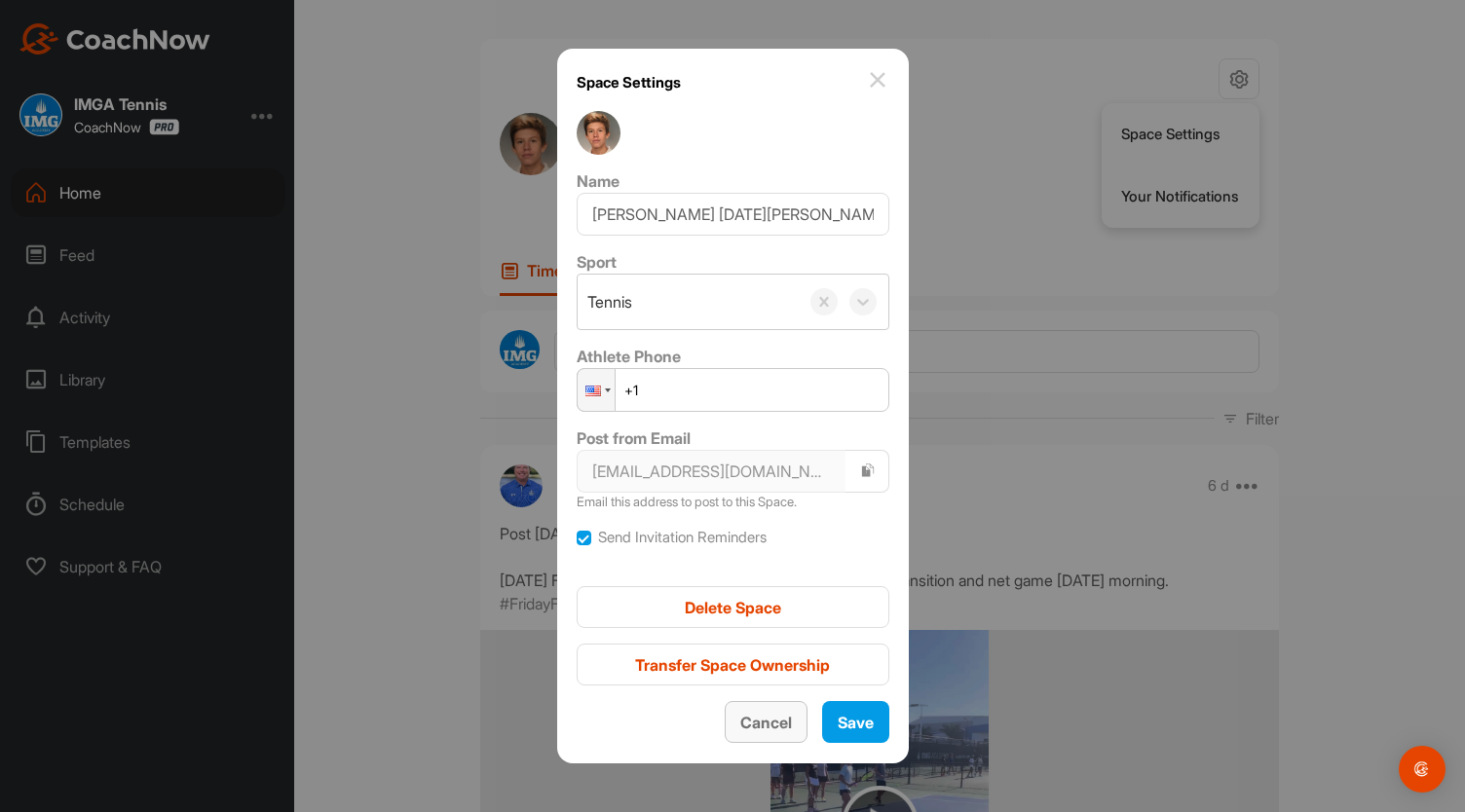
click at [770, 733] on button "Cancel" at bounding box center [765, 721] width 83 height 42
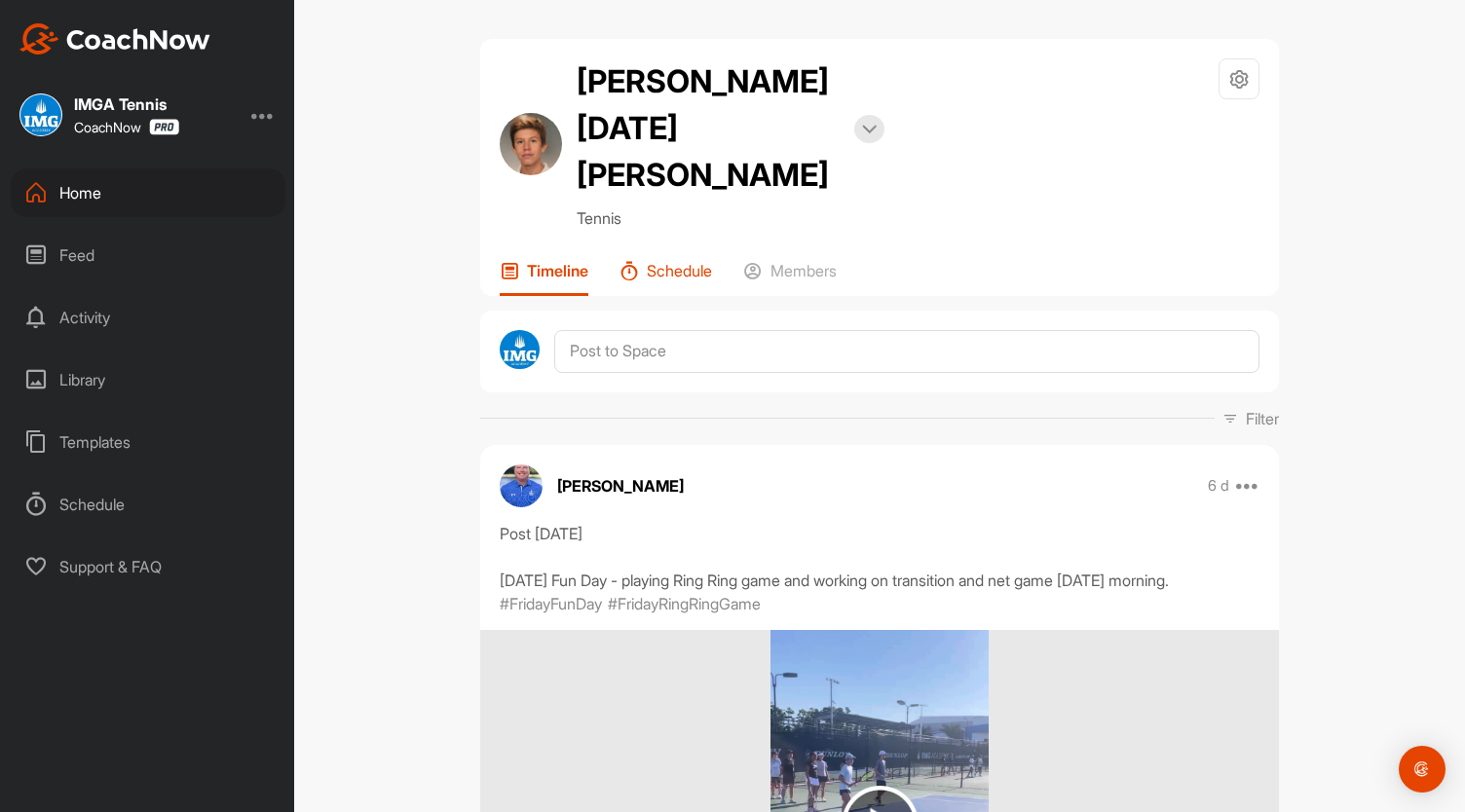
click at [690, 261] on p "Schedule" at bounding box center [679, 271] width 66 height 20
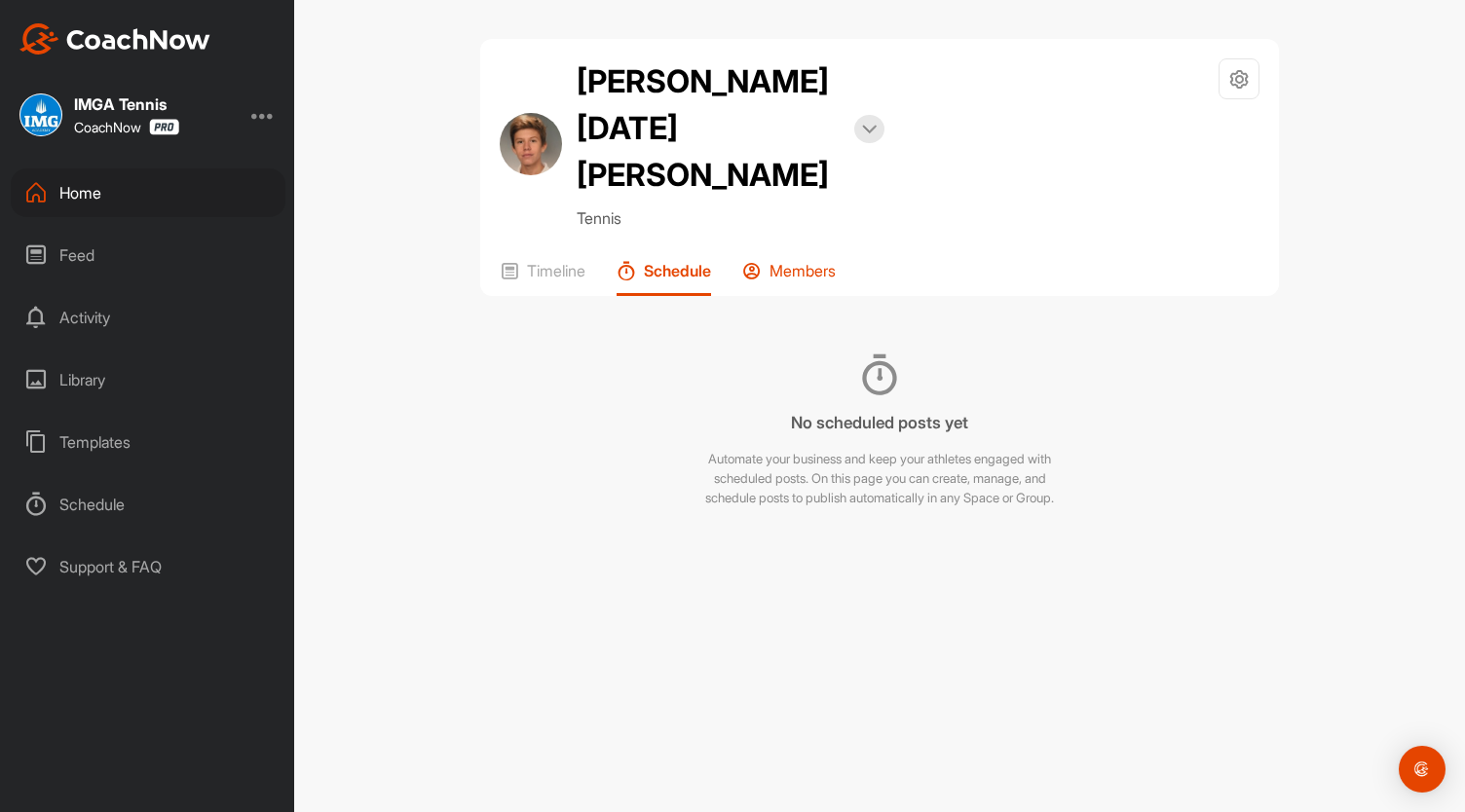
click at [794, 261] on p "Members" at bounding box center [802, 271] width 67 height 20
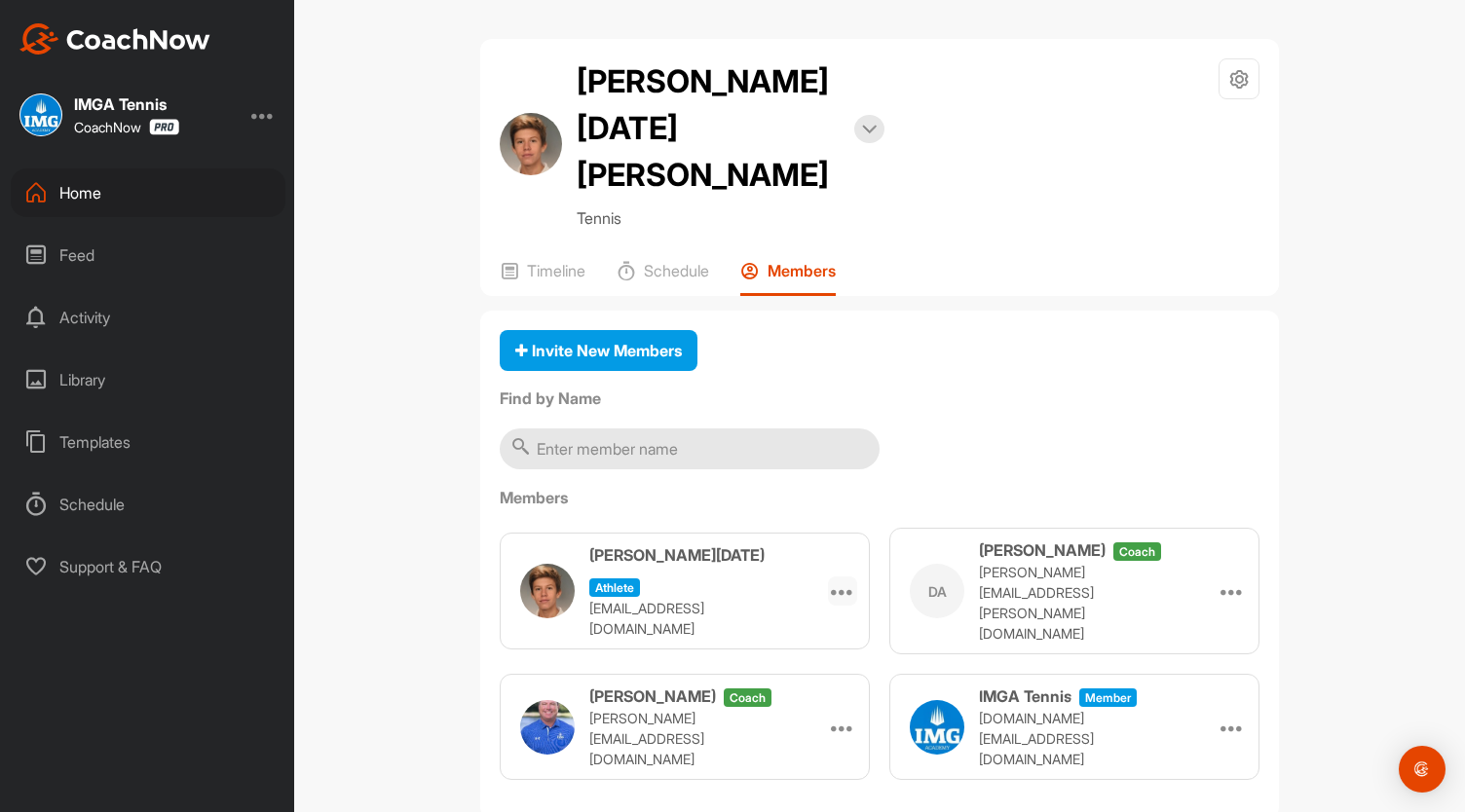
click at [845, 579] on icon at bounding box center [843, 591] width 23 height 23
click at [650, 598] on p "[EMAIL_ADDRESS][DOMAIN_NAME]" at bounding box center [686, 618] width 195 height 41
click at [660, 338] on div "Invite New Members" at bounding box center [598, 350] width 166 height 23
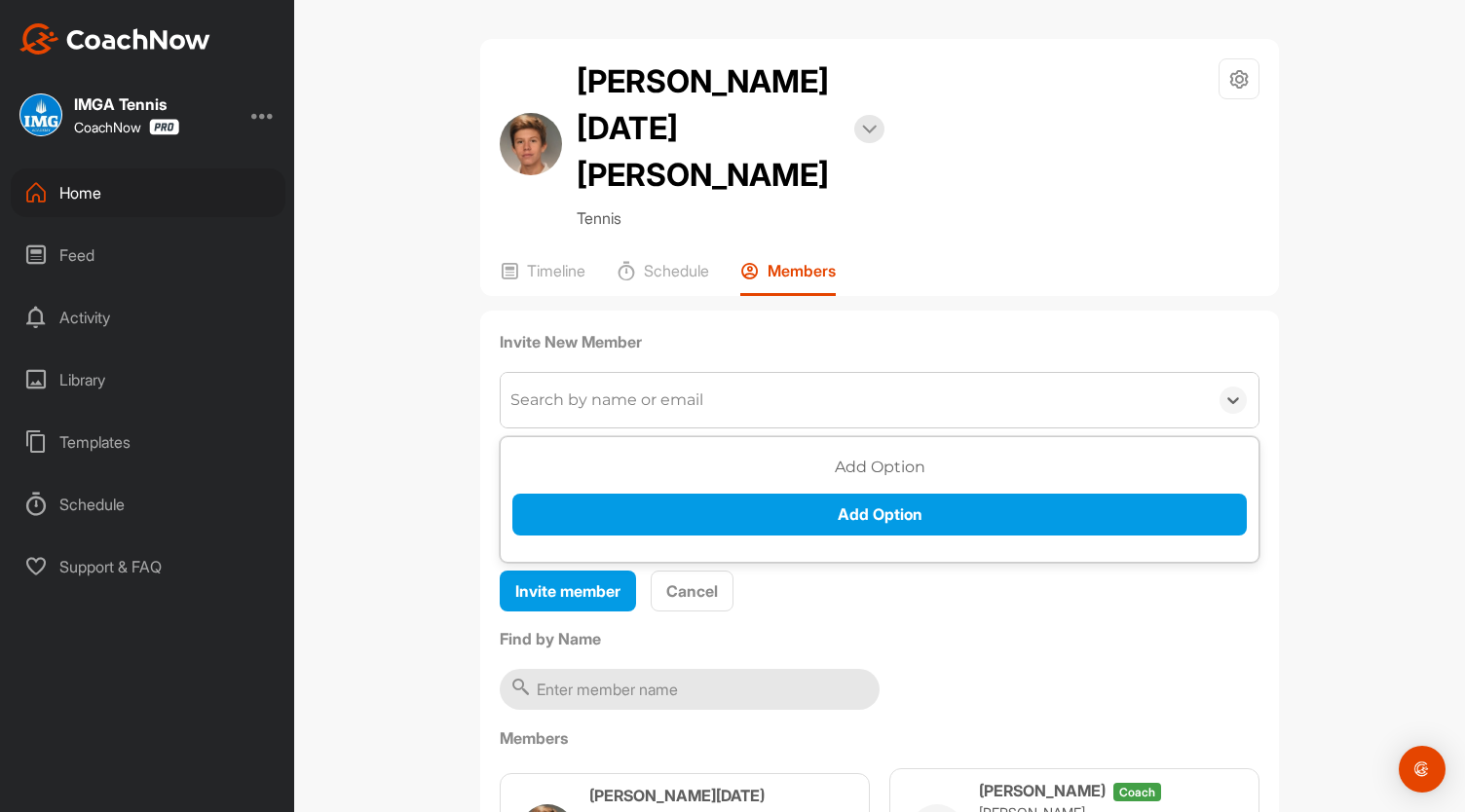
click at [704, 373] on div "Search by name or email" at bounding box center [853, 400] width 707 height 55
type input "c.pi"
click at [704, 373] on div "c.pi" at bounding box center [853, 400] width 707 height 55
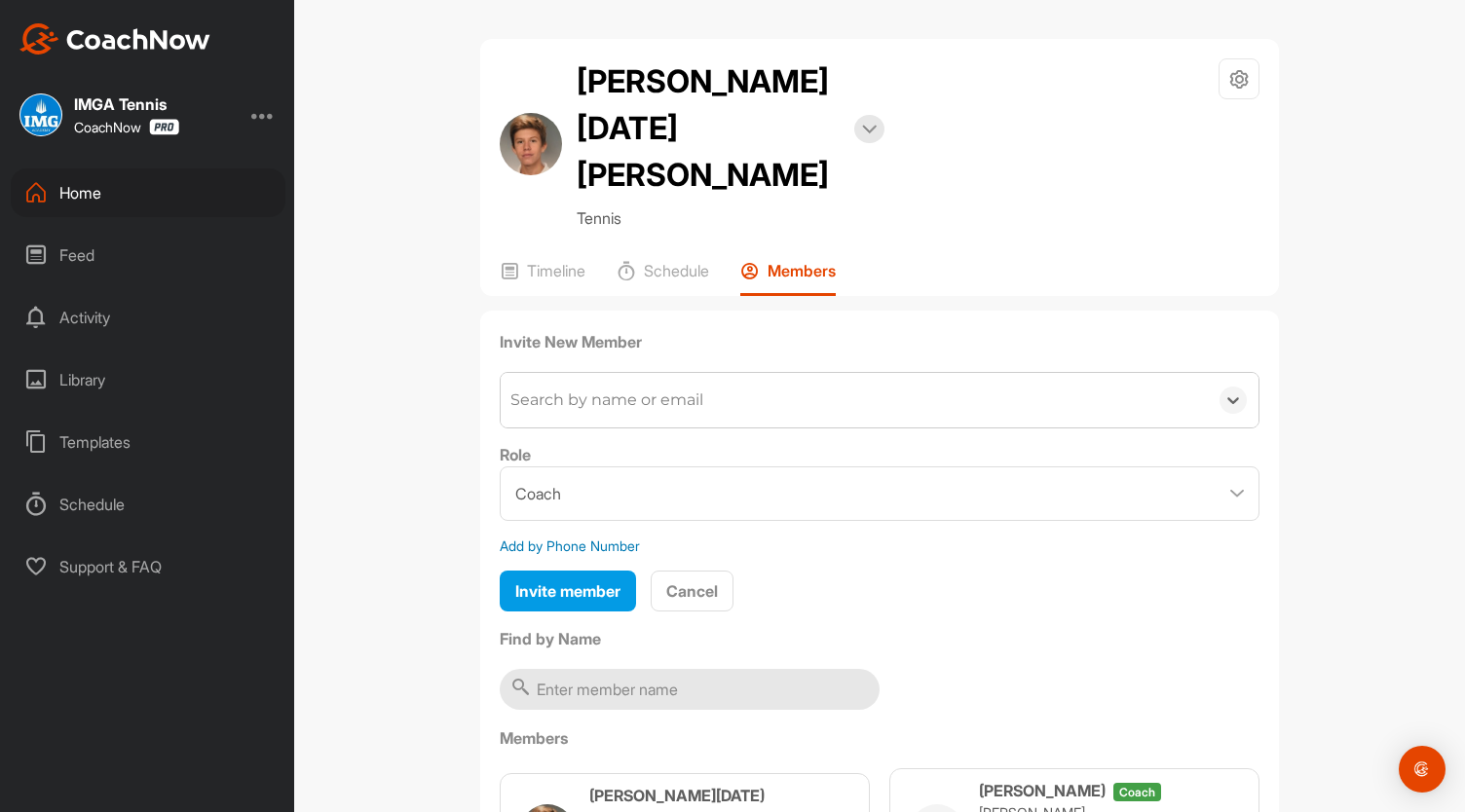
click at [704, 373] on div "Search by name or email" at bounding box center [853, 400] width 707 height 55
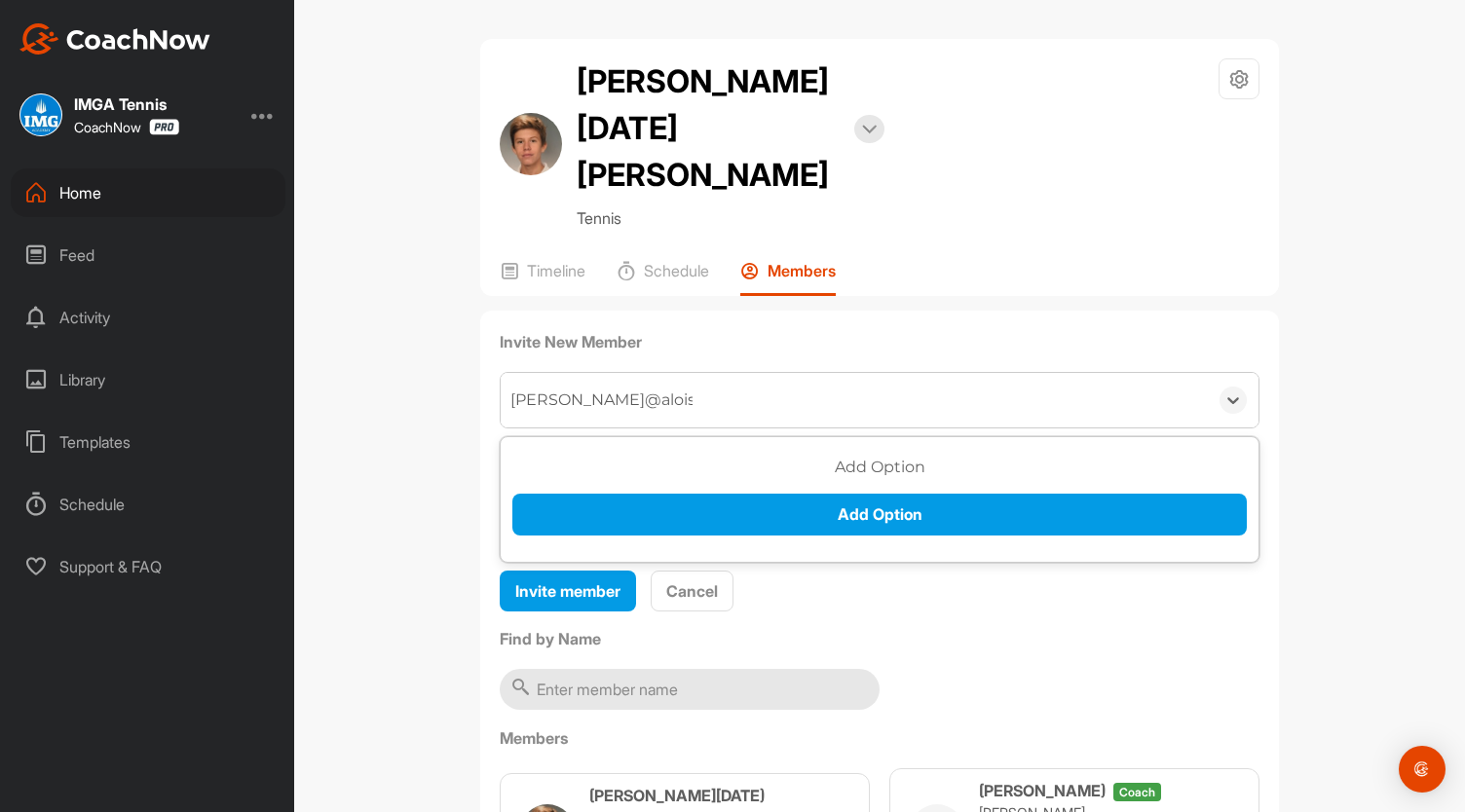
type input "[PERSON_NAME][EMAIL_ADDRESS][DOMAIN_NAME]"
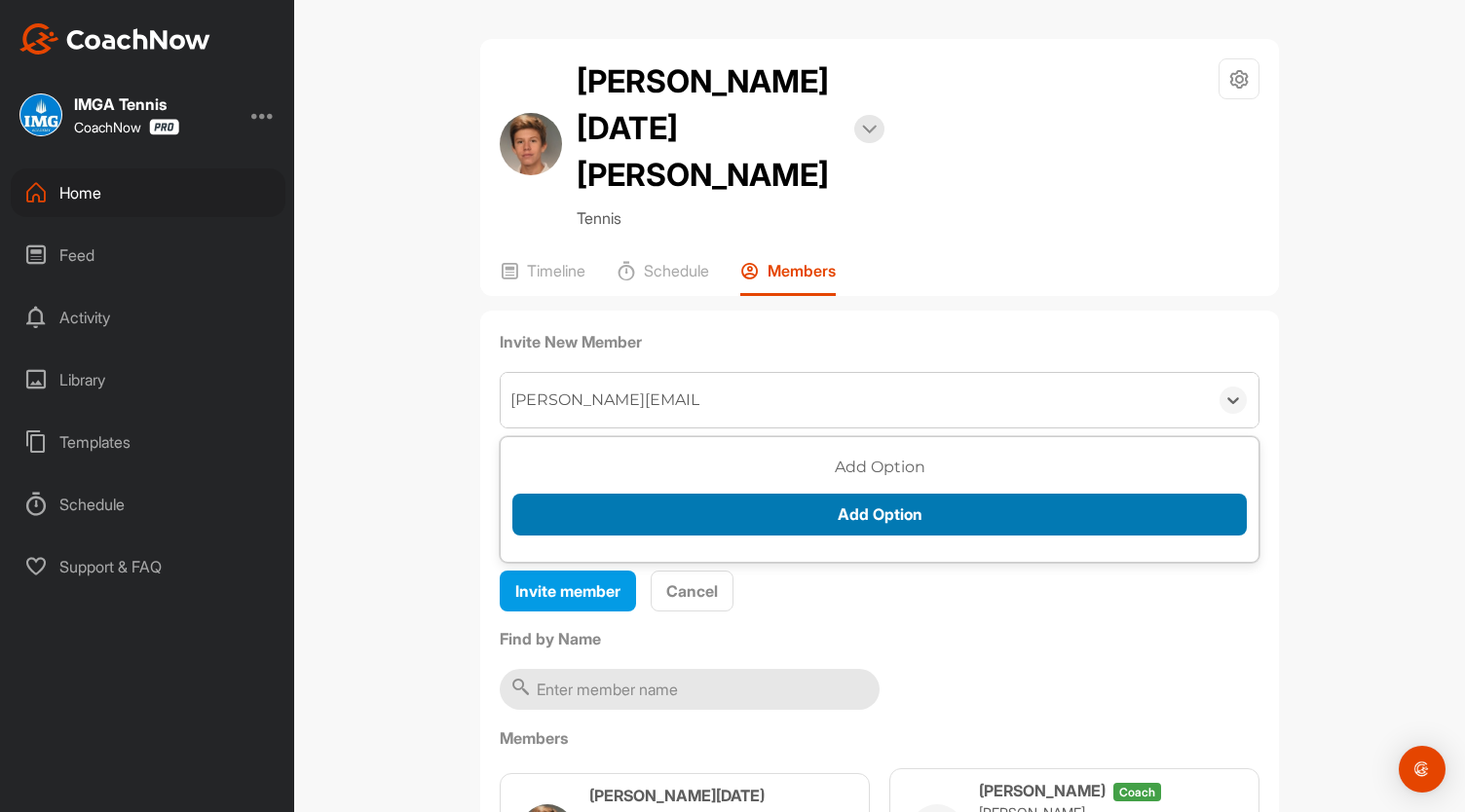
click at [826, 493] on button "Add Option" at bounding box center [879, 514] width 734 height 42
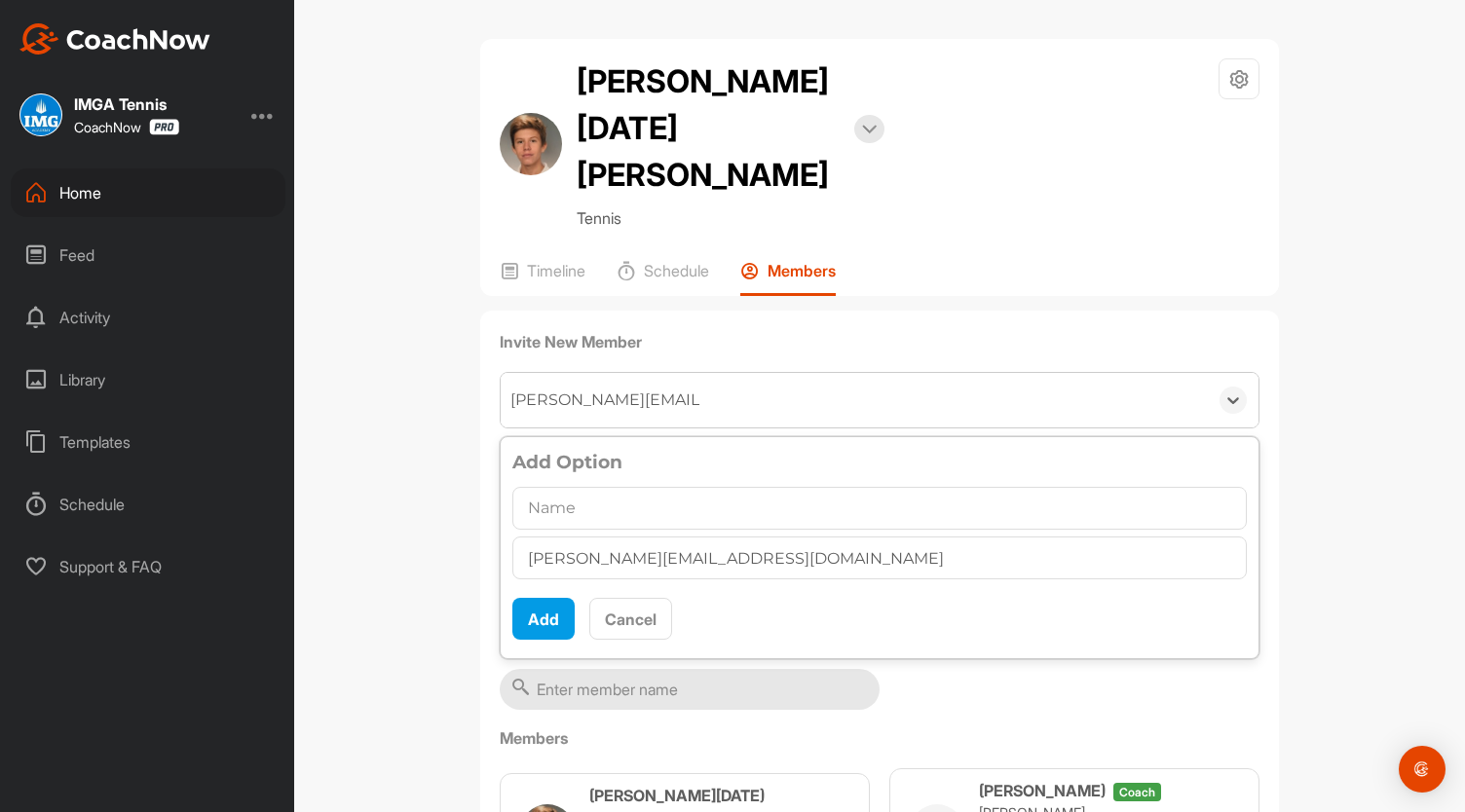
click at [749, 487] on input "text" at bounding box center [879, 509] width 734 height 43
type input "[PERSON_NAME]"
click at [533, 598] on button "Add" at bounding box center [543, 618] width 63 height 42
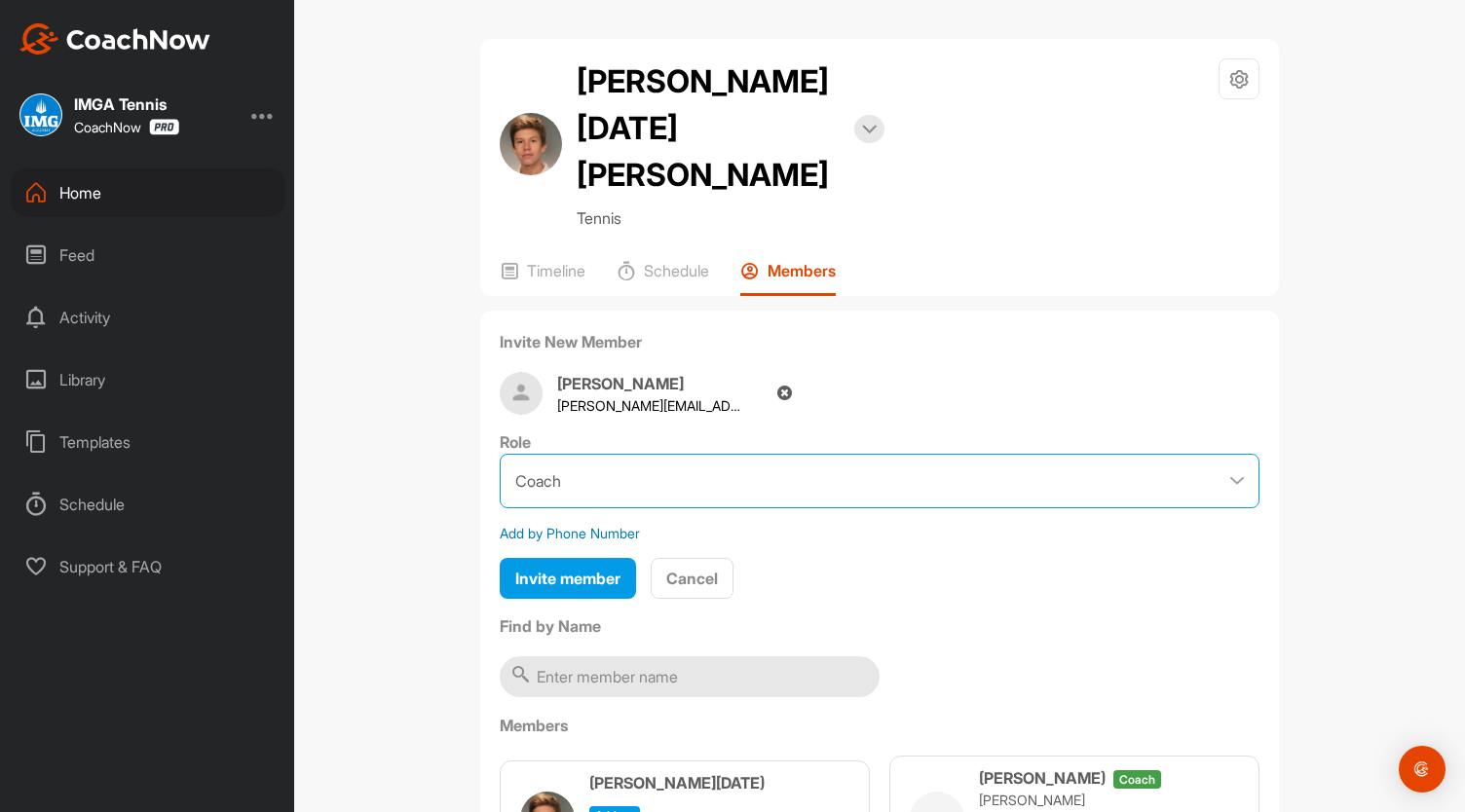
click at [1227, 454] on select "Coach Member" at bounding box center [879, 481] width 759 height 55
select select "contributor"
click at [499, 454] on select "Coach Member" at bounding box center [879, 481] width 759 height 55
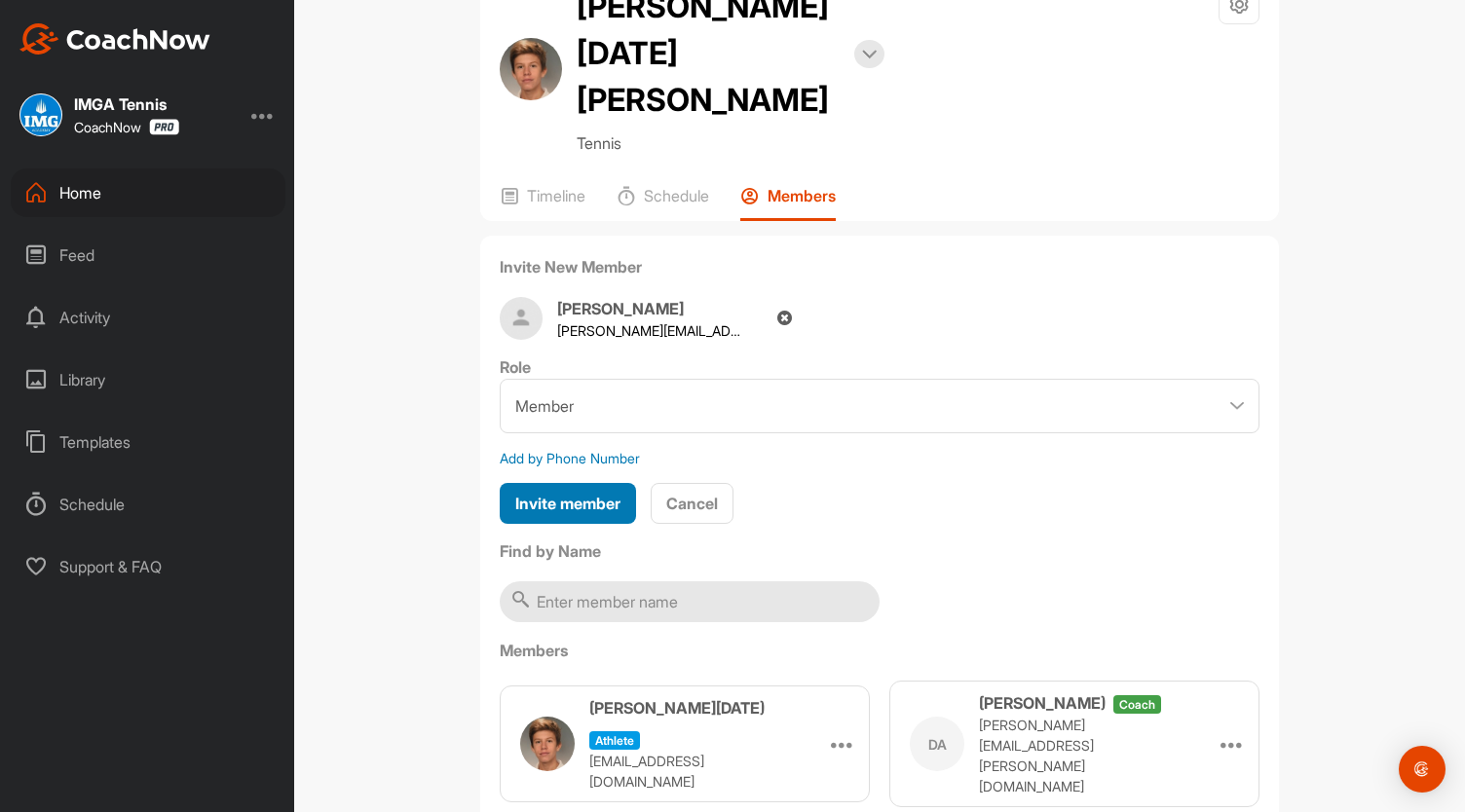
click at [550, 493] on span "Invite member" at bounding box center [567, 503] width 105 height 20
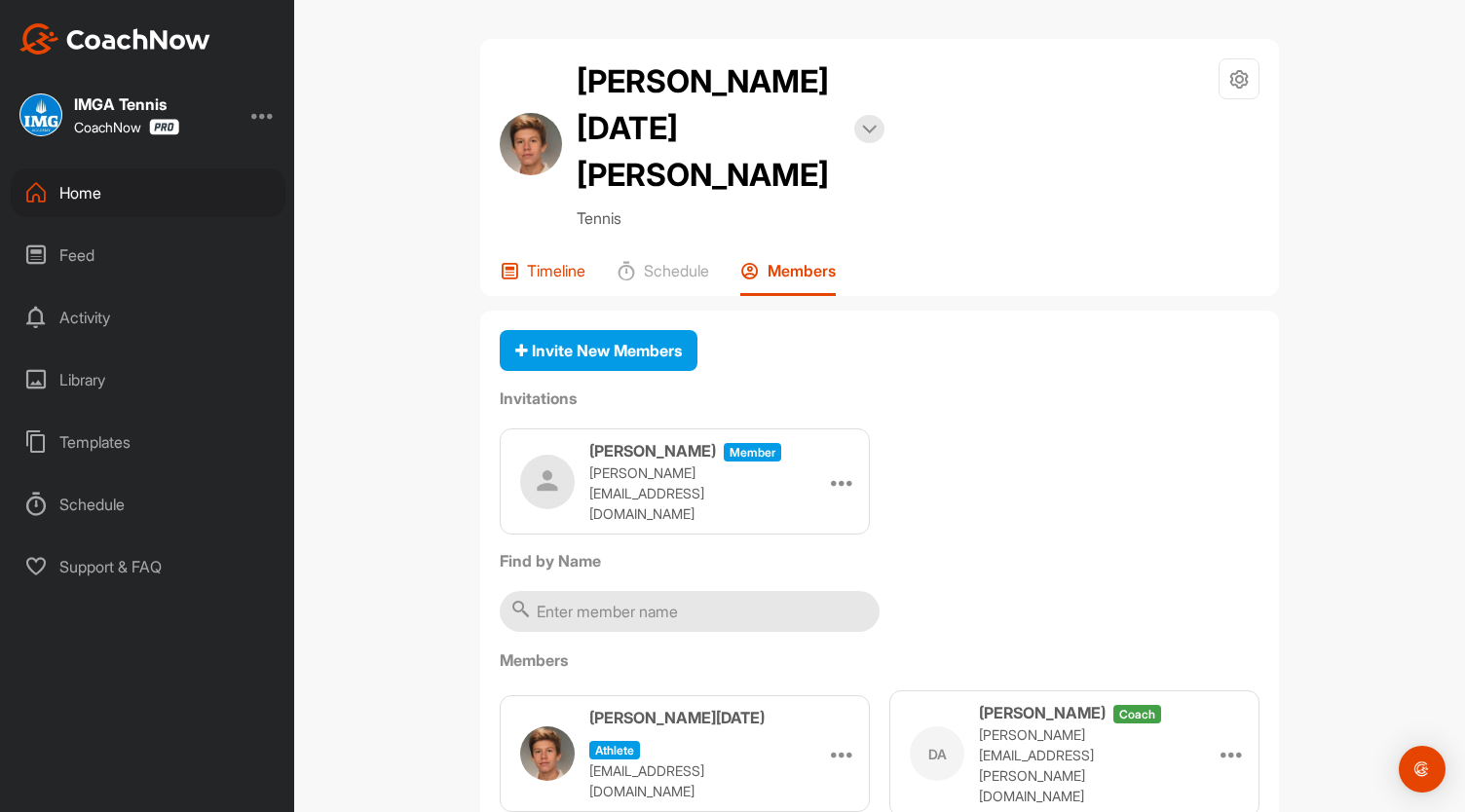
click at [546, 261] on p "Timeline" at bounding box center [556, 271] width 59 height 20
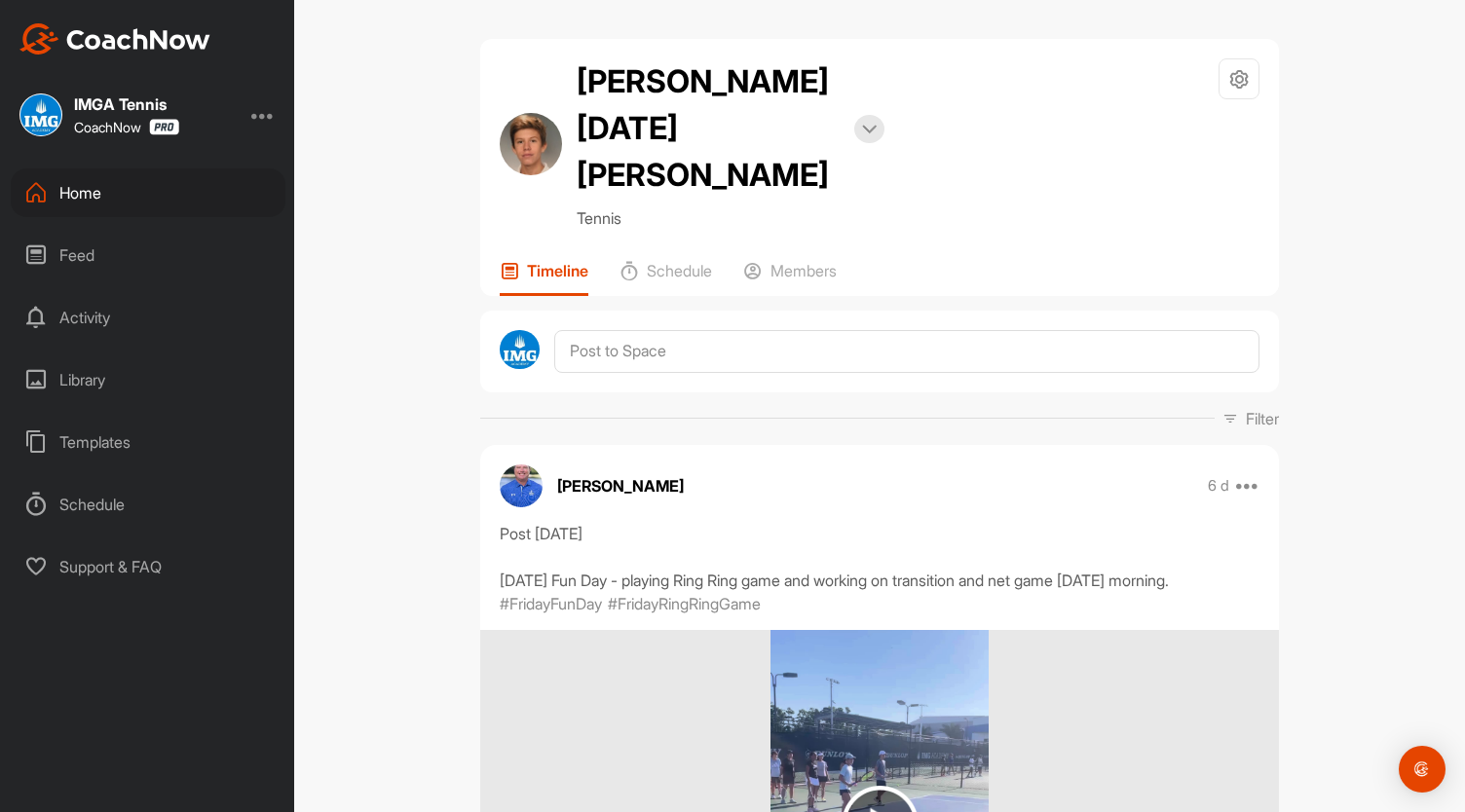
click at [78, 190] on div "Home" at bounding box center [148, 193] width 275 height 49
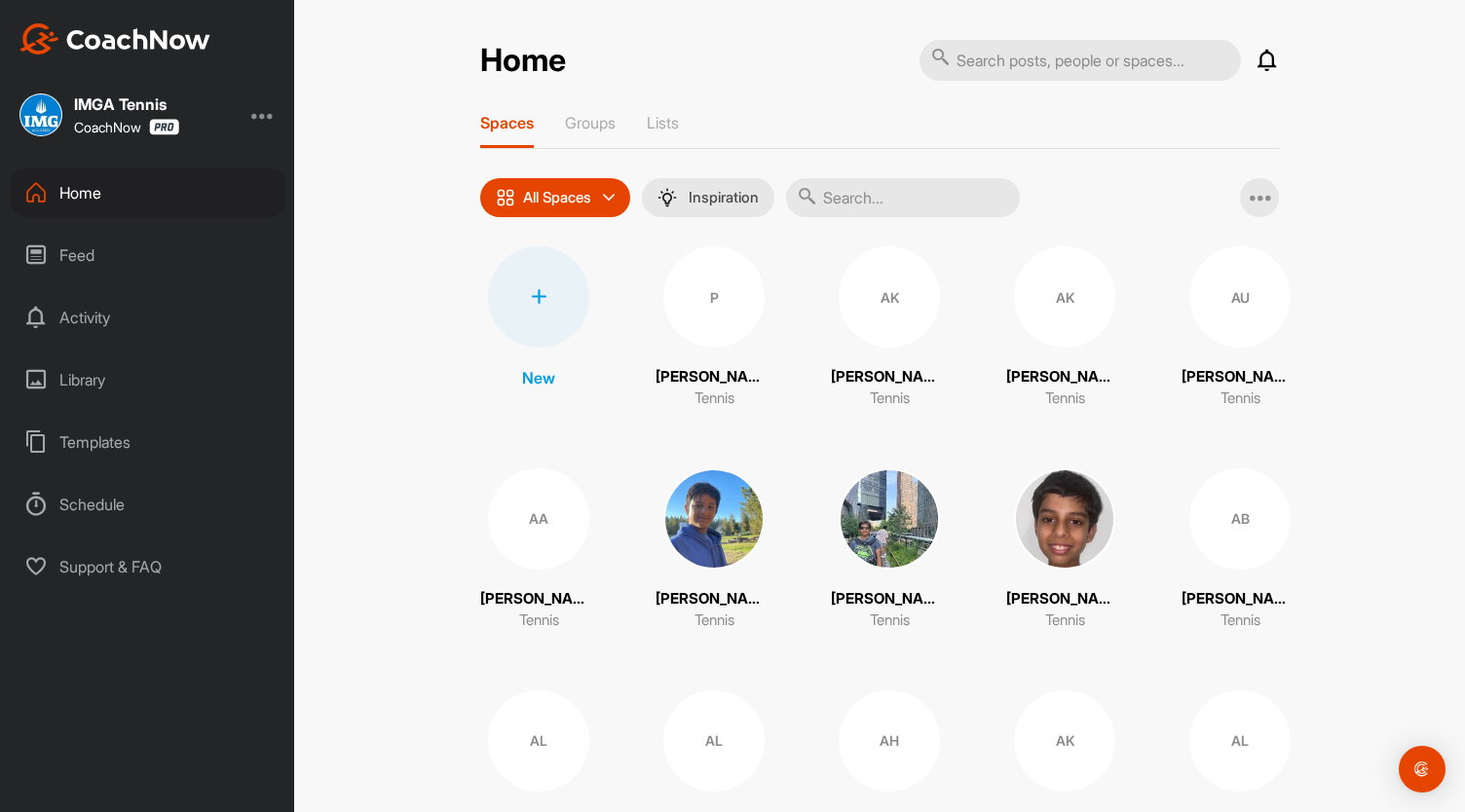
click at [892, 205] on input "text" at bounding box center [902, 198] width 234 height 39
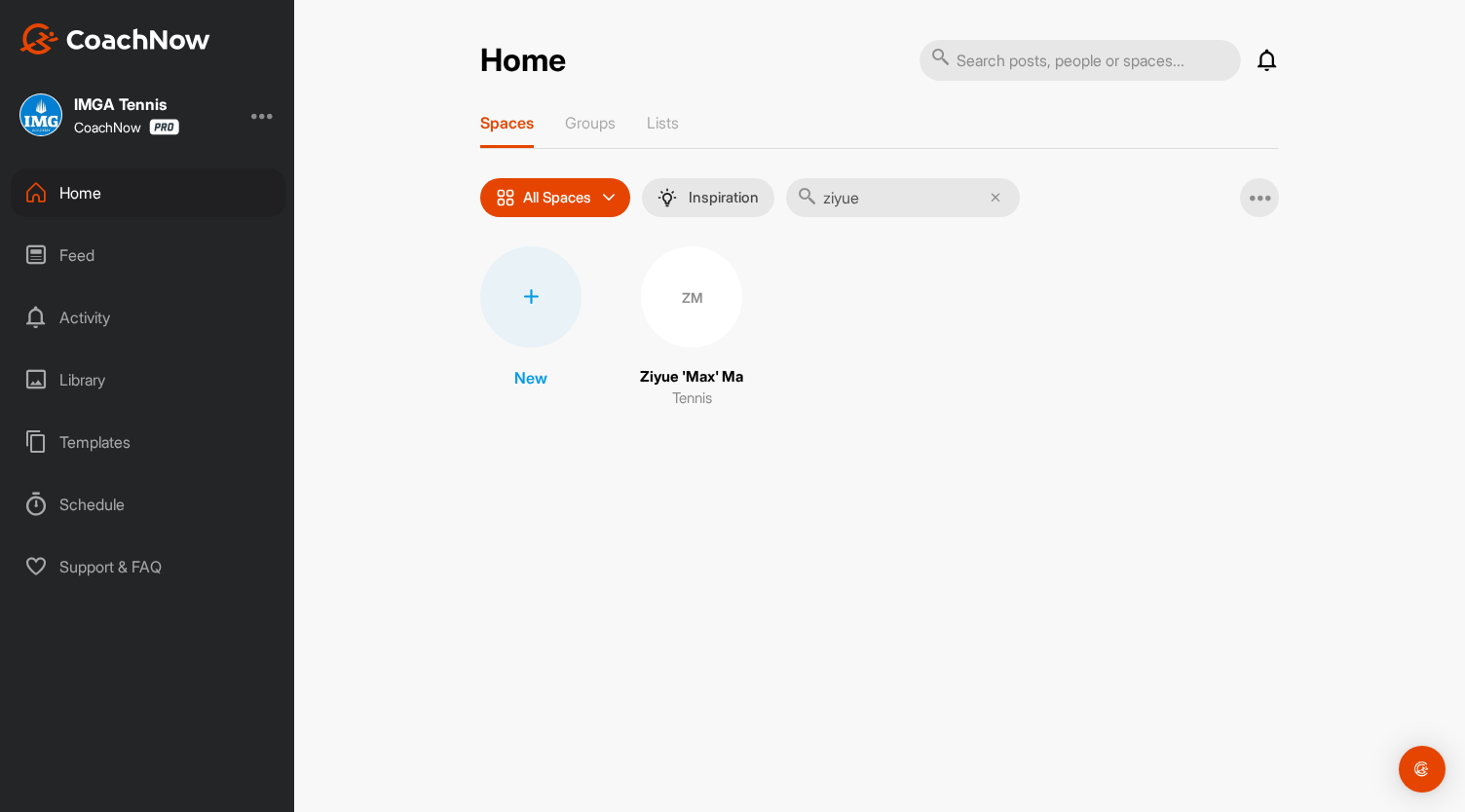
type input "ziyue"
click at [680, 304] on div "ZM" at bounding box center [691, 296] width 101 height 101
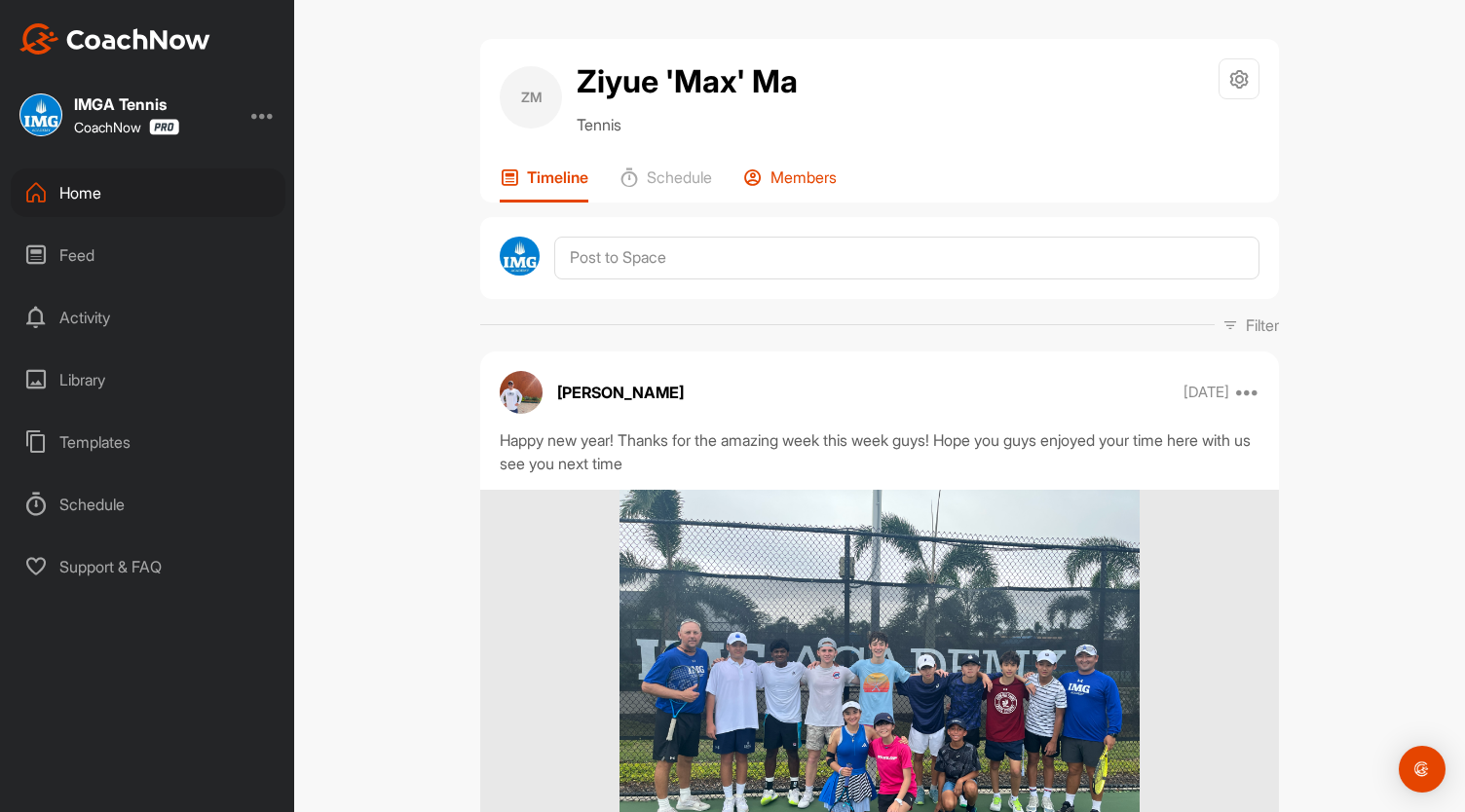
click at [814, 183] on p "Members" at bounding box center [803, 177] width 67 height 20
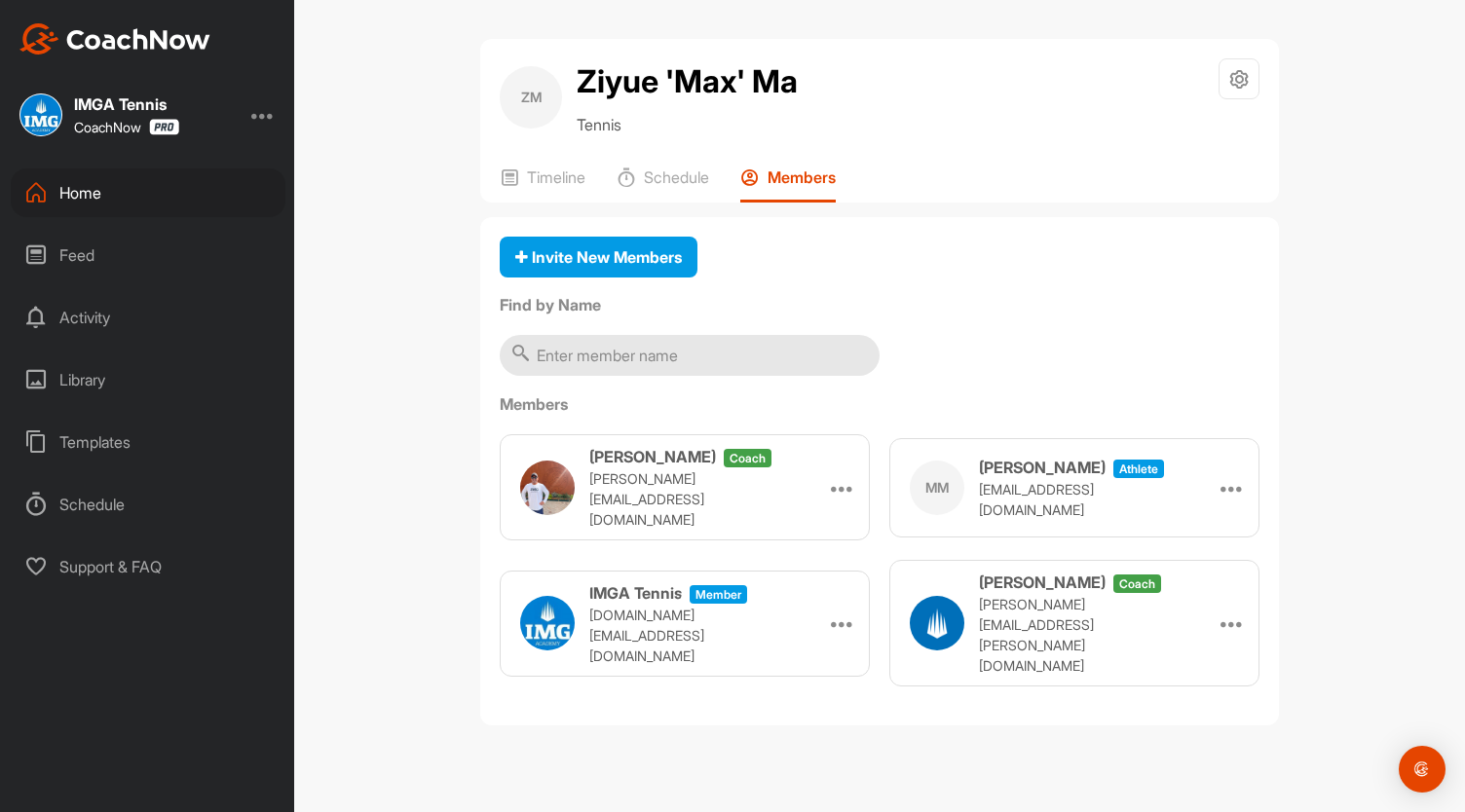
click at [84, 200] on div "Home" at bounding box center [148, 193] width 275 height 49
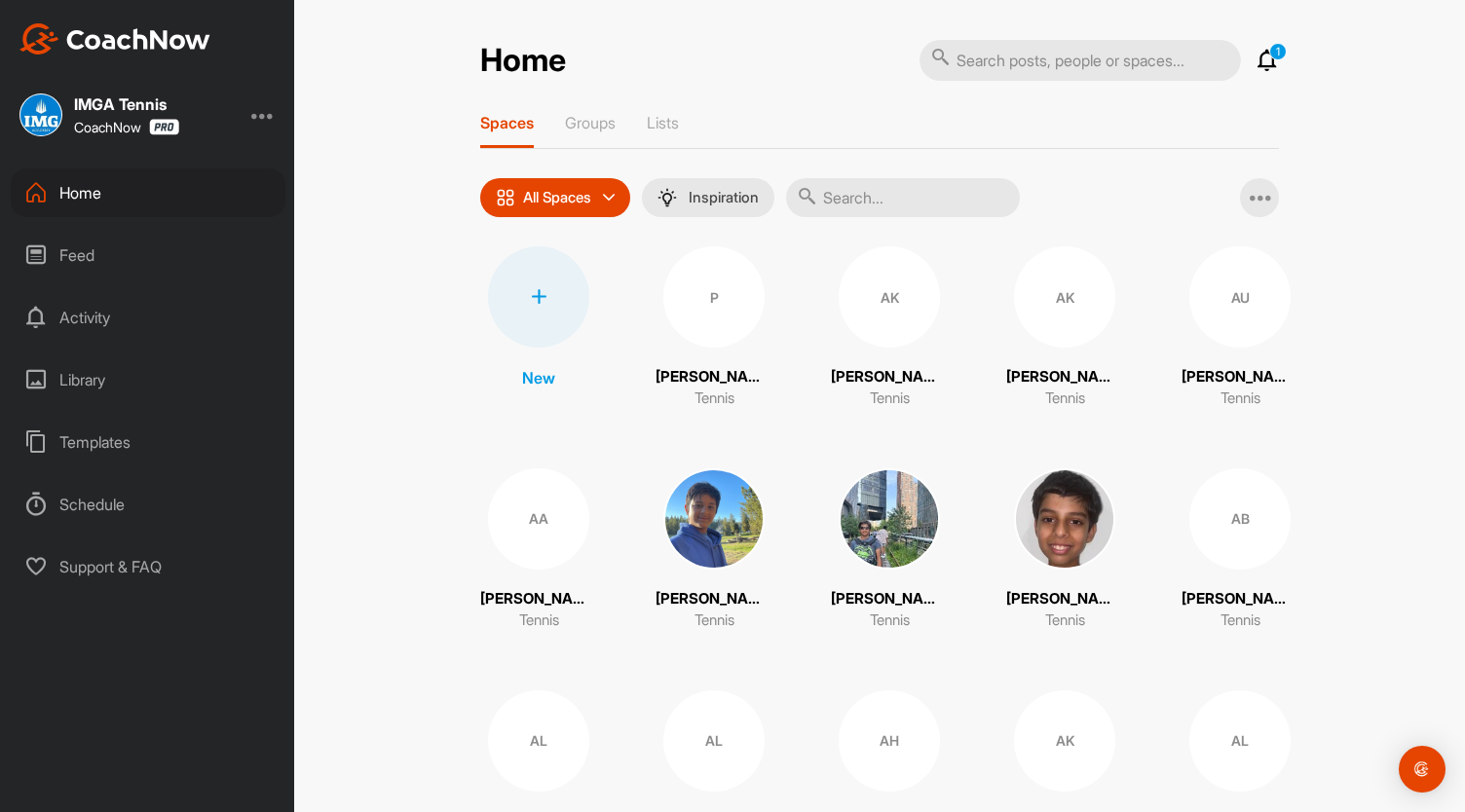
click at [887, 198] on input "text" at bounding box center [902, 198] width 234 height 39
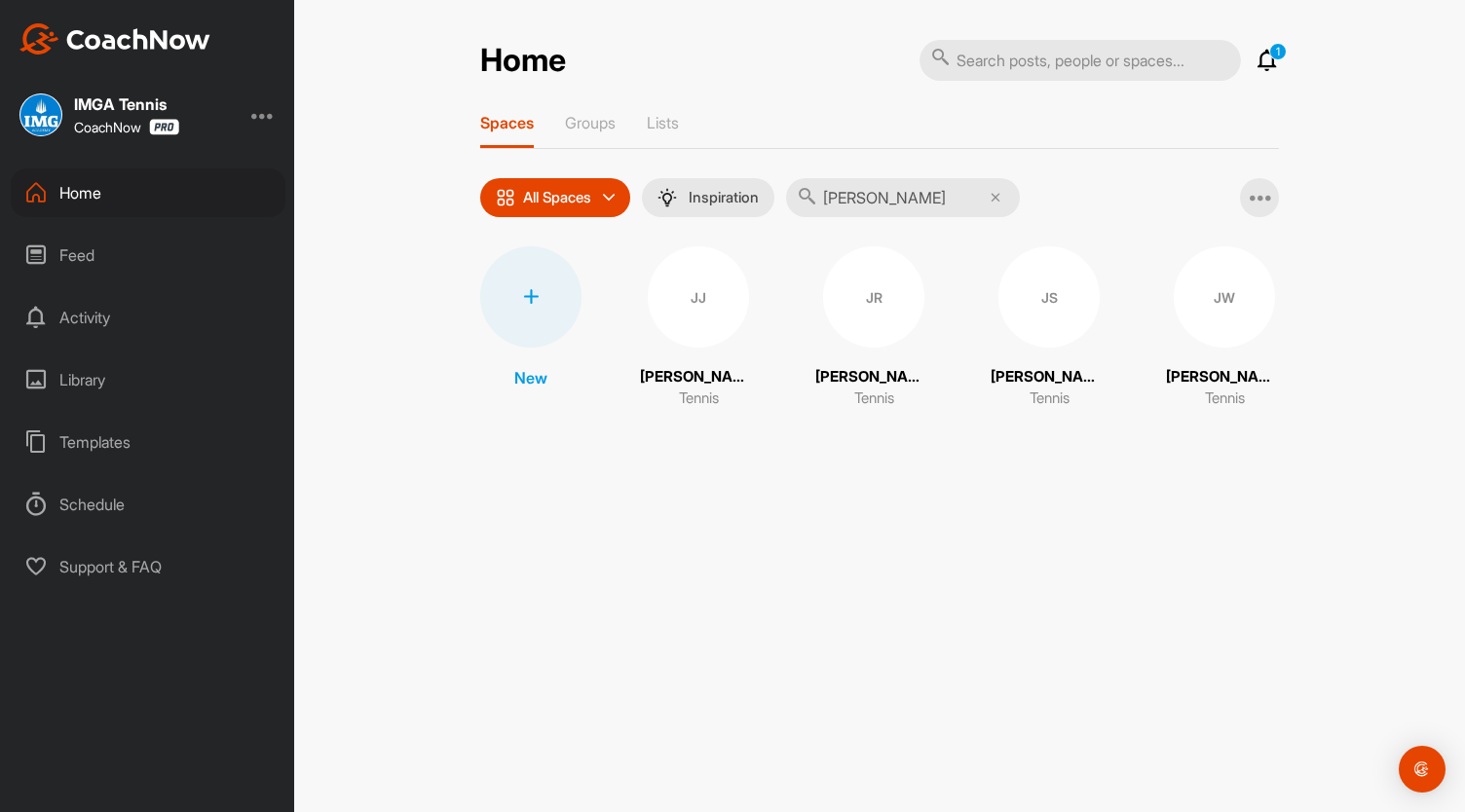
type input "[PERSON_NAME]"
click at [1058, 285] on div "JS" at bounding box center [1048, 296] width 101 height 101
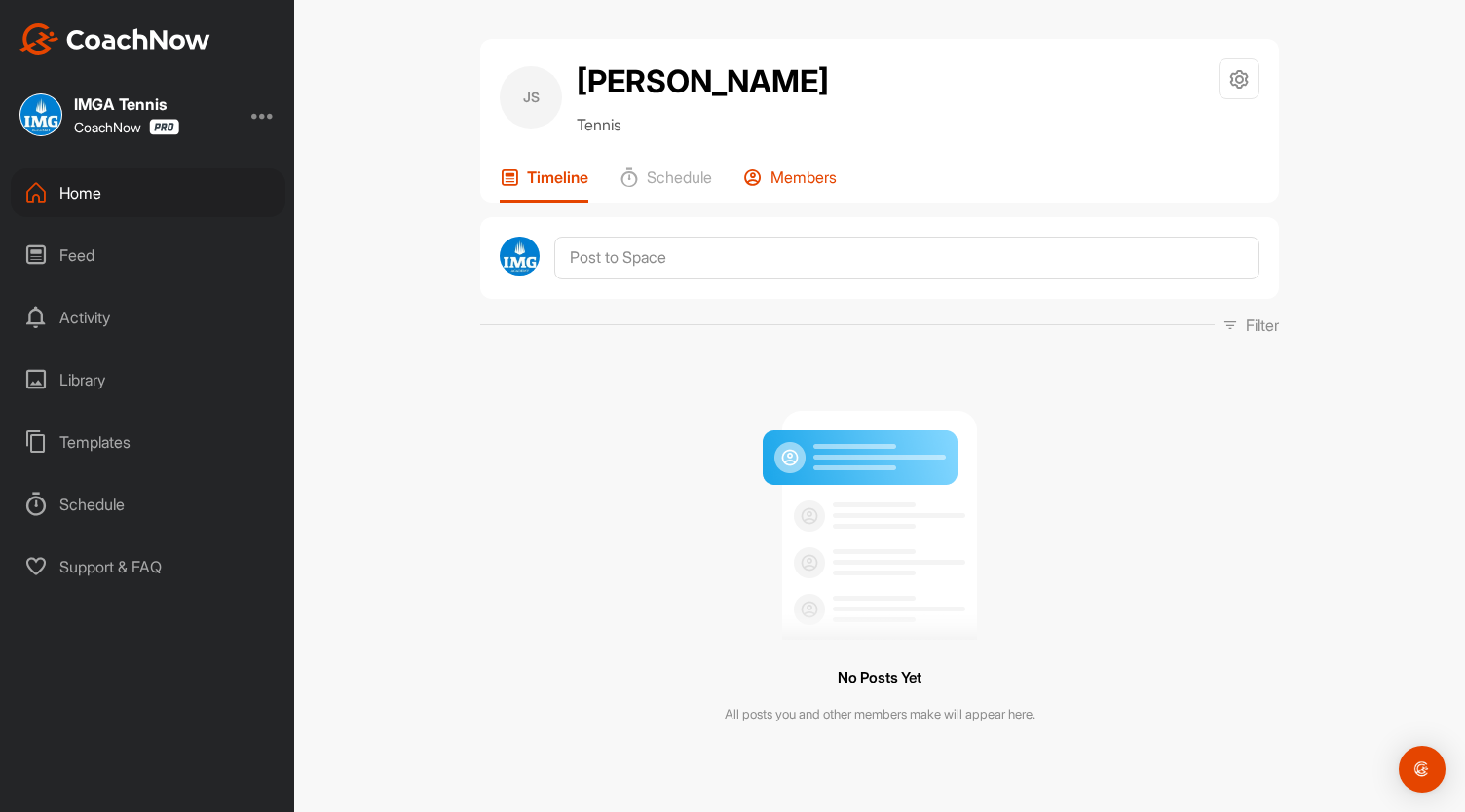
click at [779, 187] on div "Members" at bounding box center [790, 185] width 94 height 35
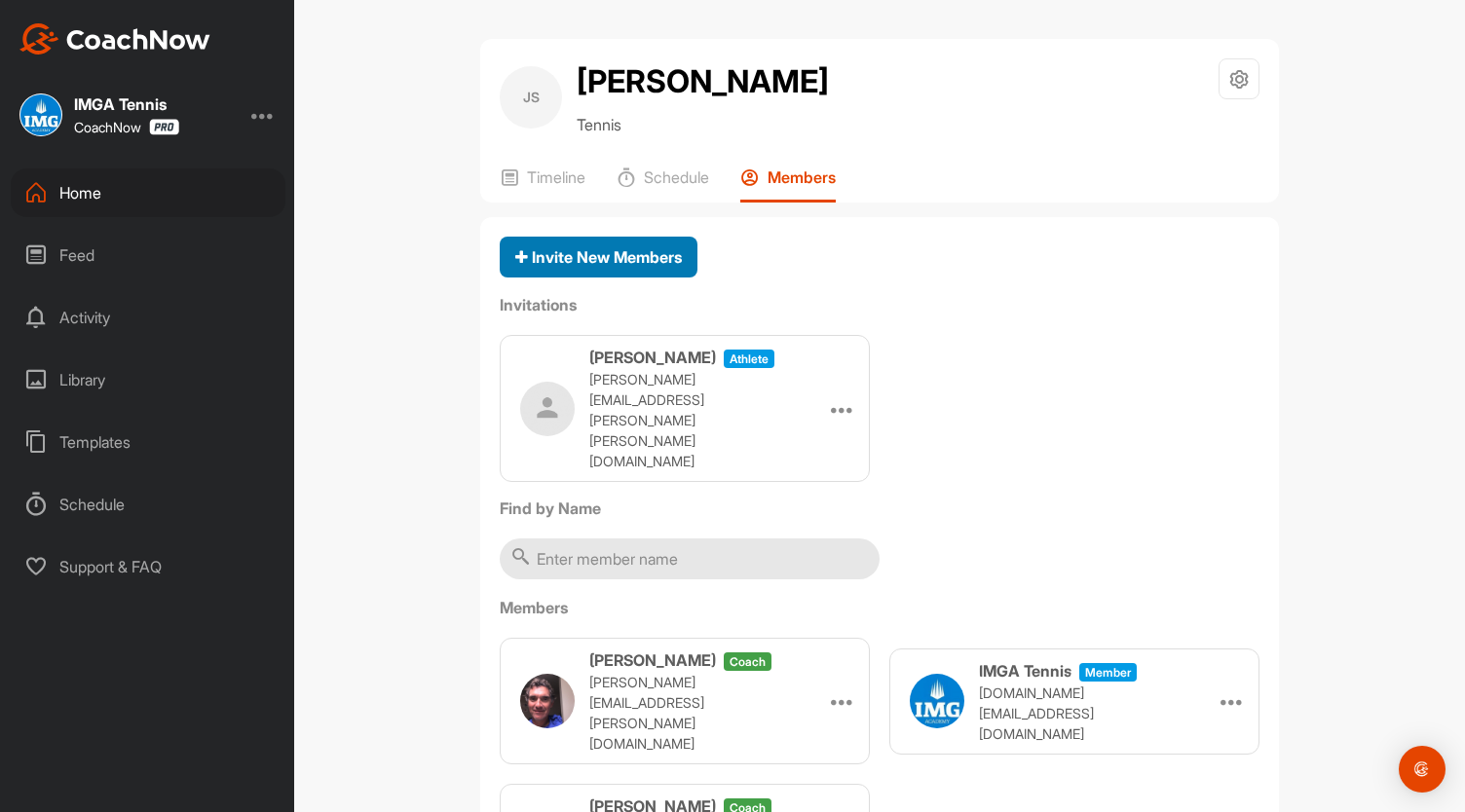
click at [601, 248] on span "Invite New Members" at bounding box center [598, 257] width 166 height 20
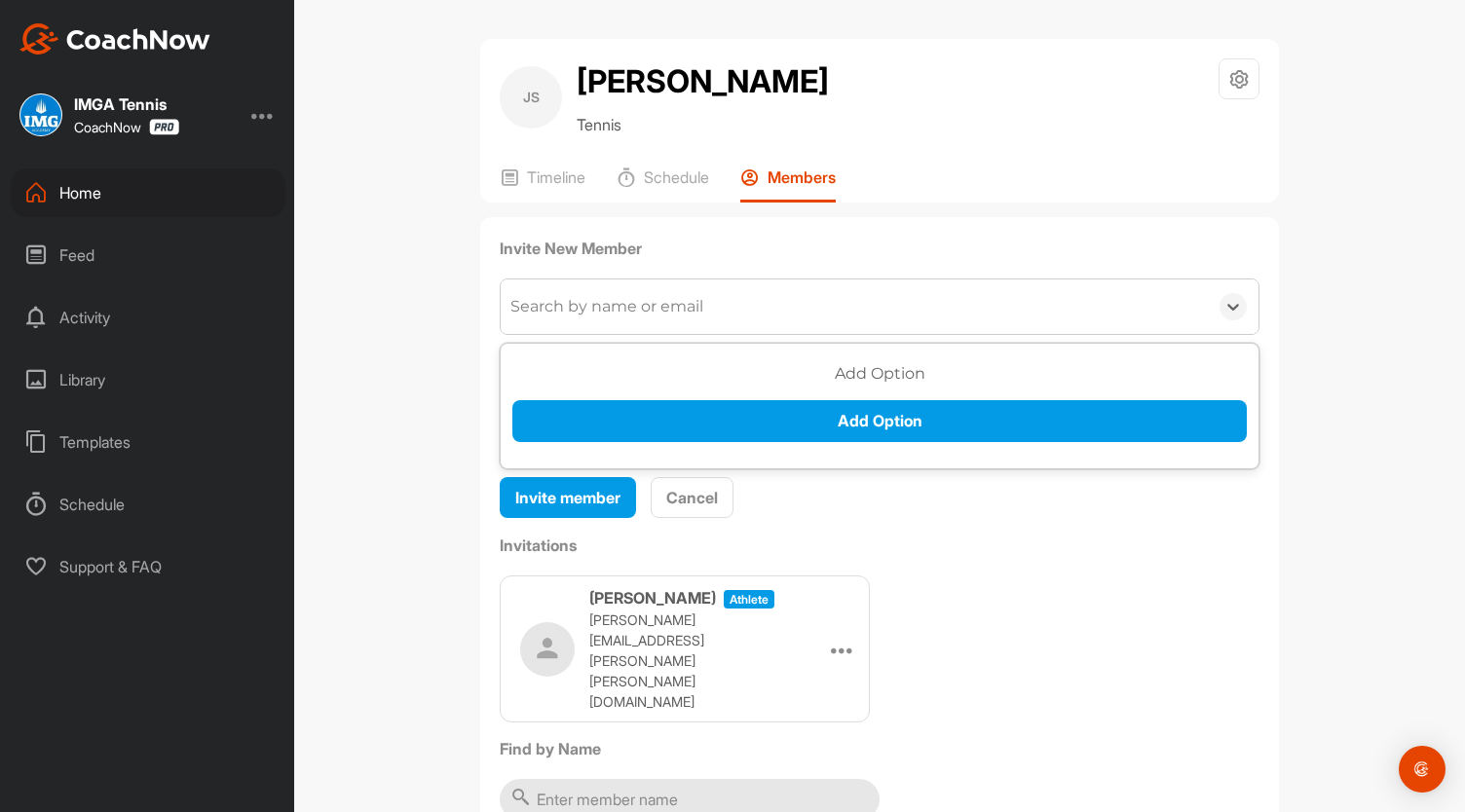
click at [680, 312] on div "Search by name or email" at bounding box center [606, 306] width 193 height 23
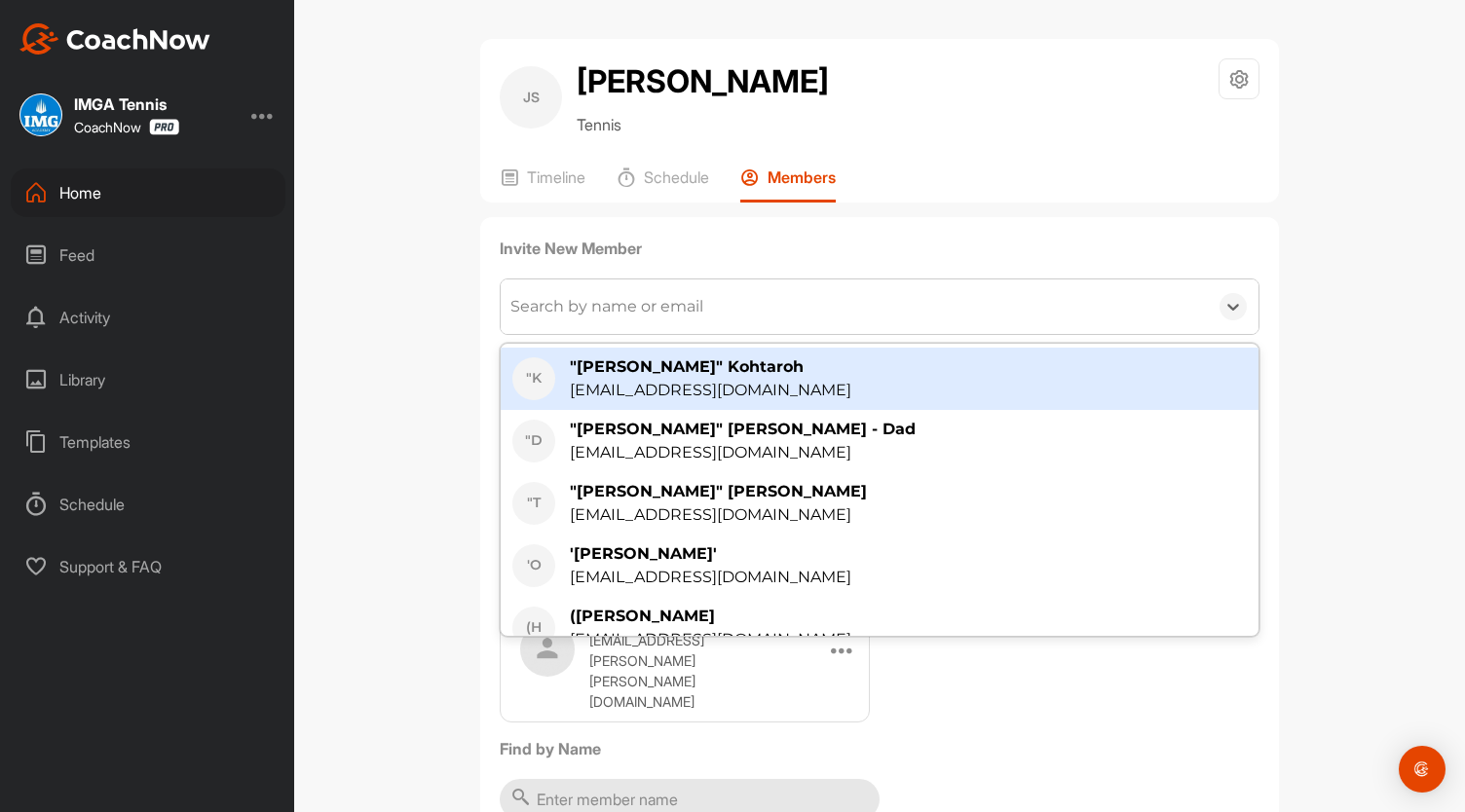
click at [678, 311] on div "Search by name or email" at bounding box center [606, 306] width 193 height 23
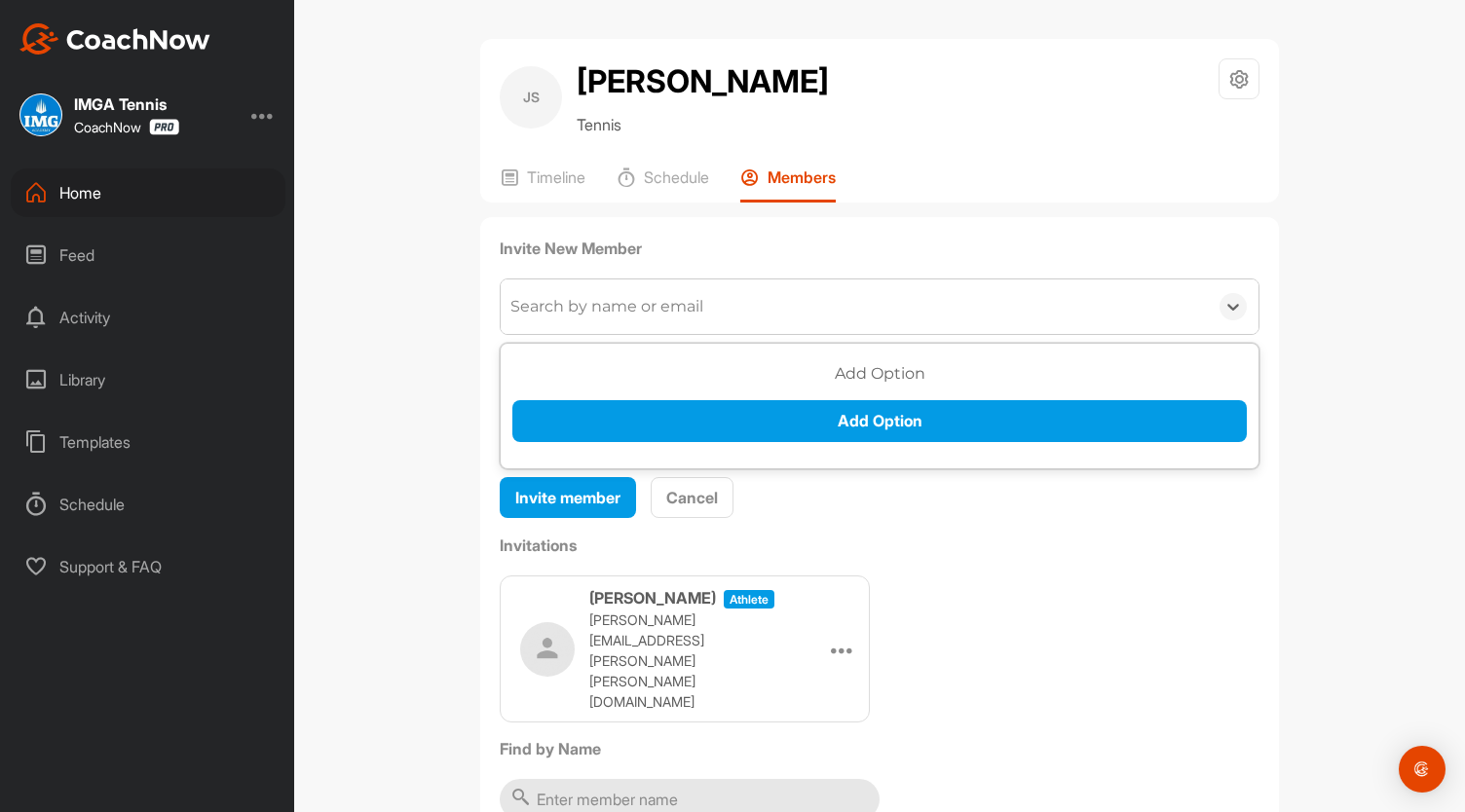
click at [665, 312] on div "Search by name or email" at bounding box center [606, 306] width 193 height 23
type input "[EMAIL_ADDRESS][DOMAIN_NAME]"
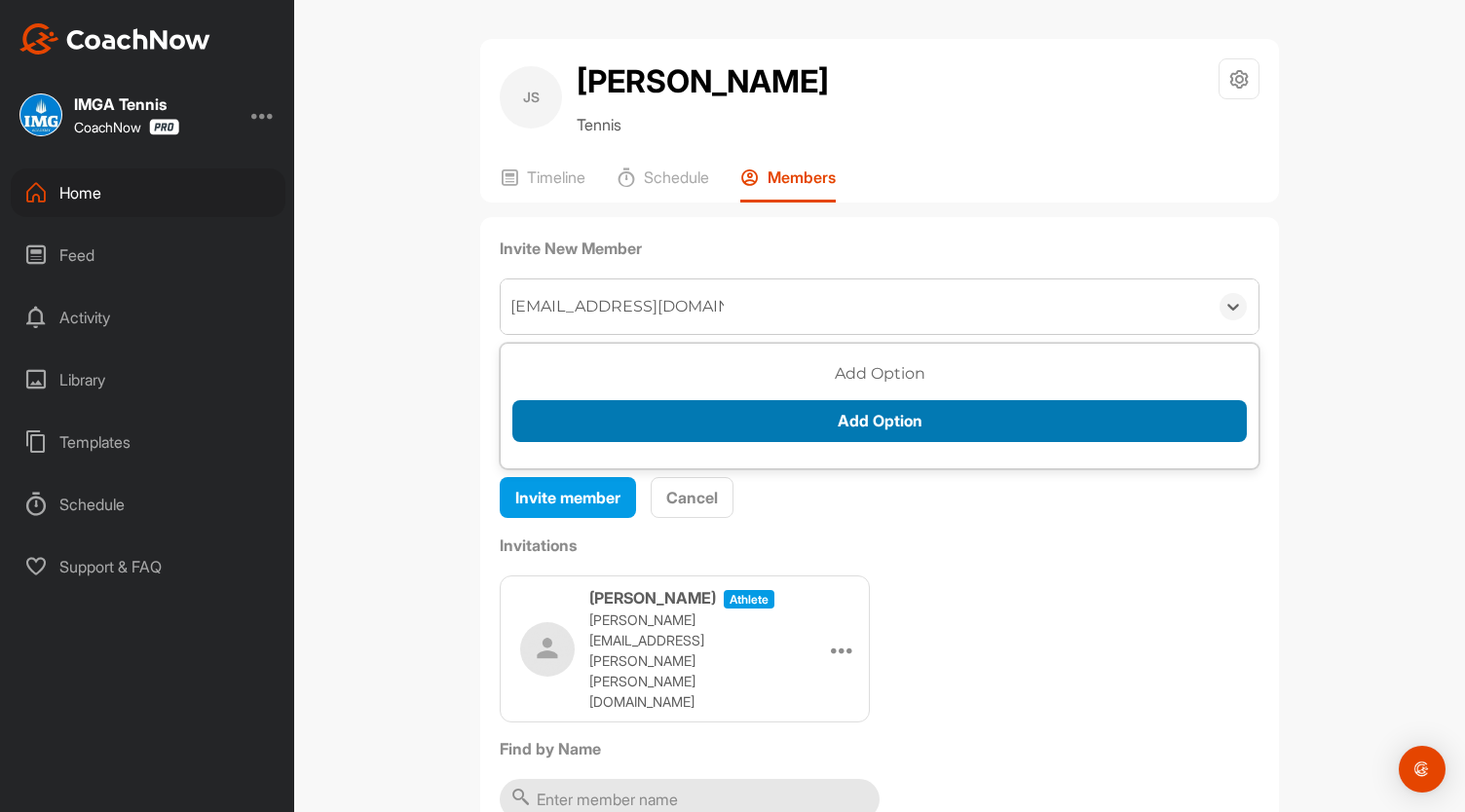
click at [759, 410] on button "Add Option" at bounding box center [879, 421] width 734 height 42
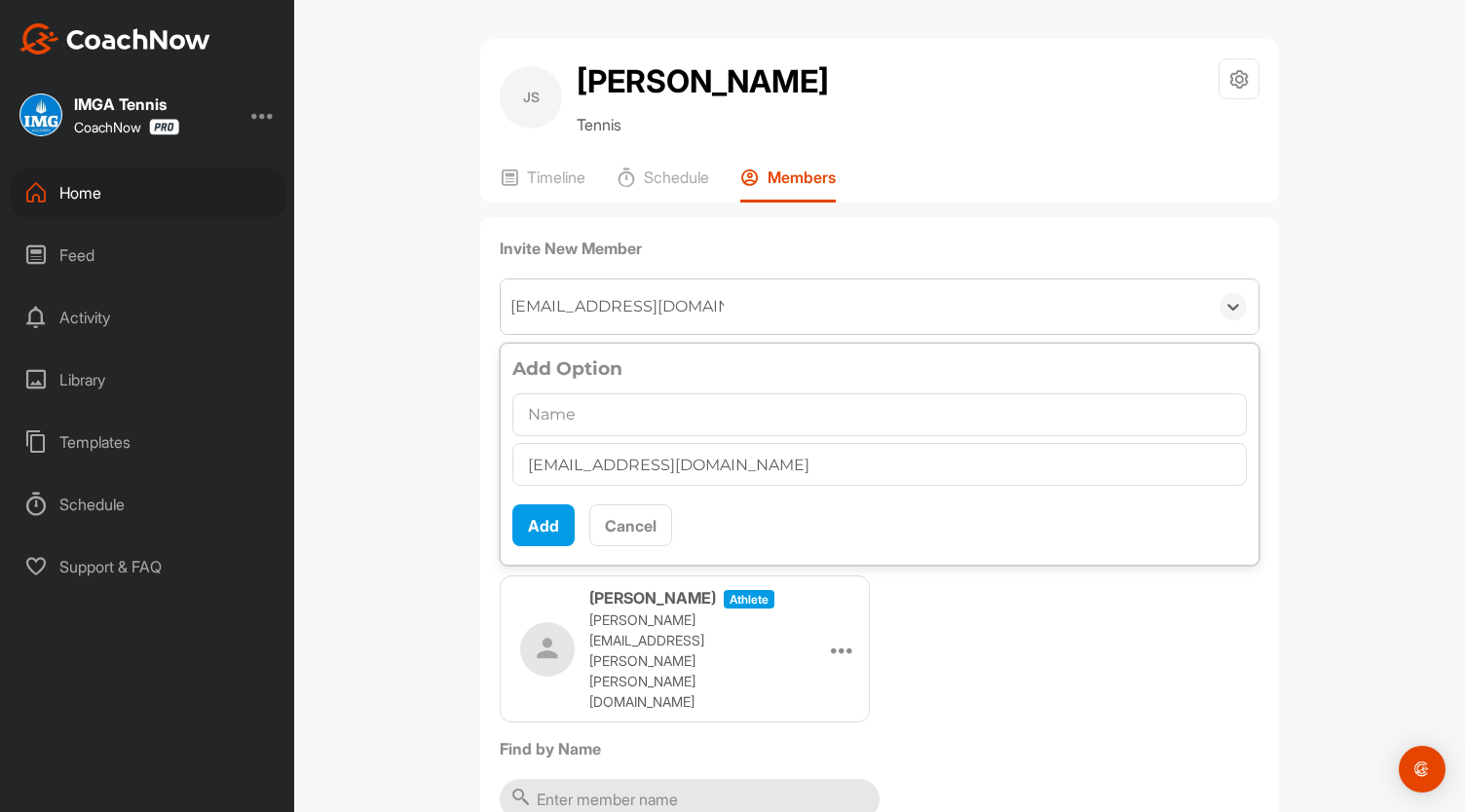
click at [759, 410] on input "text" at bounding box center [879, 415] width 734 height 43
type input "[PERSON_NAME]"
click at [535, 516] on button "Add" at bounding box center [543, 524] width 63 height 42
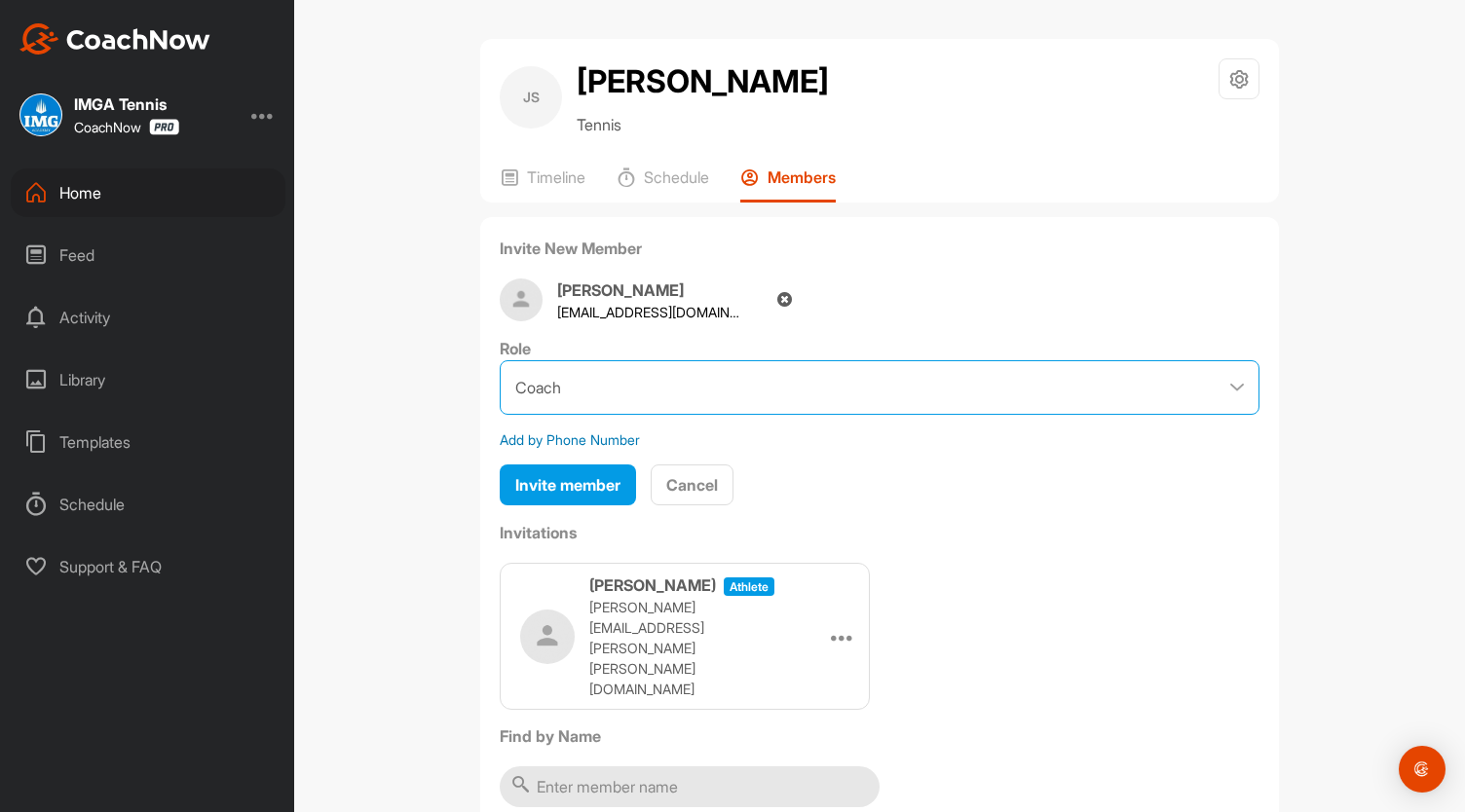
click at [1238, 400] on select "Coach Member" at bounding box center [879, 387] width 759 height 55
select select "contributor"
click at [499, 360] on select "Coach Member" at bounding box center [879, 387] width 759 height 55
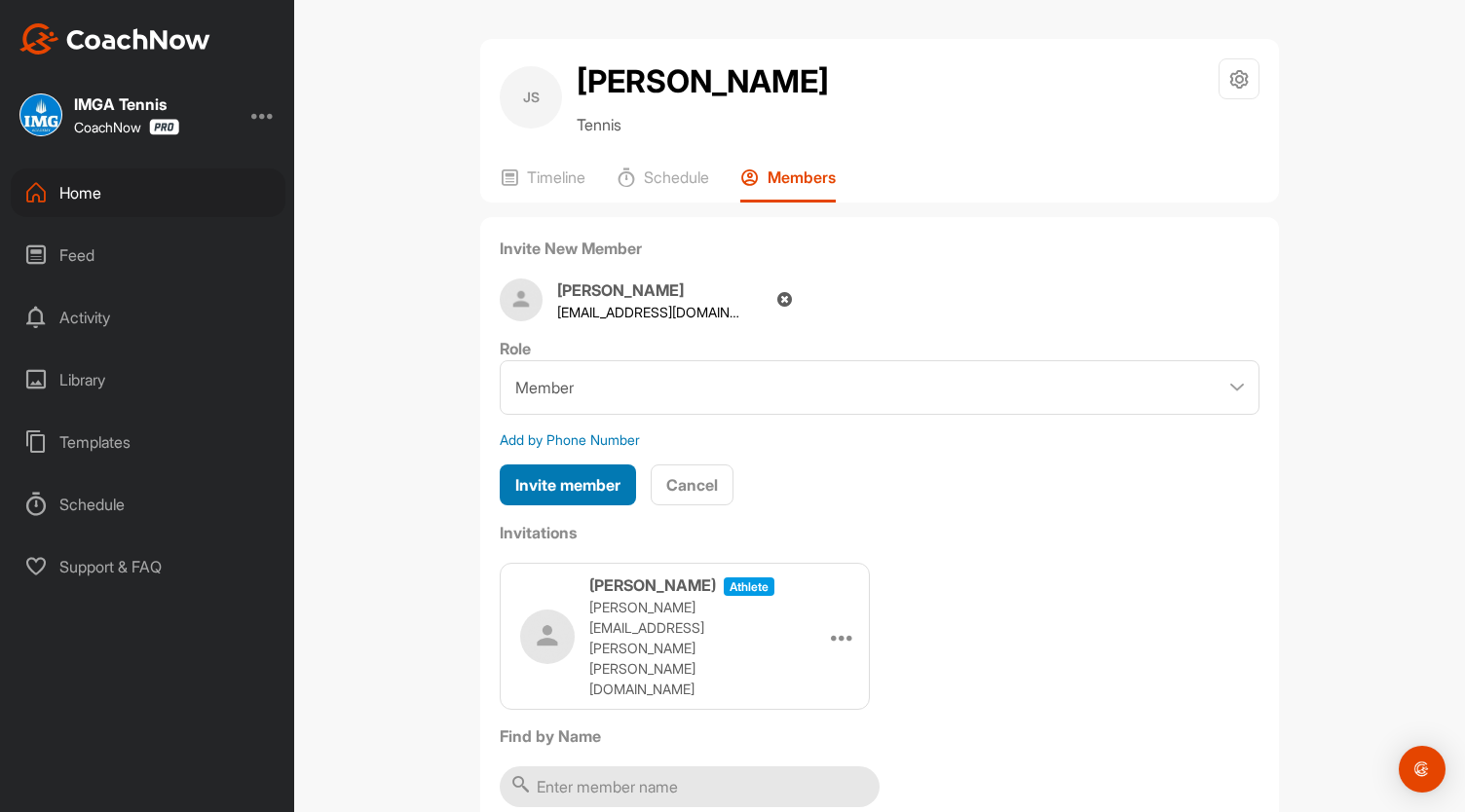
click at [574, 486] on span "Invite member" at bounding box center [567, 485] width 105 height 20
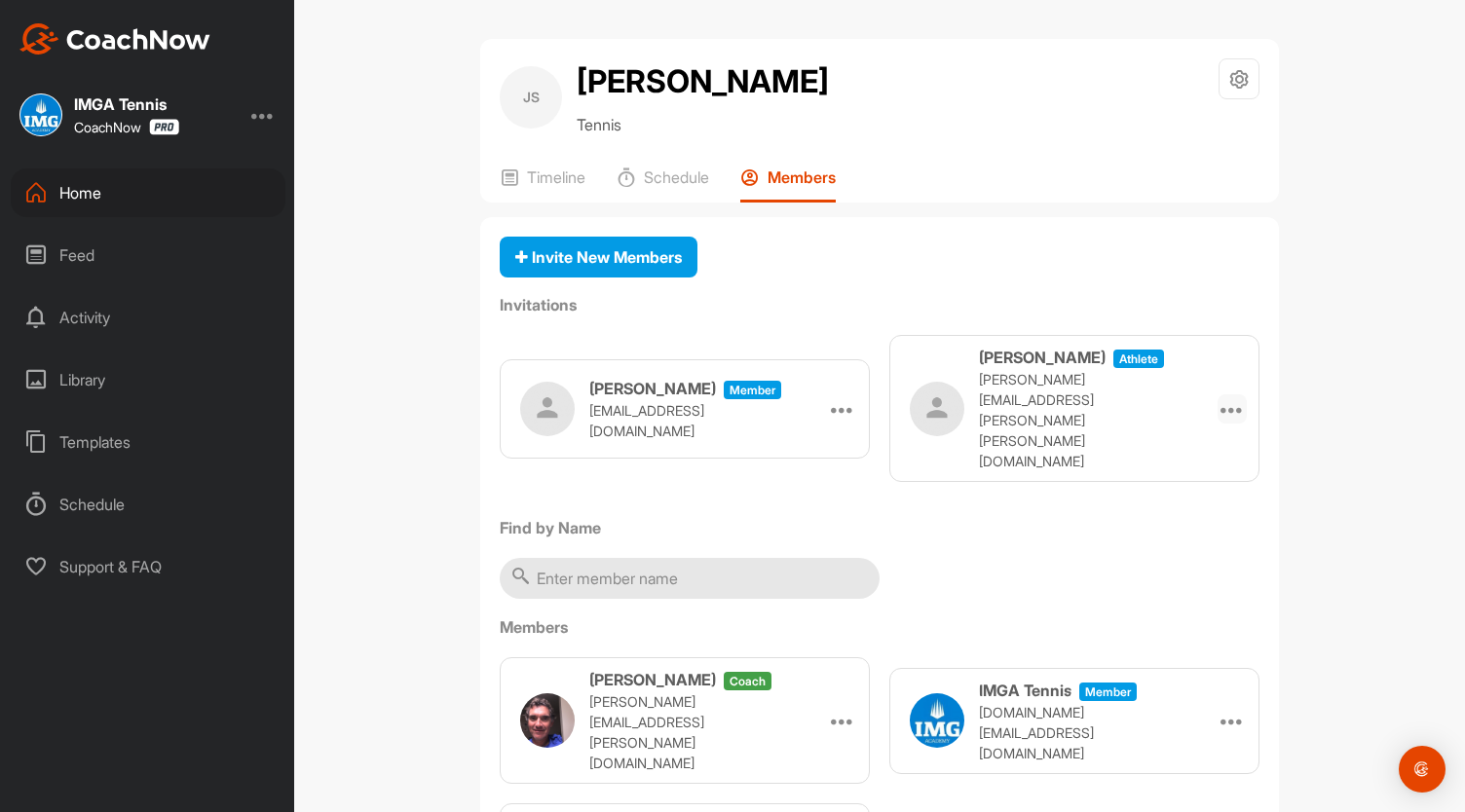
click at [1228, 397] on icon at bounding box center [1232, 409] width 23 height 23
click at [1182, 500] on li "Re-send" at bounding box center [1194, 523] width 104 height 62
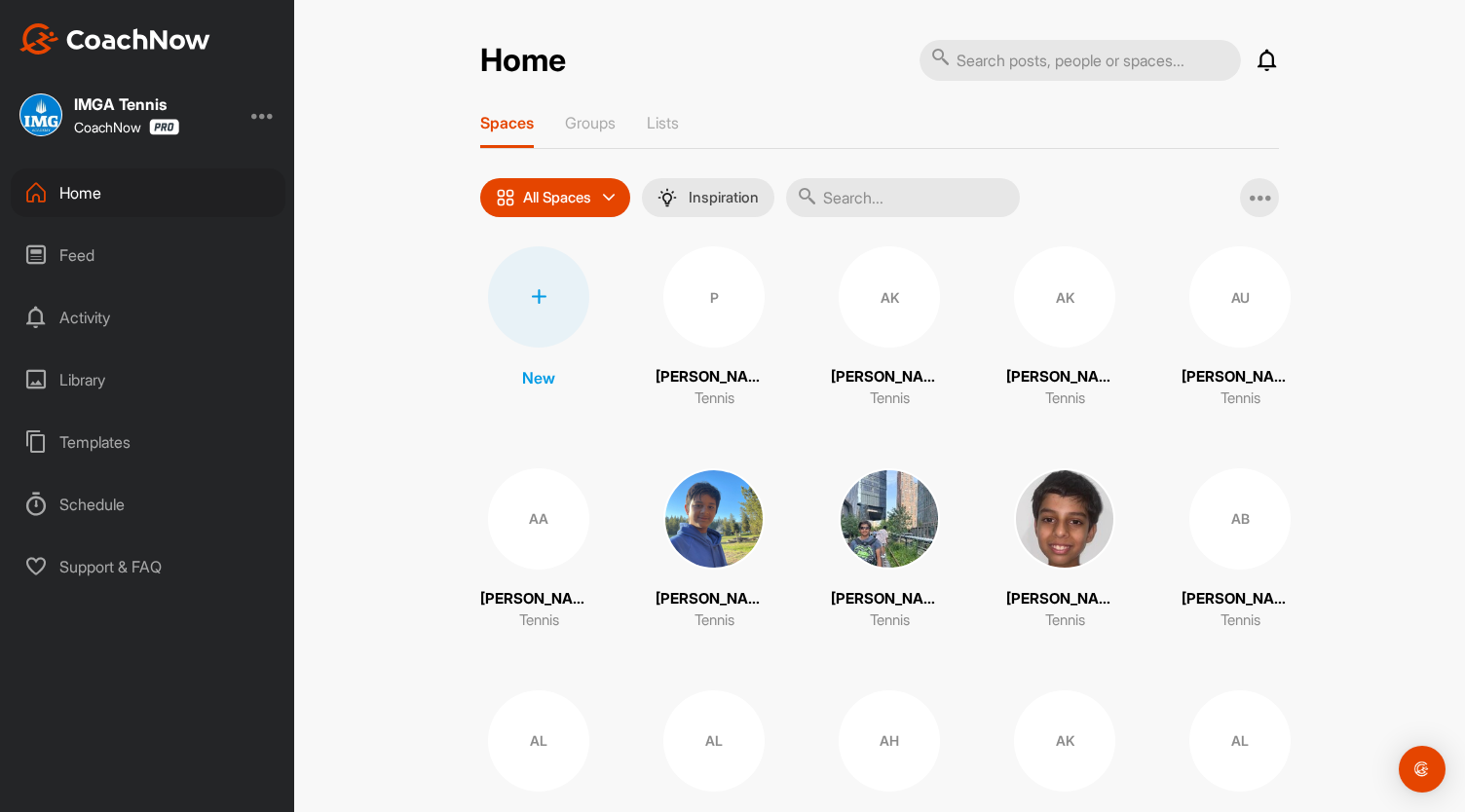
click at [927, 191] on input "text" at bounding box center [902, 198] width 234 height 39
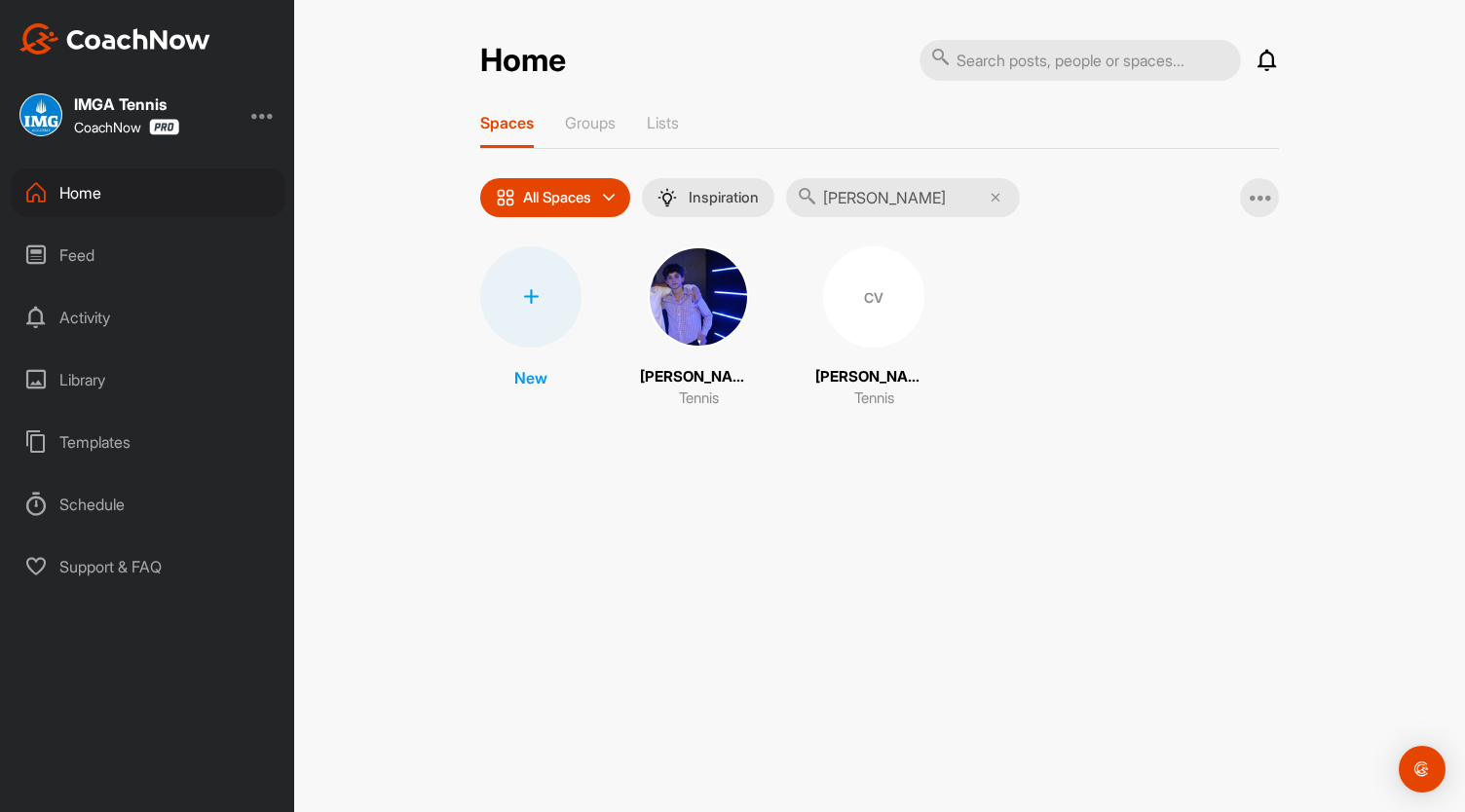
type input "cristian"
click at [870, 296] on div "CV" at bounding box center [873, 296] width 101 height 101
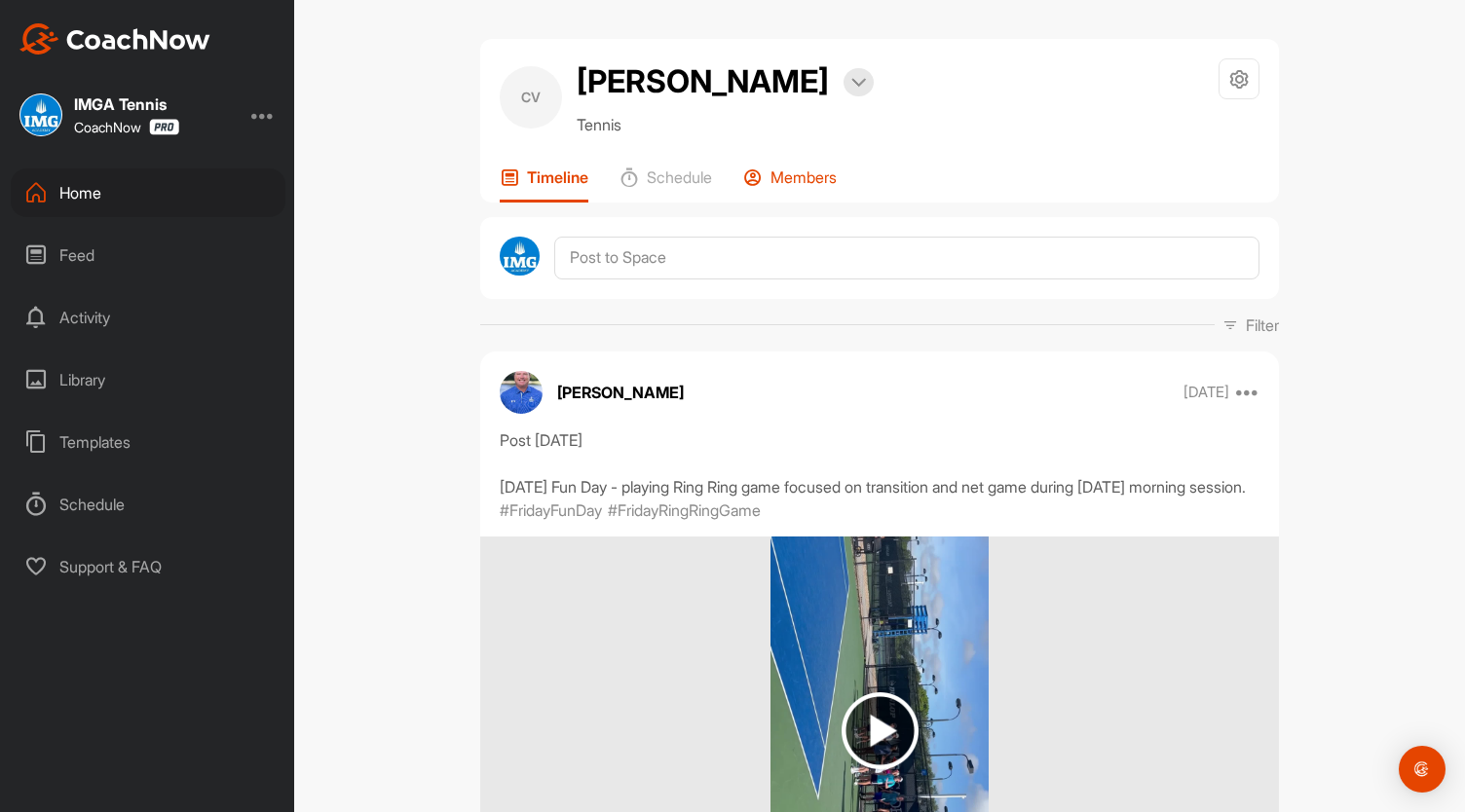
click at [796, 188] on div "Members" at bounding box center [790, 185] width 94 height 35
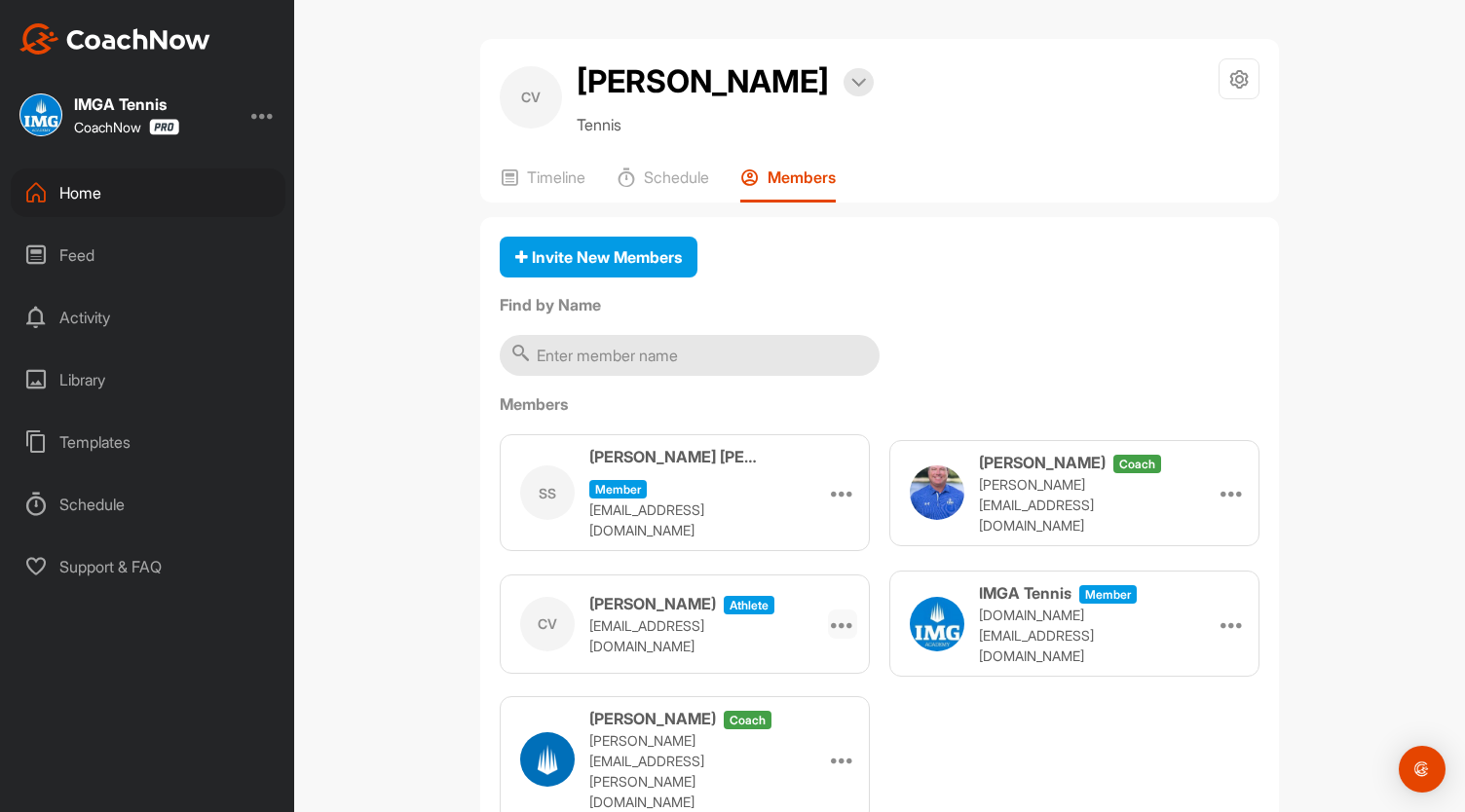
click at [831, 612] on icon at bounding box center [843, 624] width 23 height 23
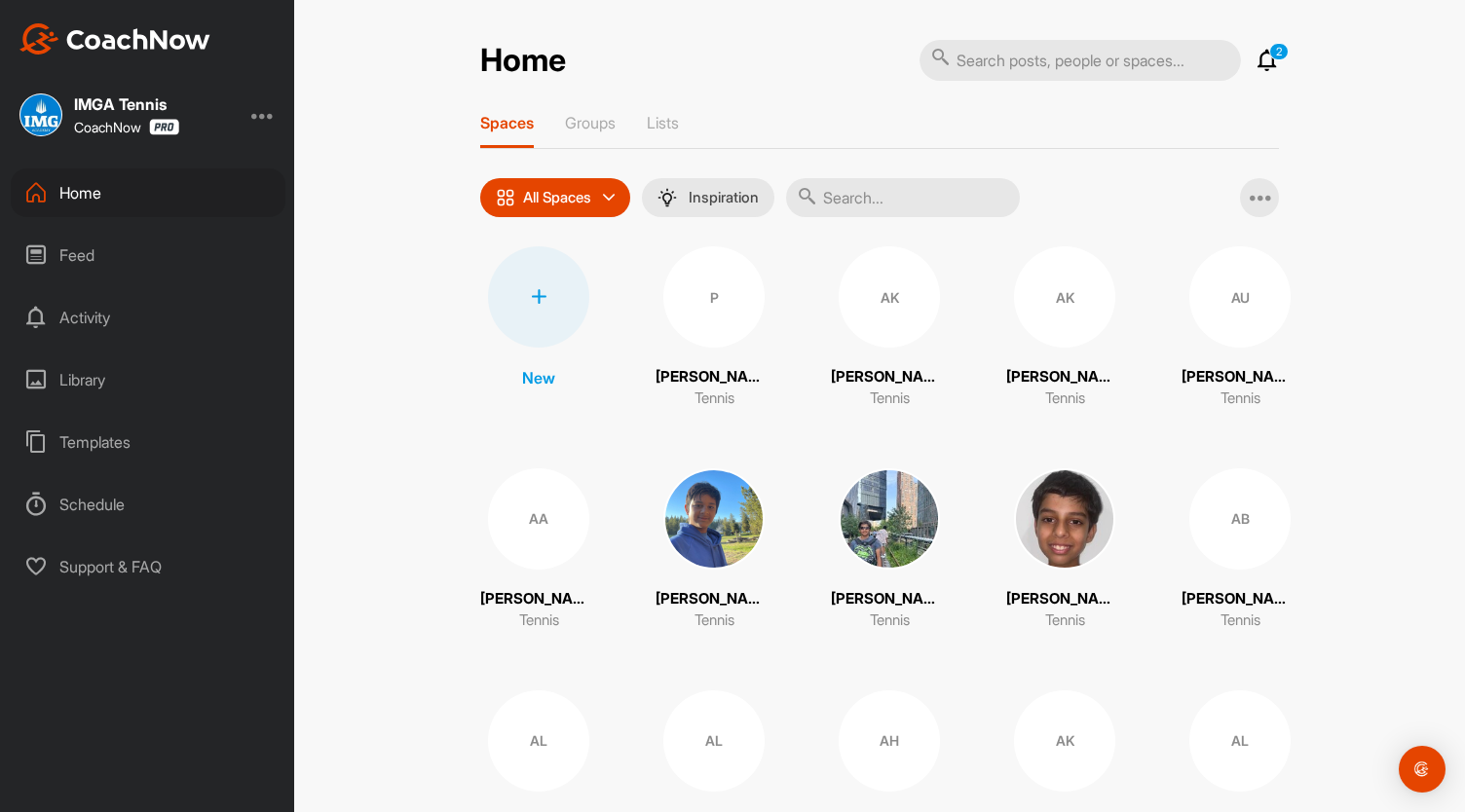
click at [855, 186] on input "text" at bounding box center [902, 198] width 234 height 39
type input "n"
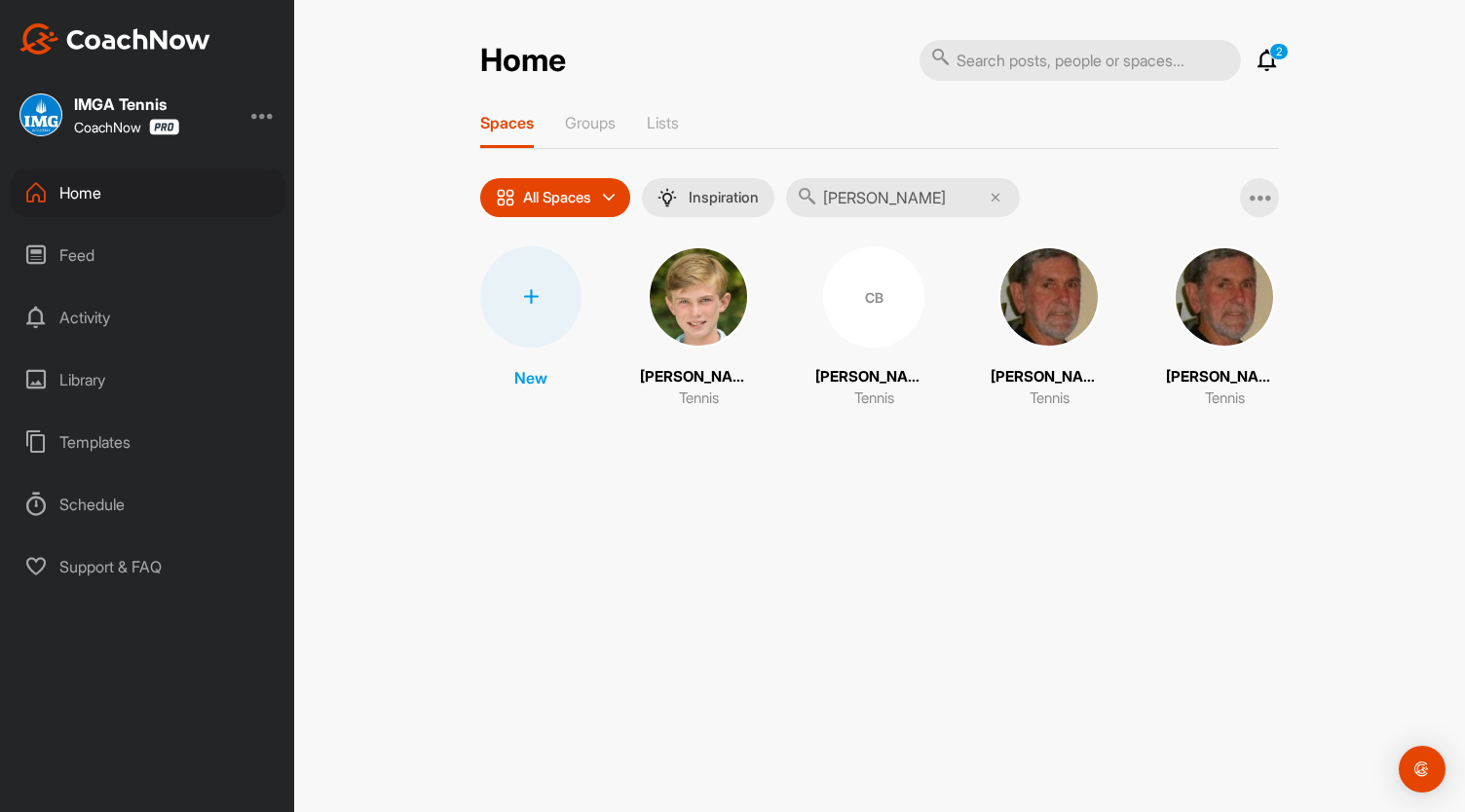
type input "[PERSON_NAME]"
click at [885, 308] on div "CB" at bounding box center [873, 296] width 101 height 101
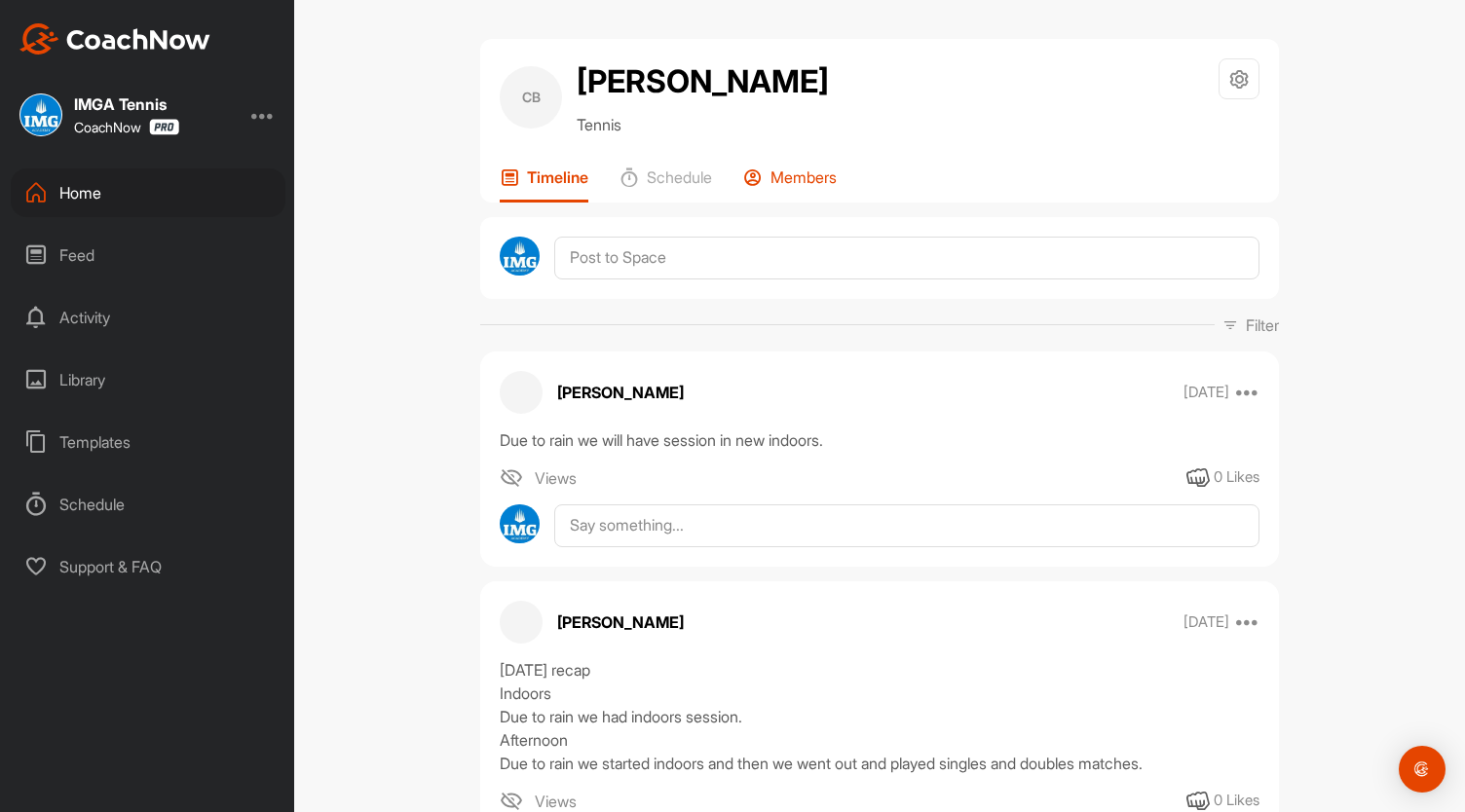
click at [816, 184] on p "Members" at bounding box center [803, 177] width 67 height 20
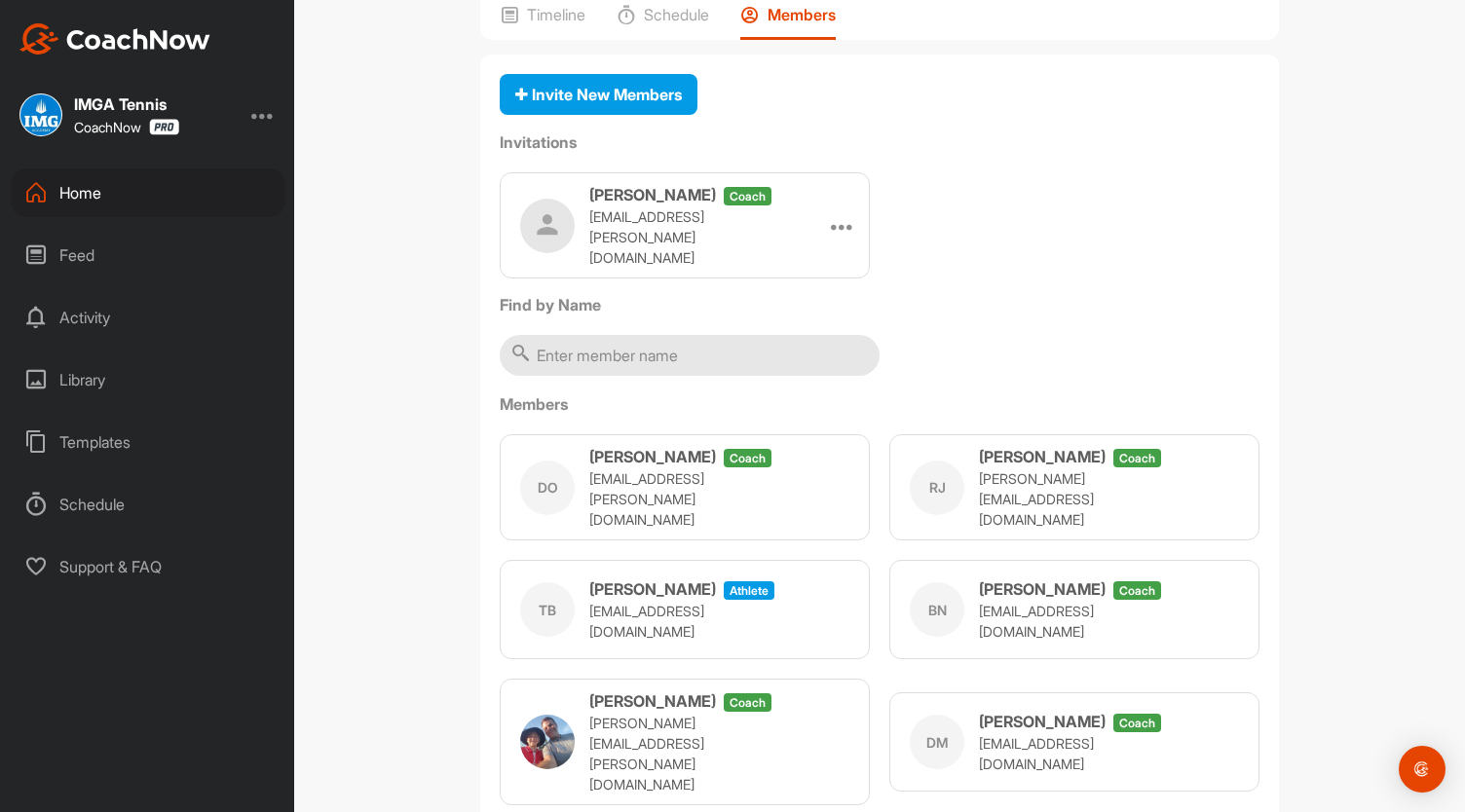
scroll to position [157, 0]
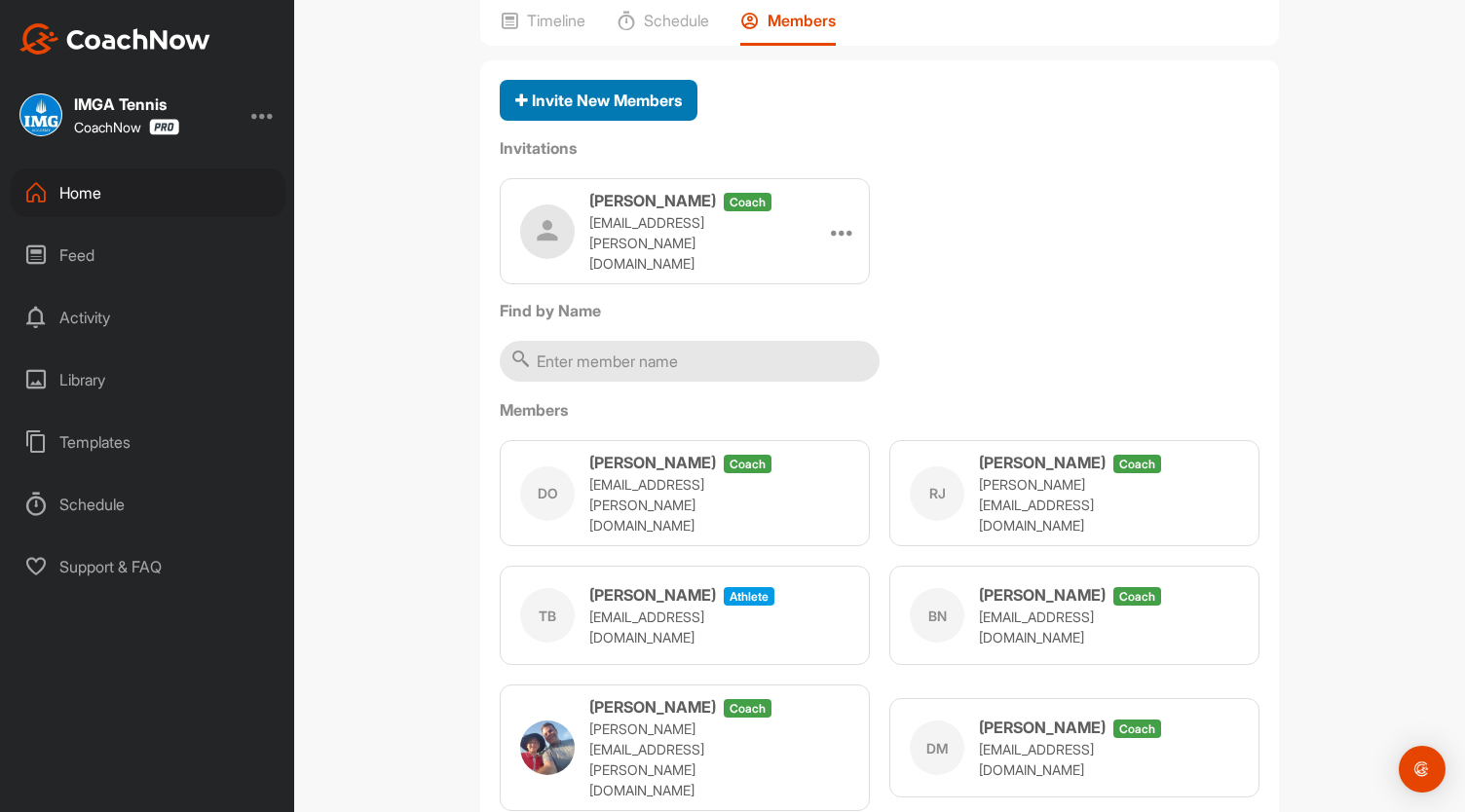
click at [604, 109] on div "Invite New Members" at bounding box center [598, 101] width 166 height 23
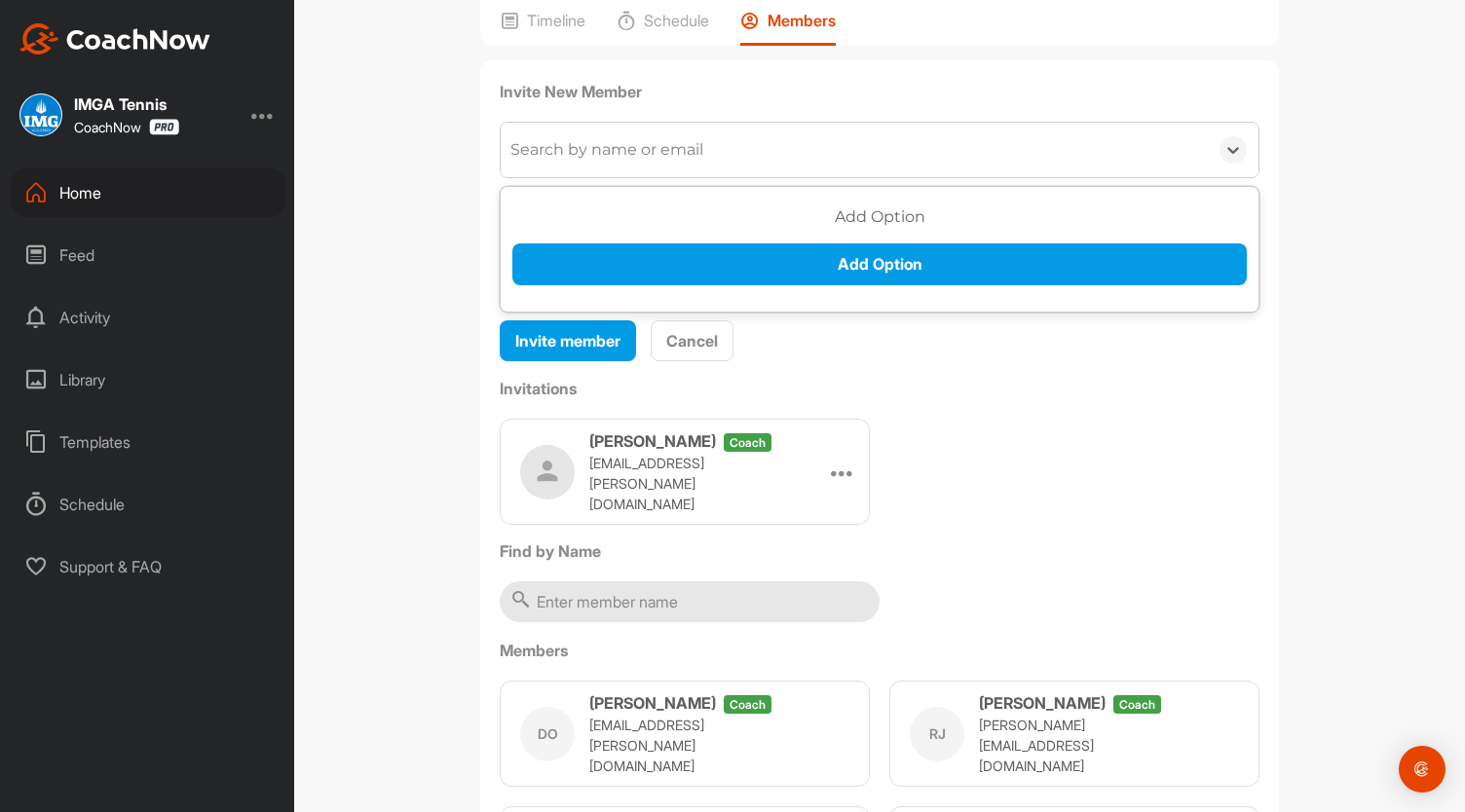
click at [608, 153] on div "Search by name or email" at bounding box center [606, 150] width 193 height 23
type input "[EMAIL_ADDRESS][DOMAIN_NAME]"
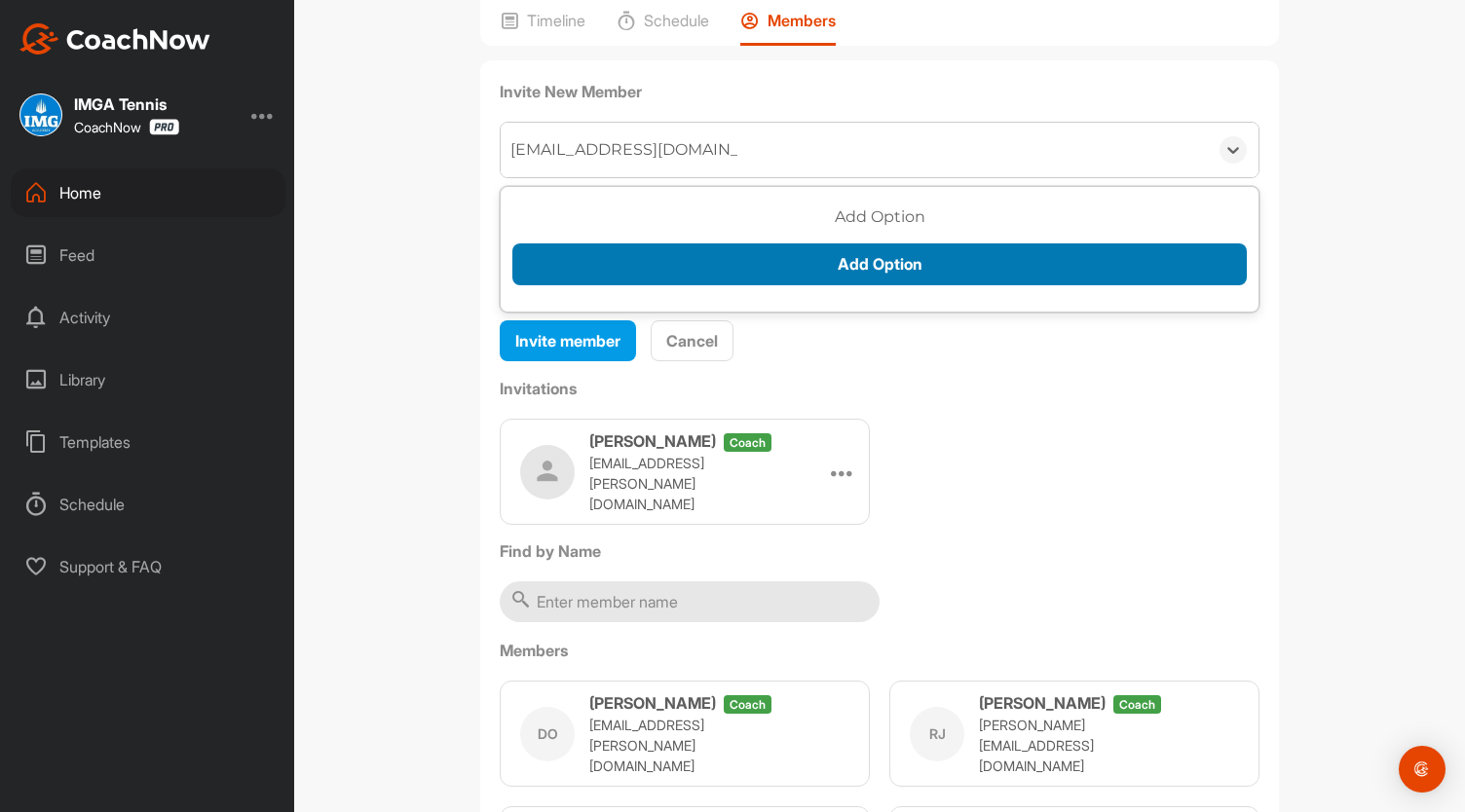
click at [847, 261] on button "Add Option" at bounding box center [879, 264] width 734 height 42
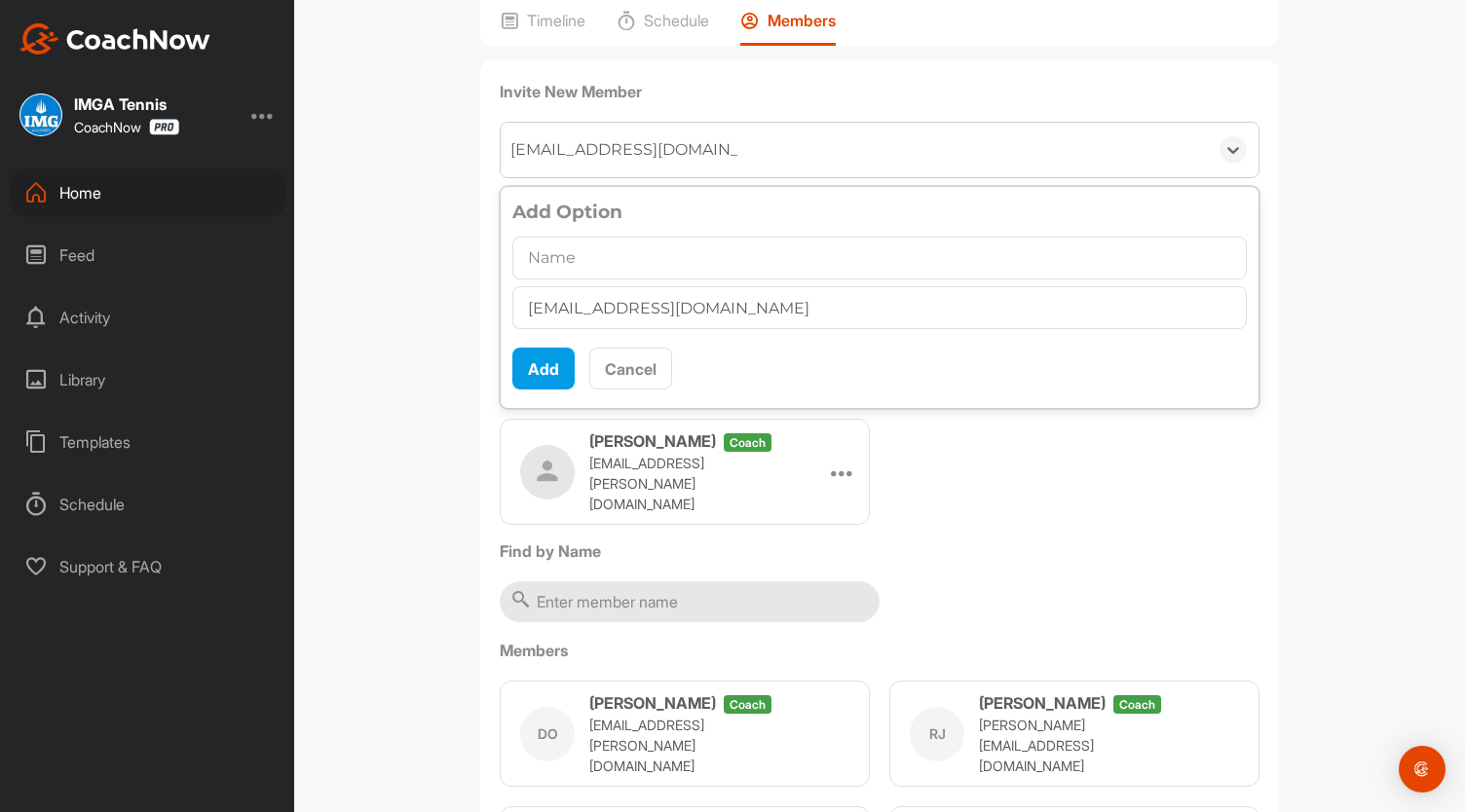
click at [763, 257] on input "text" at bounding box center [879, 258] width 734 height 43
type input "[PERSON_NAME]"
click at [545, 367] on button "Add" at bounding box center [543, 368] width 63 height 42
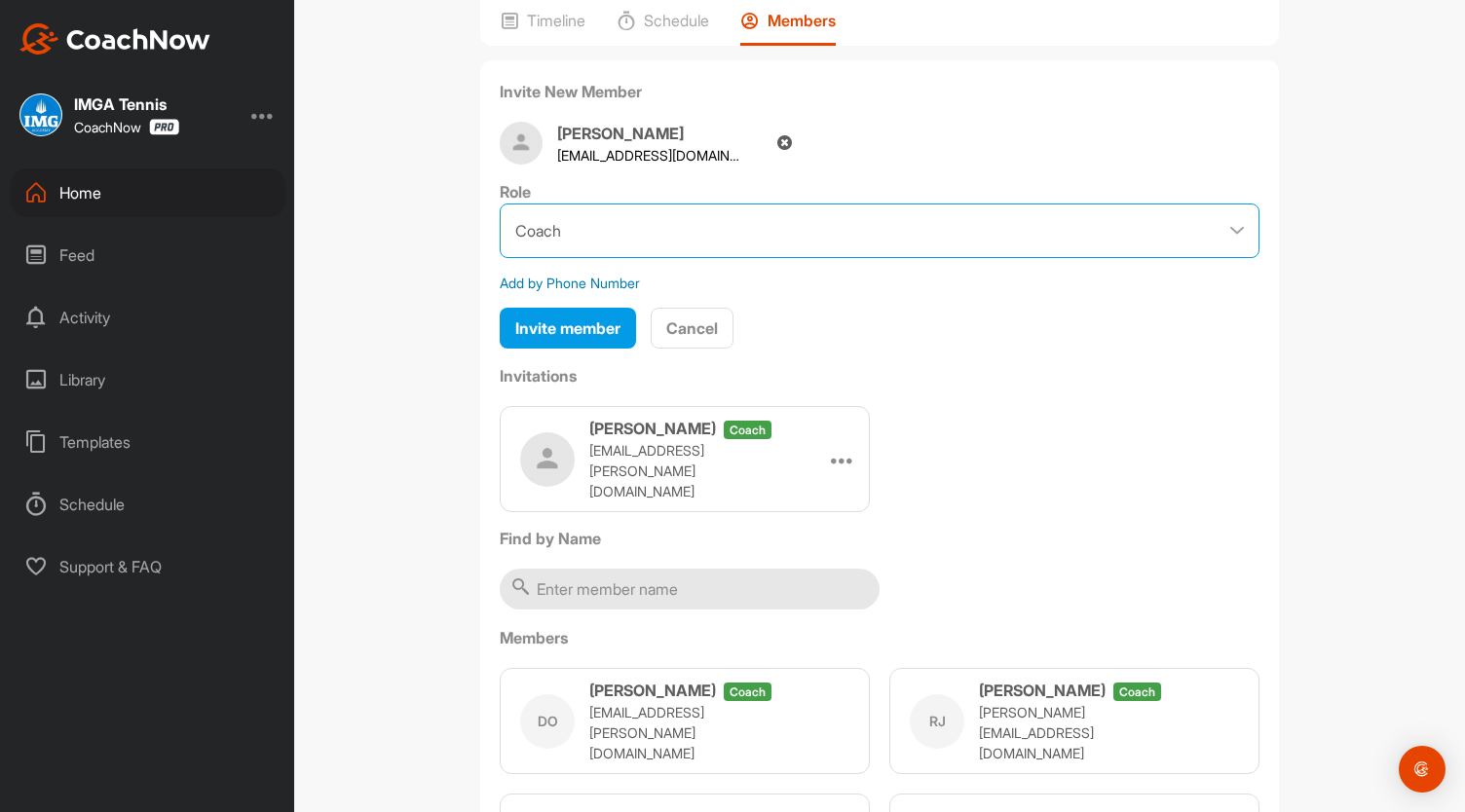
click at [1237, 235] on select "Coach Member" at bounding box center [879, 231] width 759 height 55
select select "contributor"
click at [499, 203] on select "Coach Member" at bounding box center [879, 231] width 759 height 55
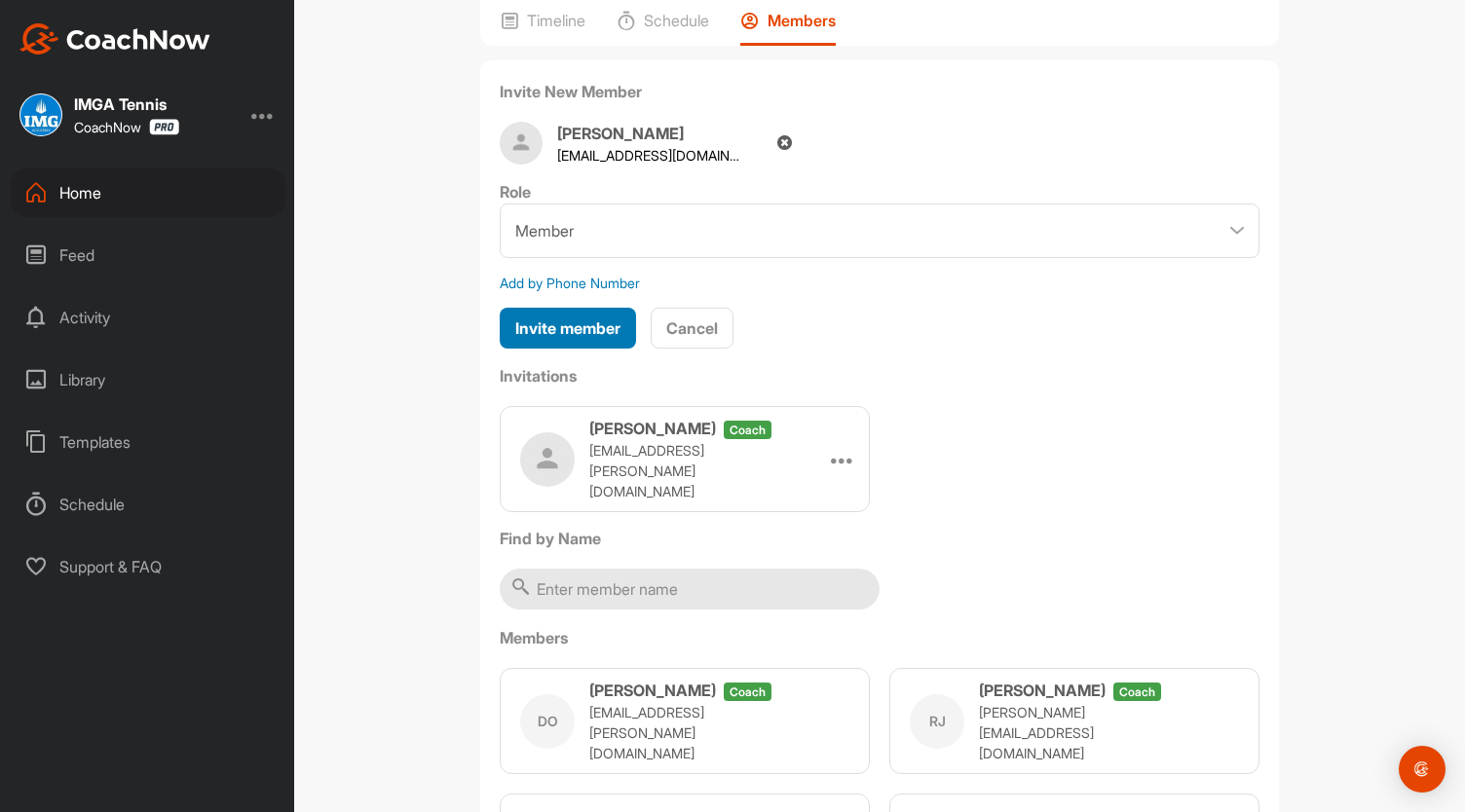
click at [566, 327] on span "Invite member" at bounding box center [567, 328] width 105 height 20
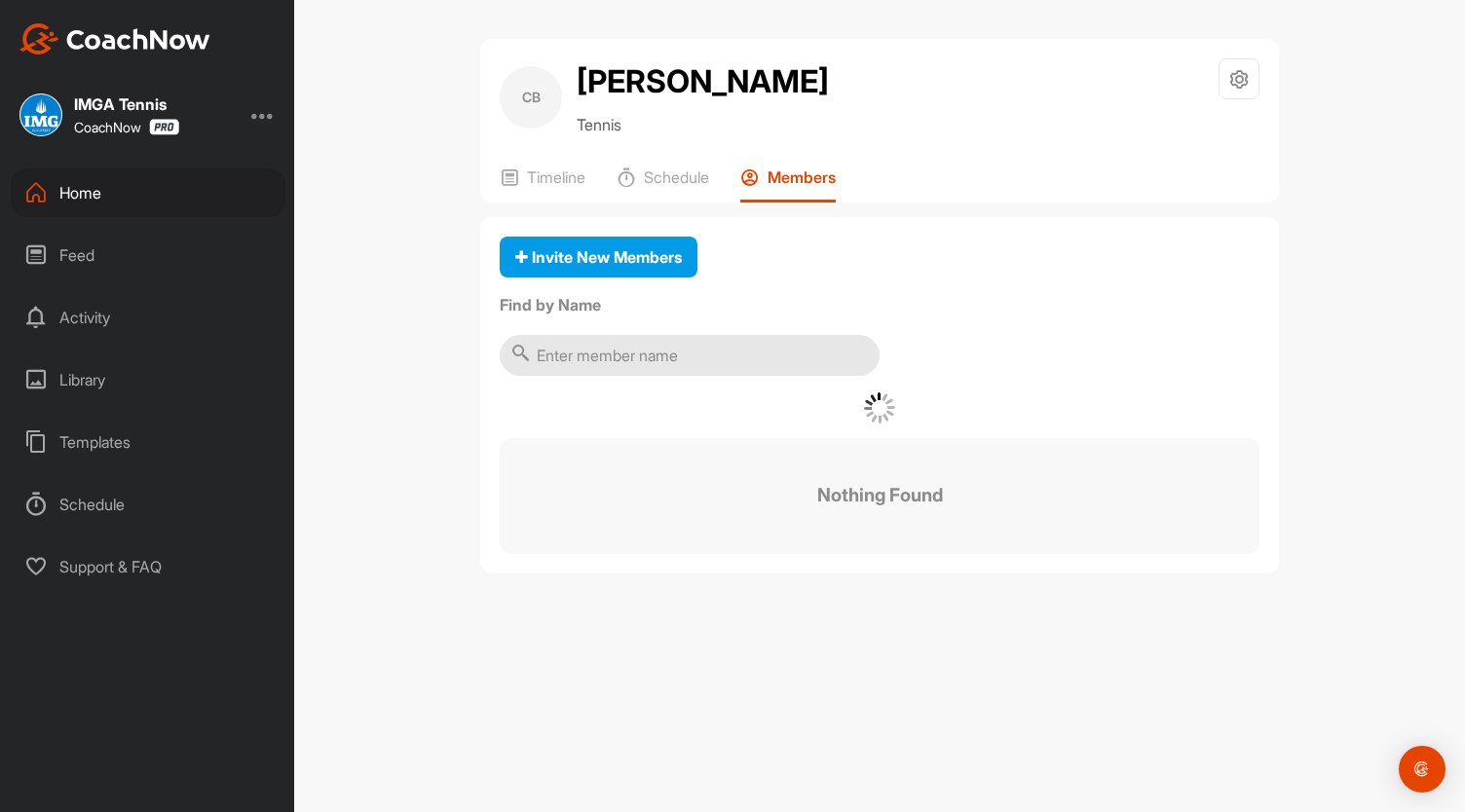
scroll to position [0, 0]
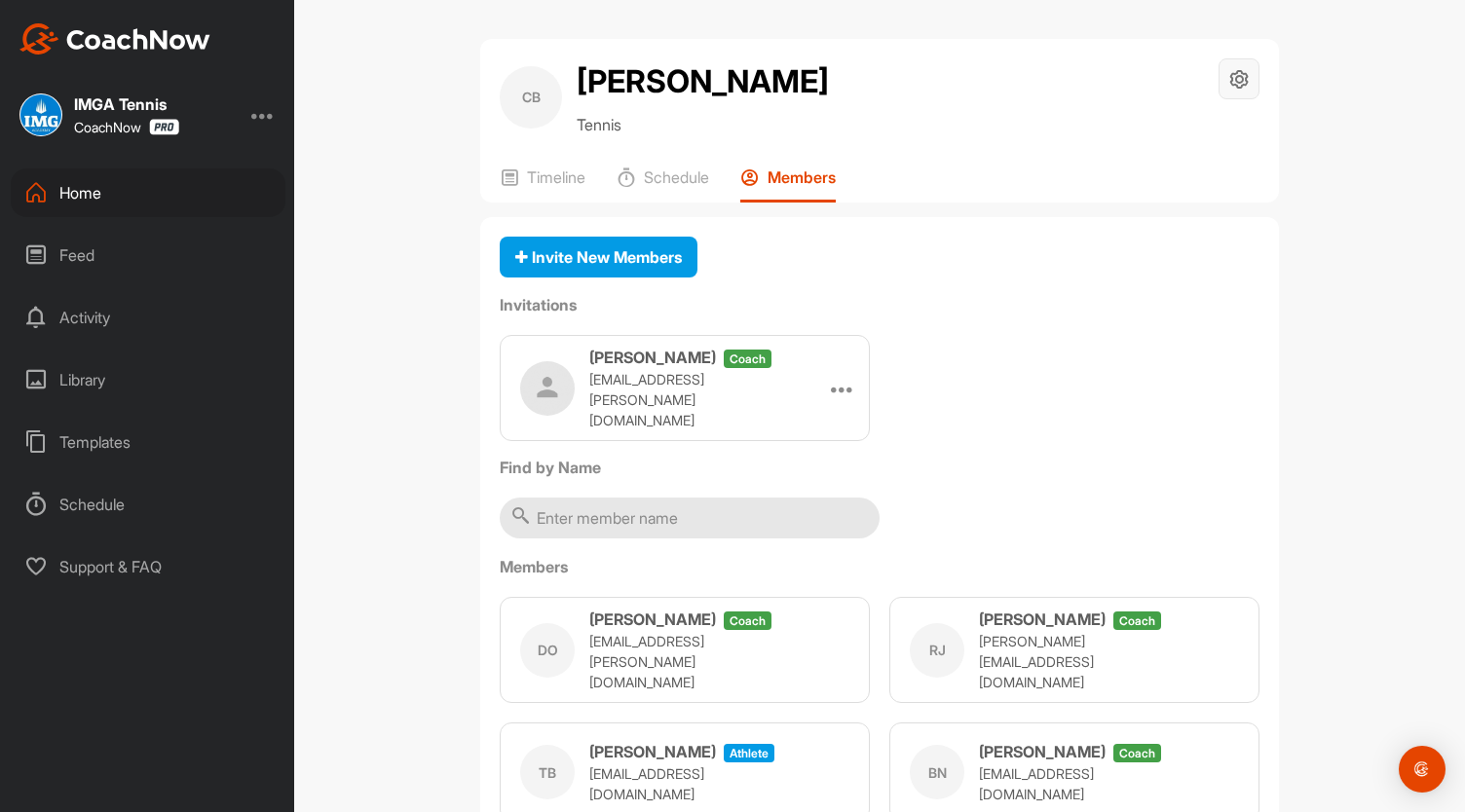
click at [1240, 83] on icon at bounding box center [1239, 79] width 23 height 23
click at [1180, 126] on li "Space Settings" at bounding box center [1180, 134] width 159 height 63
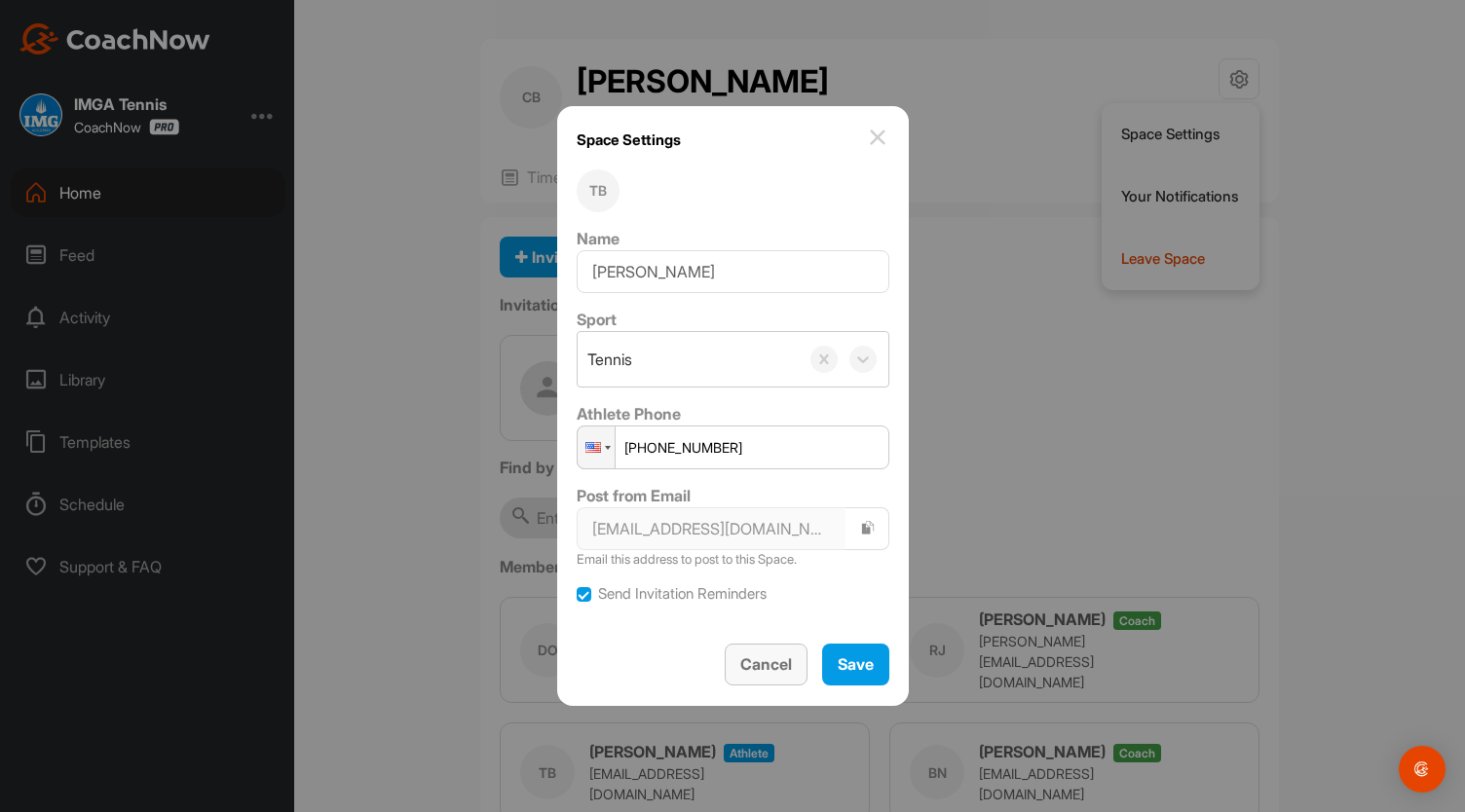
click at [766, 663] on span "Cancel" at bounding box center [765, 664] width 52 height 20
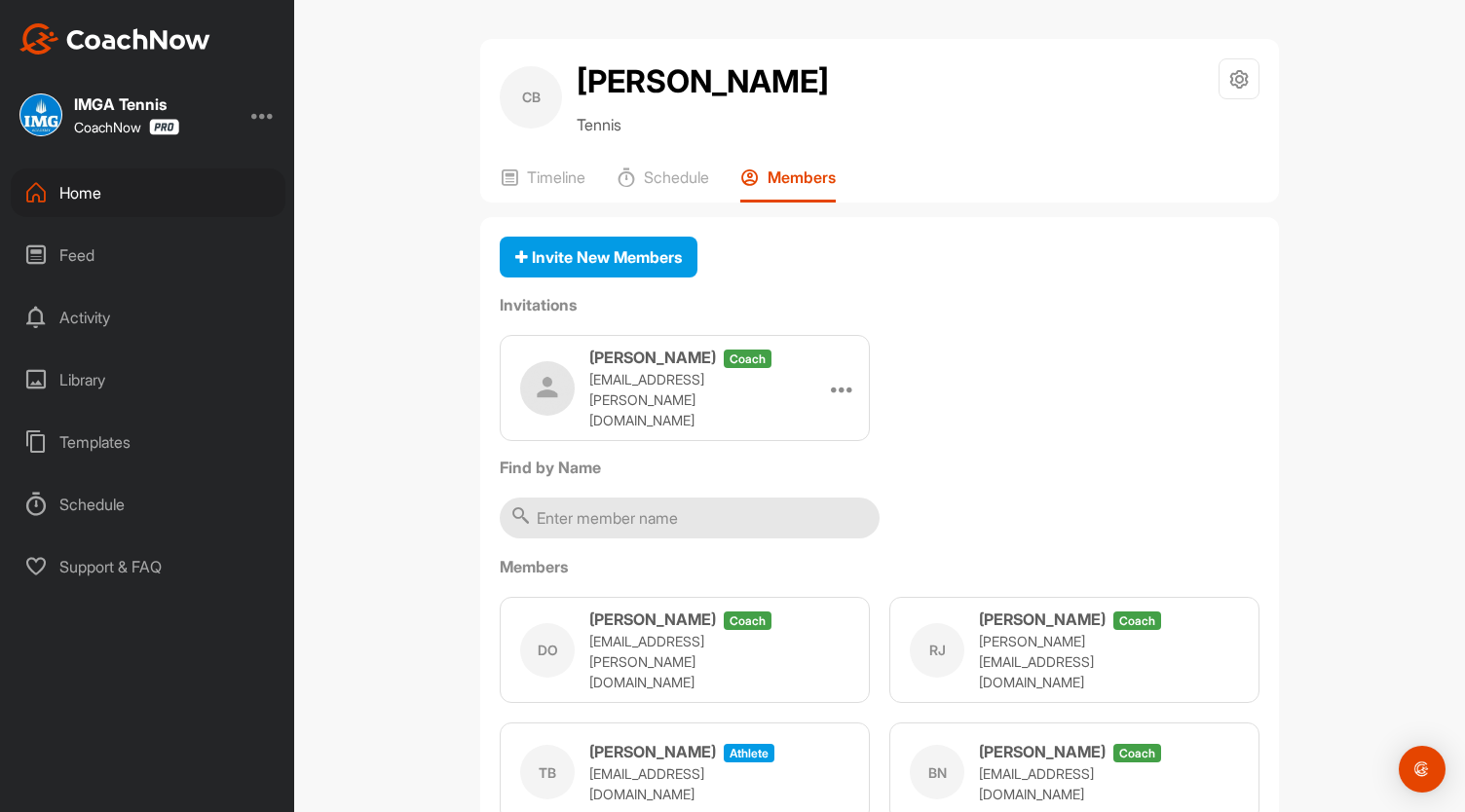
click at [1229, 99] on div "Space Settings Your Notifications Leave Space" at bounding box center [1239, 98] width 41 height 78
click at [1229, 93] on div at bounding box center [1239, 79] width 41 height 41
click at [1146, 128] on li "Space Settings" at bounding box center [1180, 134] width 159 height 63
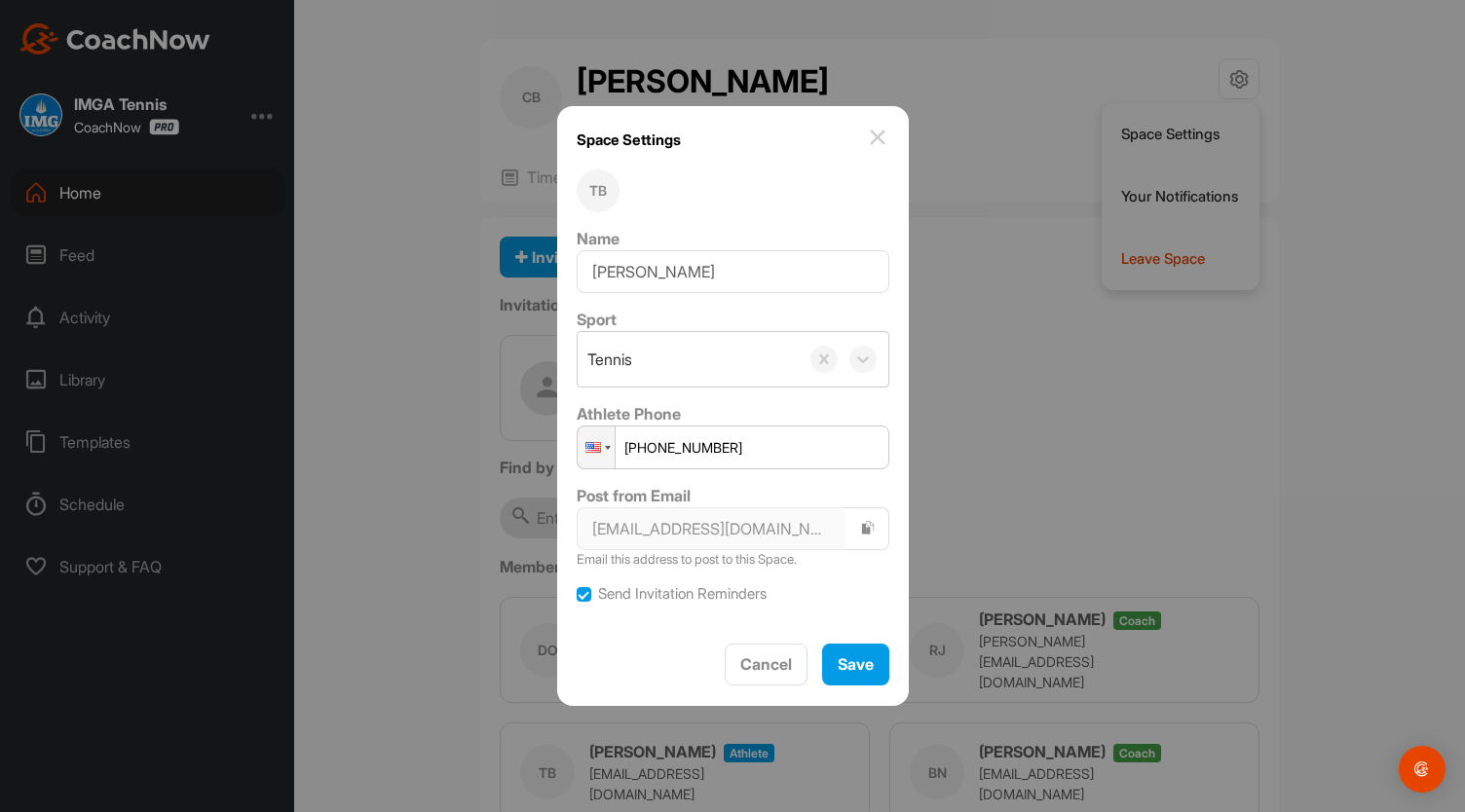
click at [866, 139] on img at bounding box center [878, 137] width 23 height 23
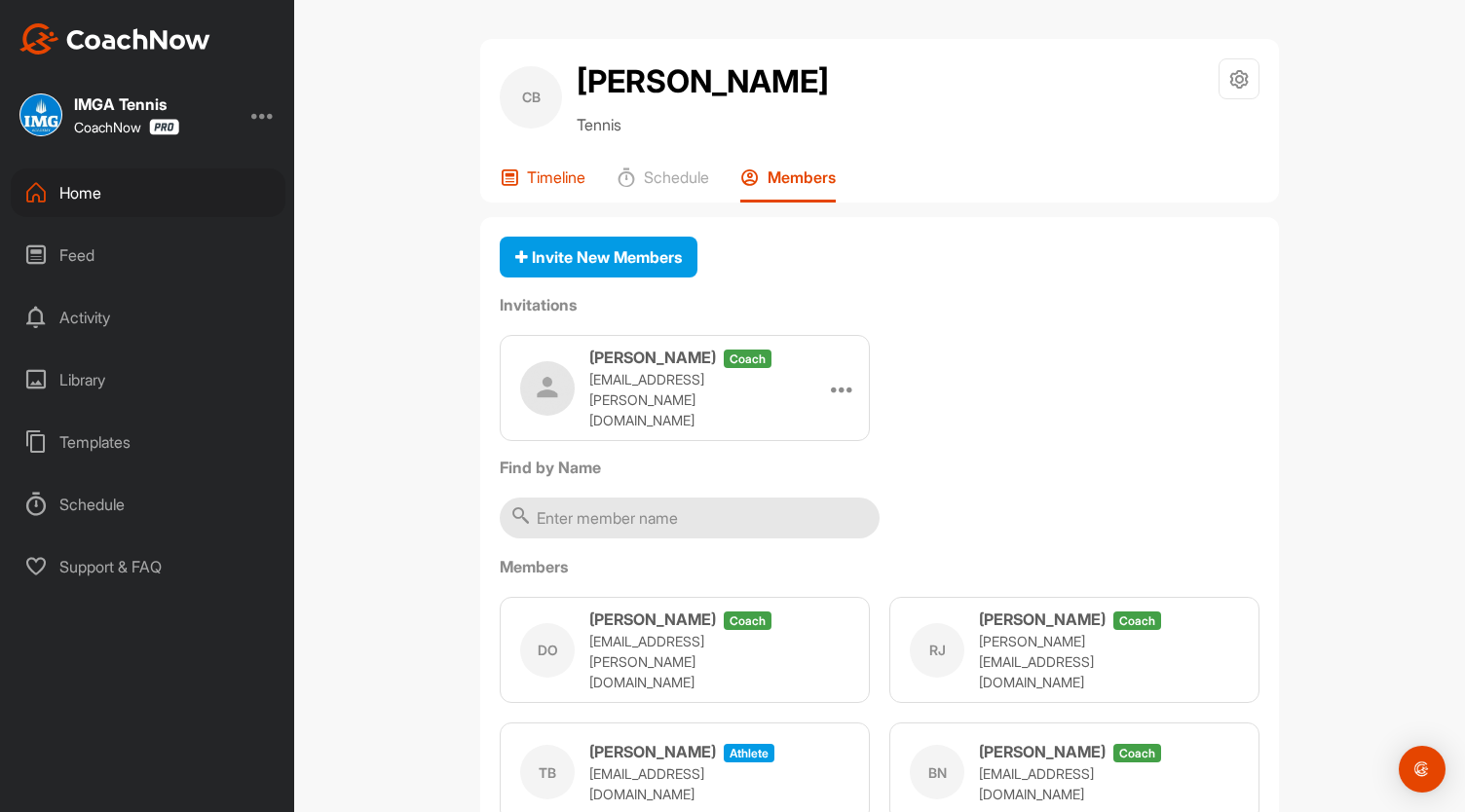
click at [554, 183] on p "Timeline" at bounding box center [556, 177] width 59 height 20
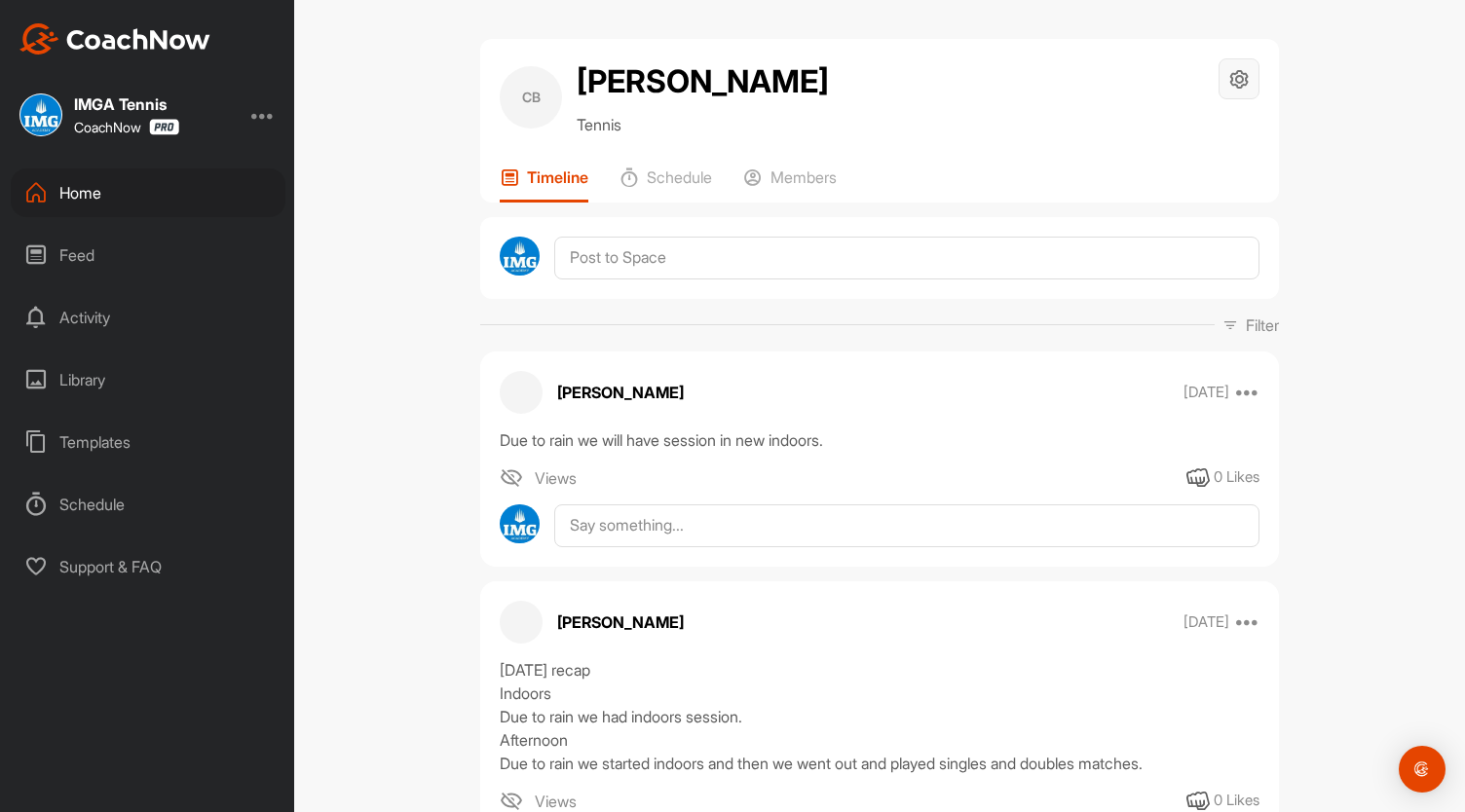
click at [1237, 82] on icon at bounding box center [1239, 79] width 23 height 23
click at [1152, 127] on li "Space Settings" at bounding box center [1180, 134] width 159 height 63
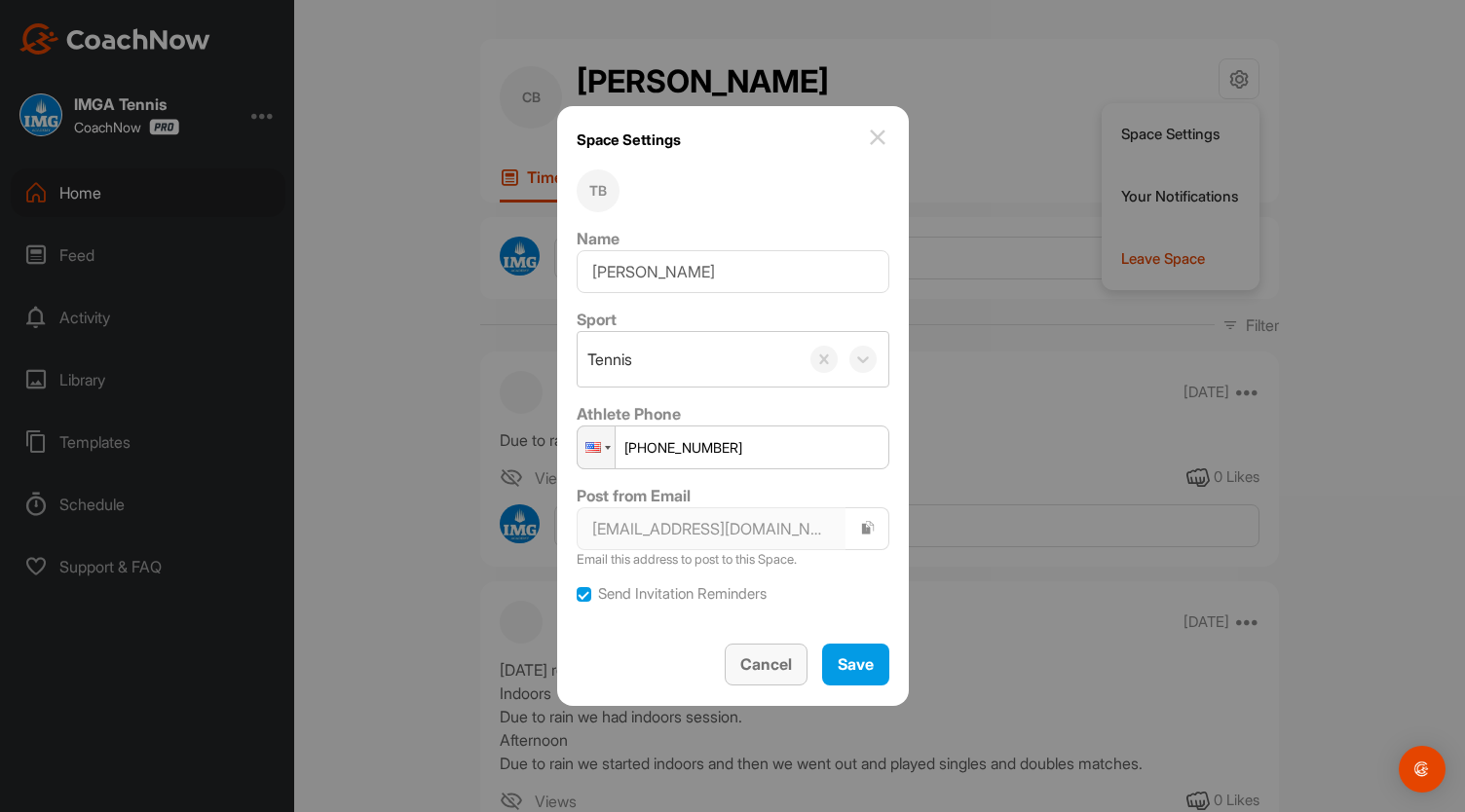
click at [761, 672] on span "Cancel" at bounding box center [765, 664] width 52 height 20
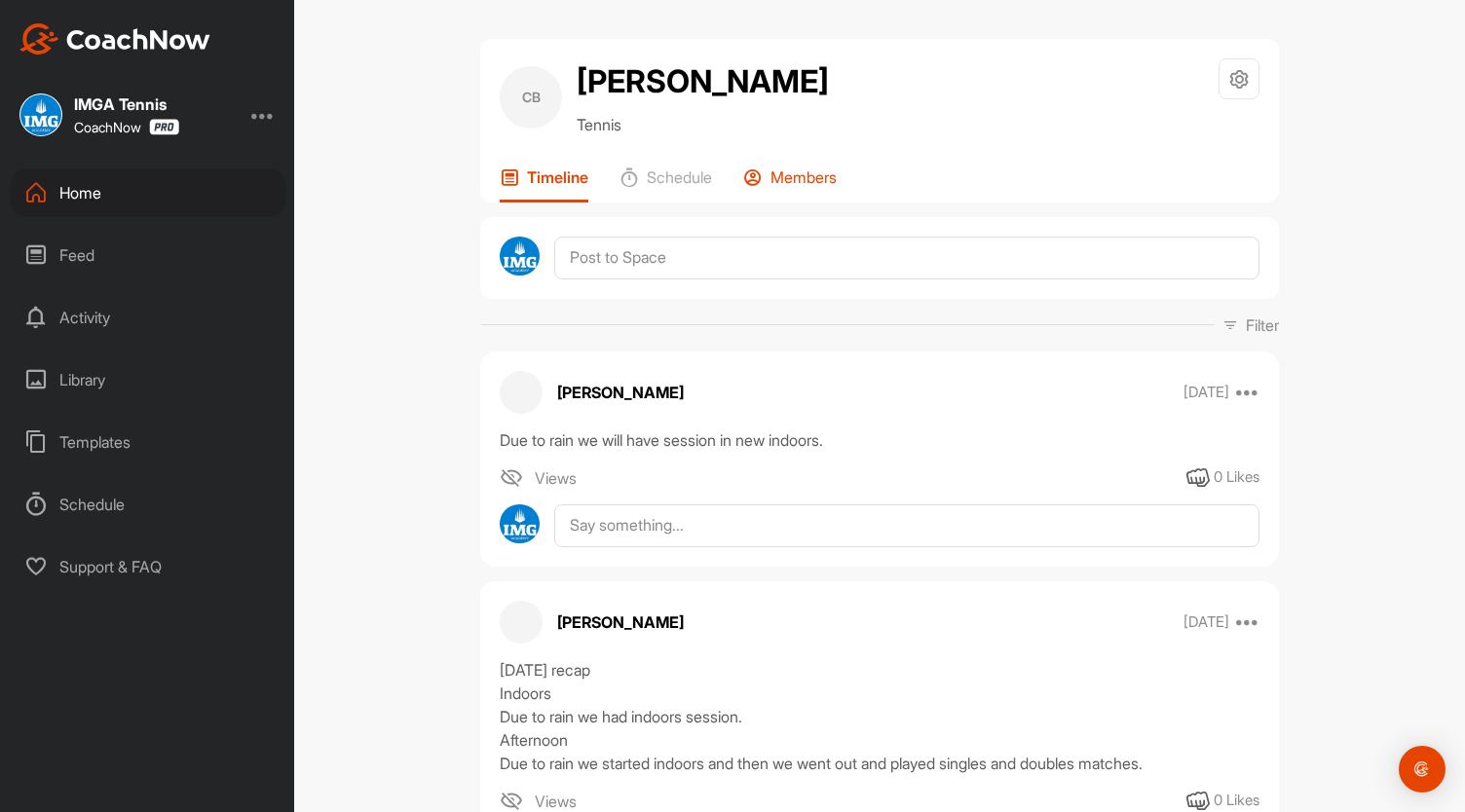
click at [789, 172] on p "Members" at bounding box center [803, 177] width 67 height 20
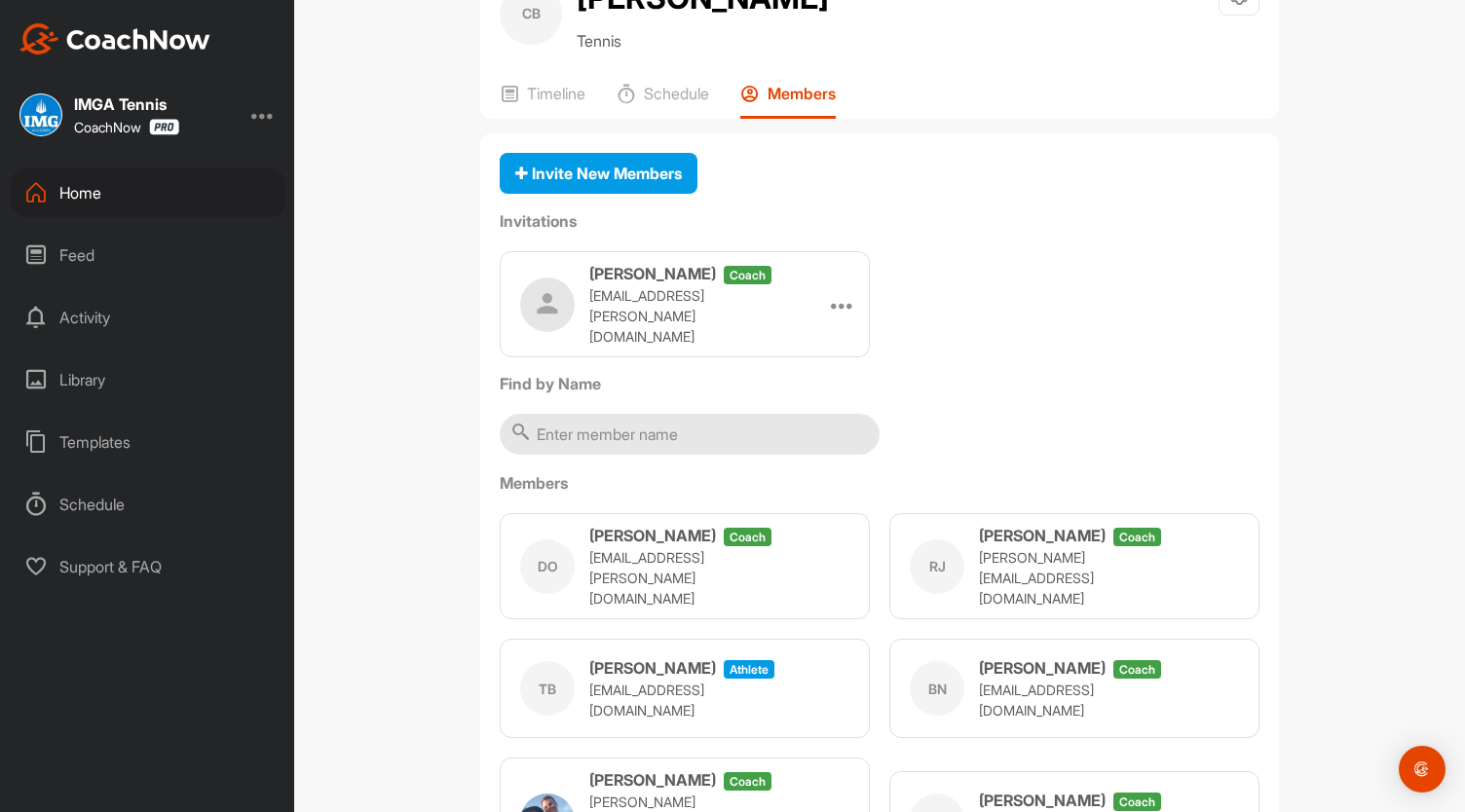
scroll to position [81, 0]
